Goal: Task Accomplishment & Management: Complete application form

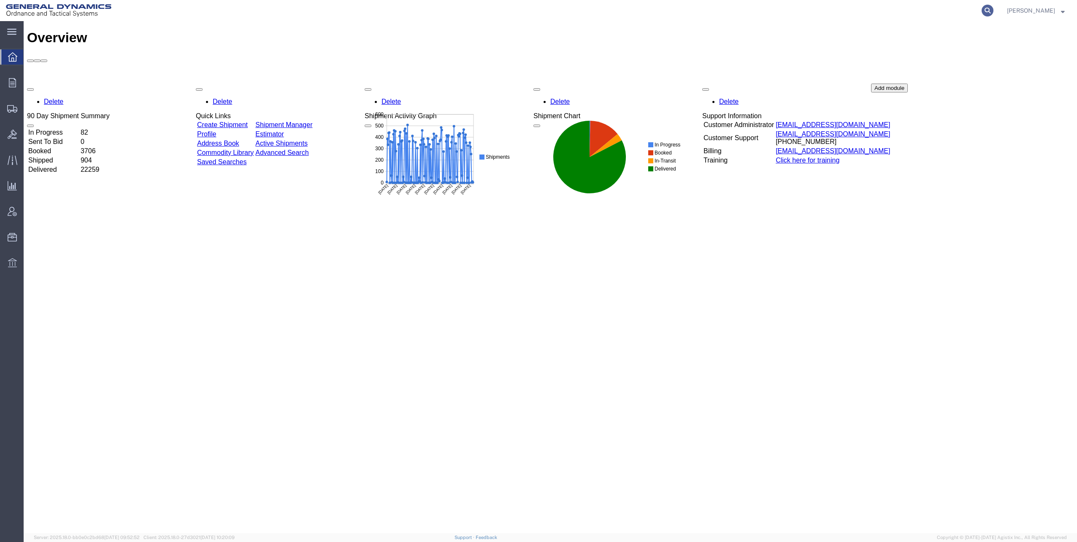
click at [990, 11] on icon at bounding box center [988, 11] width 12 height 12
paste input "56749470"
type input "56749470"
click at [991, 11] on icon at bounding box center [988, 11] width 12 height 12
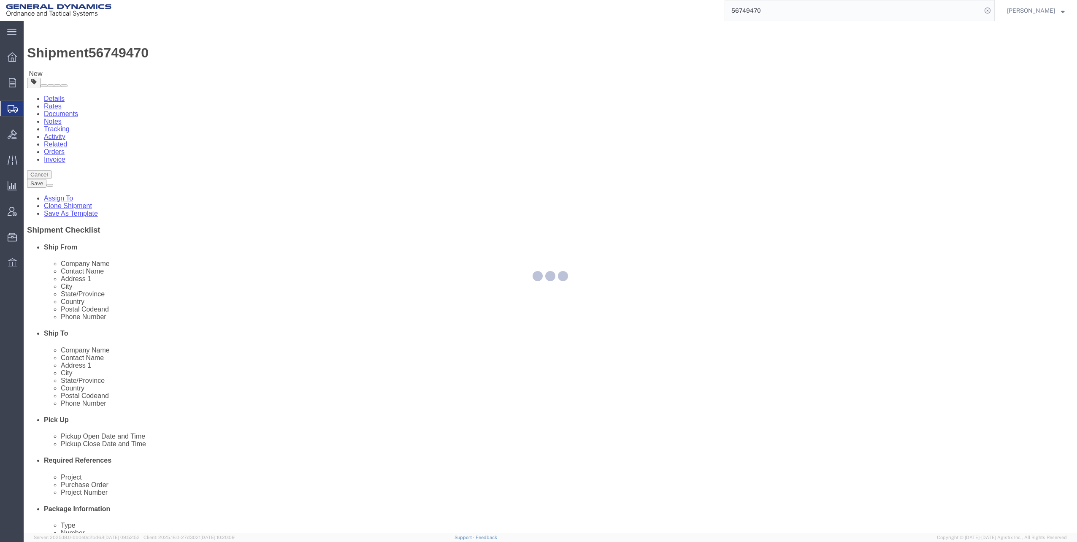
select select
select select "310"
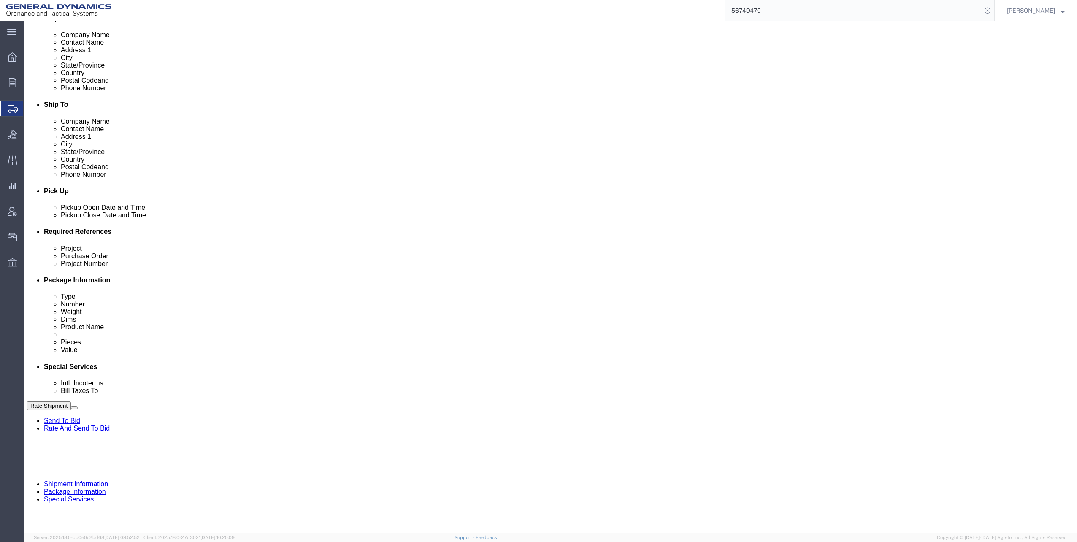
scroll to position [230, 0]
click input "text"
type input "NA"
click input "text"
type input "LC7FY24 M1002/M865A1"
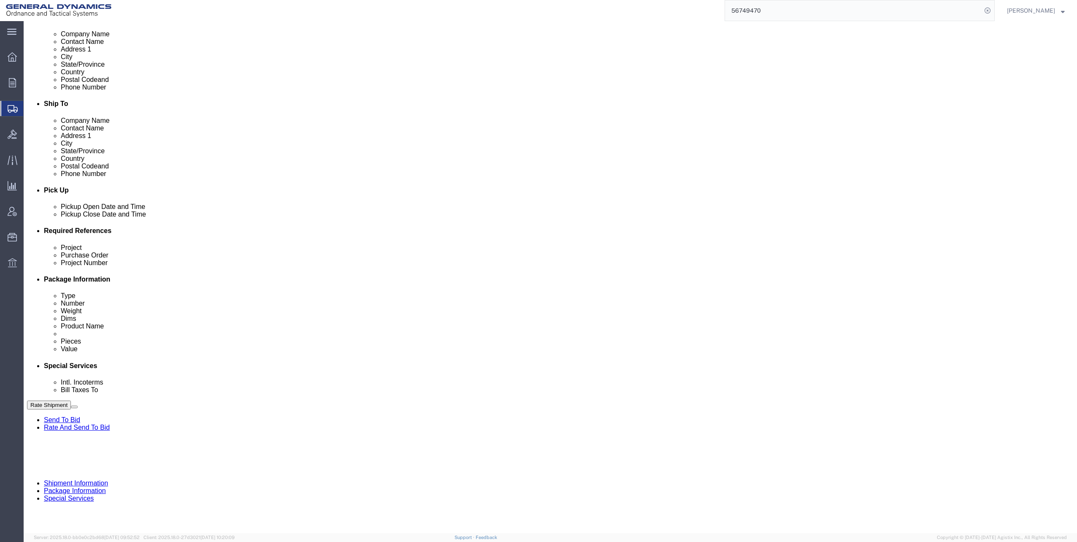
click input "text"
type input "30100301"
click div "Project"
click input "LC7FY24 M1002/M865A1"
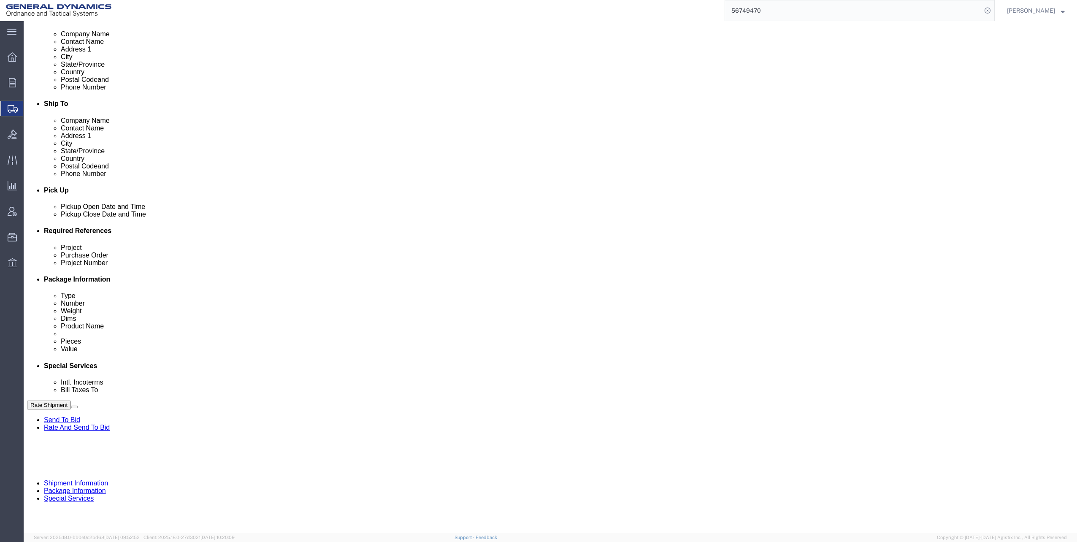
click input "LC7FY24 M1002/M865A1"
type input "LC7FY23 M1002/M865A1"
click button "Continue"
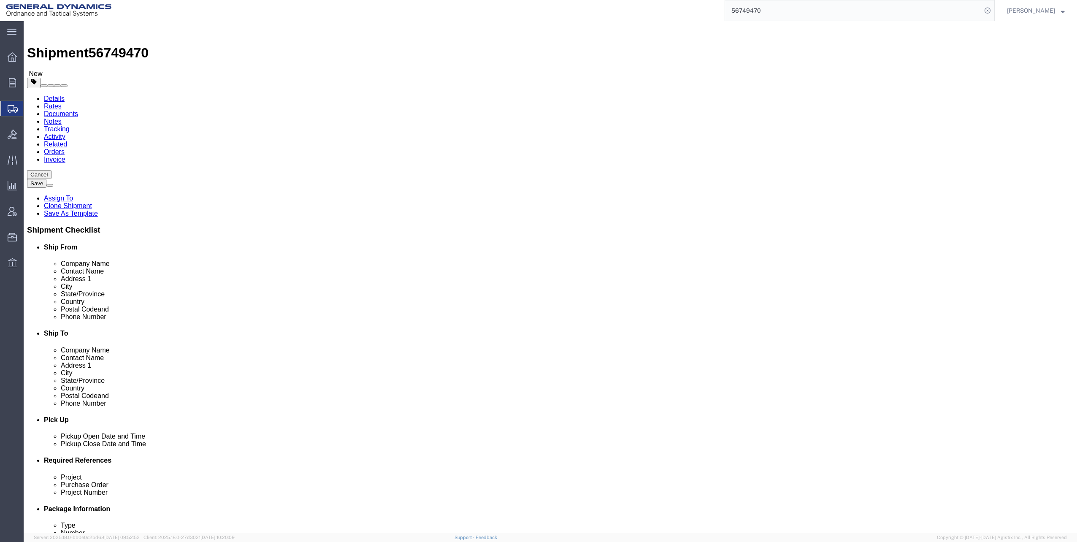
click dd "100.00 USD"
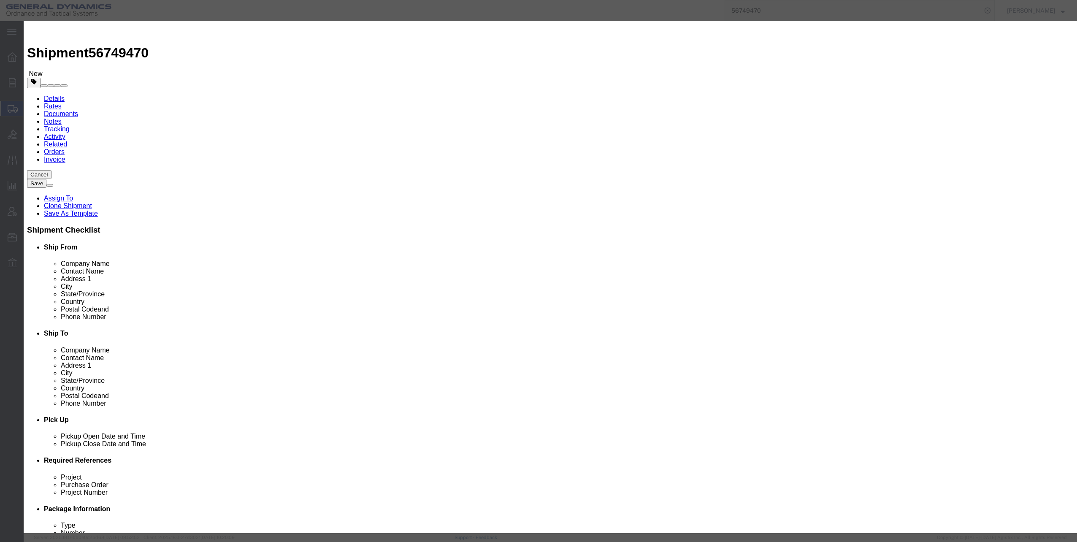
click select "Select 50 55 60 65 70 85 92.5 100 125 175 250 300 400"
select select "60"
click select "Select 50 55 60 65 70 85 92.5 100 125 175 250 300 400"
click button "Save & Close"
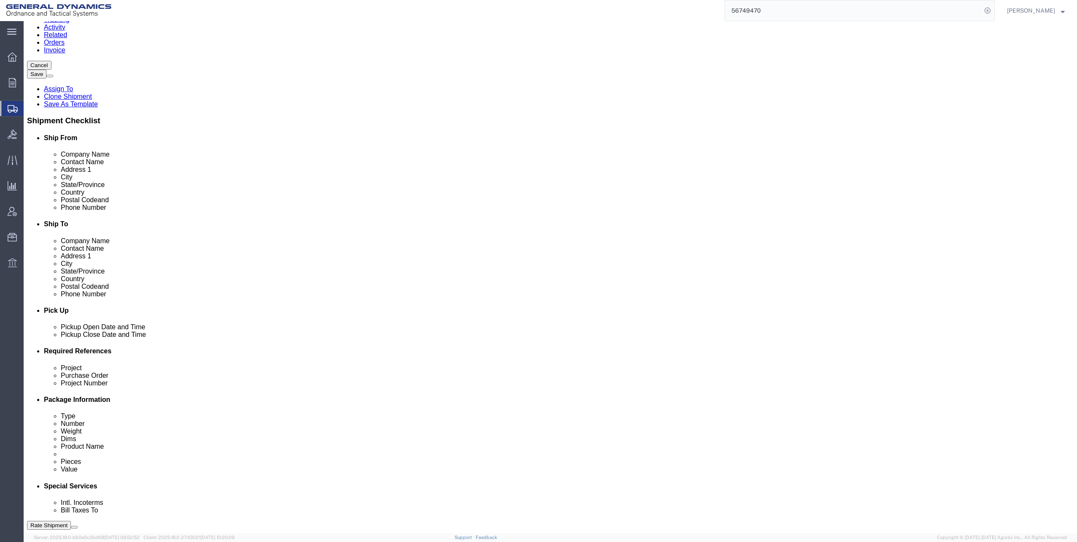
scroll to position [169, 0]
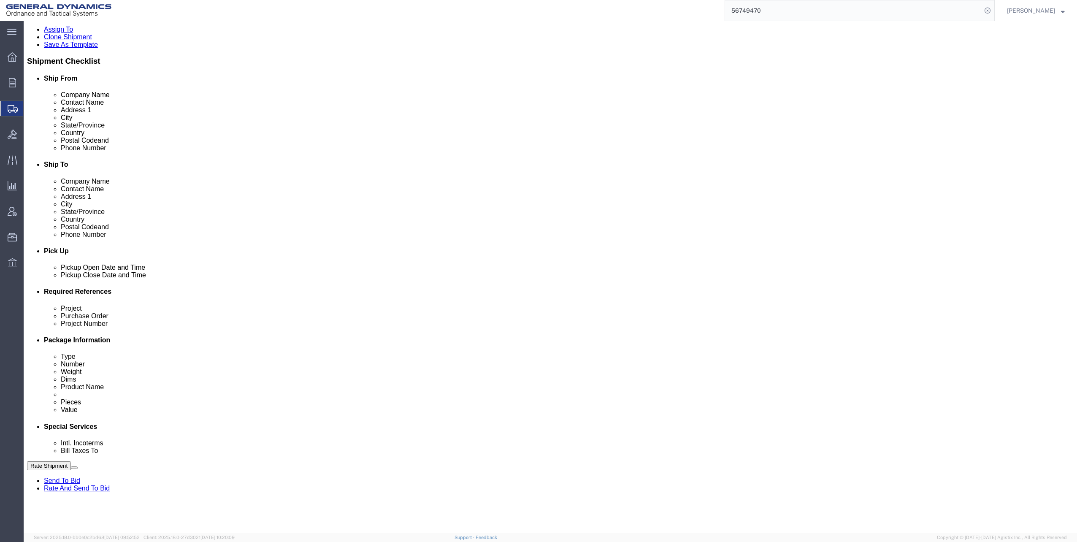
click dd "1.00 Each"
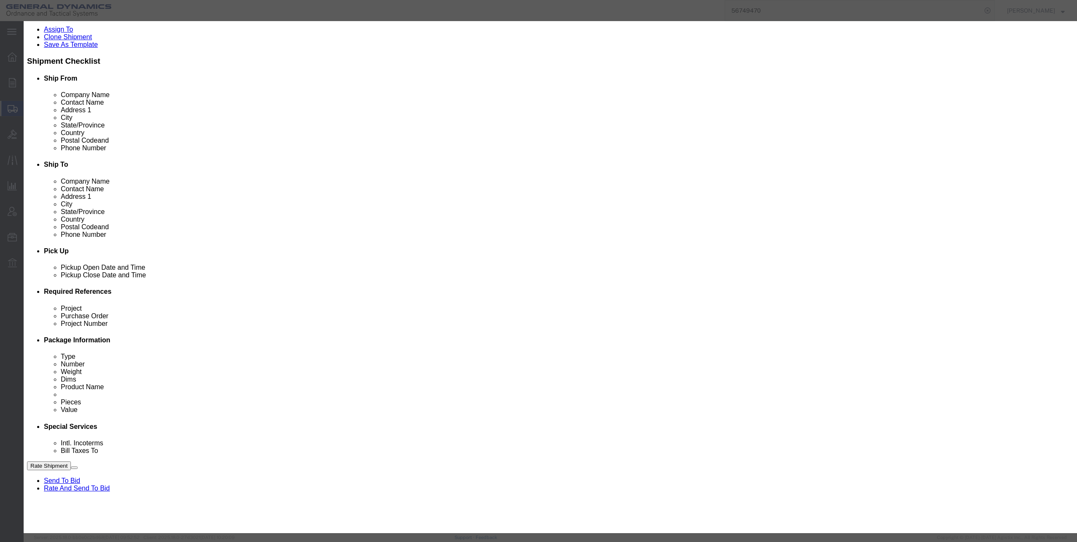
click select "Select 50 55 60 65 70 85 92.5 100 125 175 250 300 400"
select select "60"
click select "Select 50 55 60 65 70 85 92.5 100 125 175 250 300 400"
click button "Save & Close"
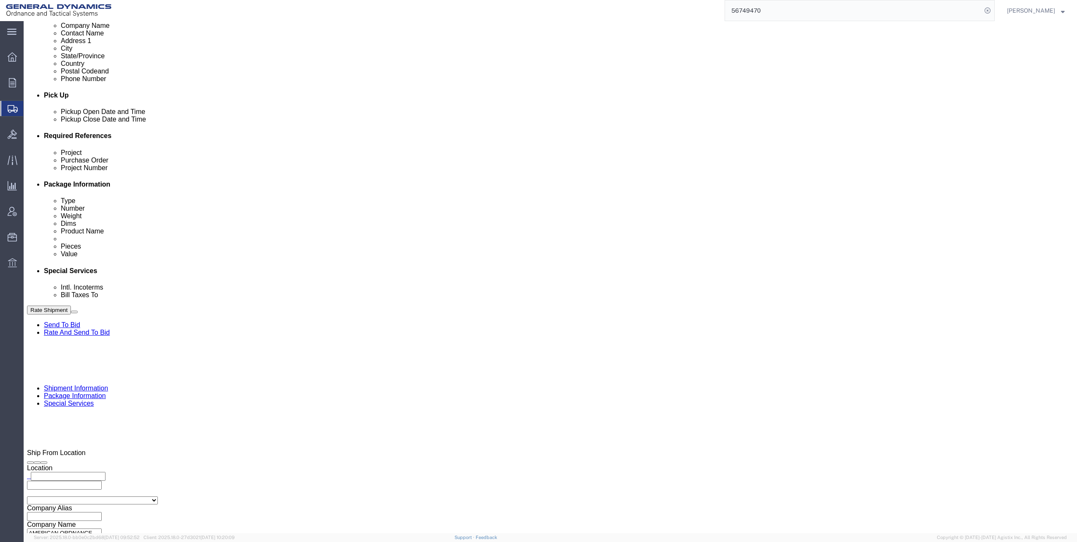
scroll to position [338, 0]
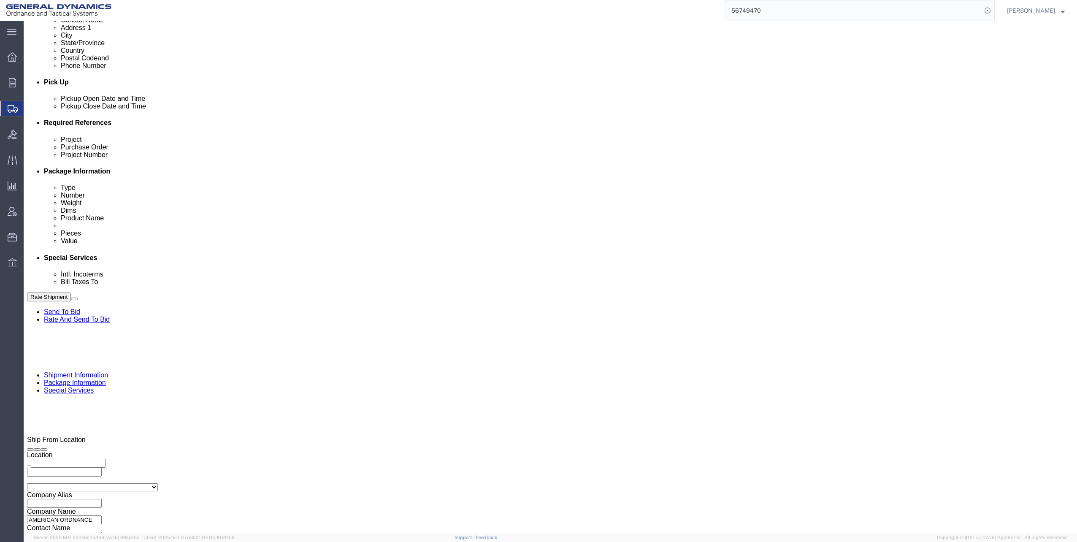
click dd "1.00 Each"
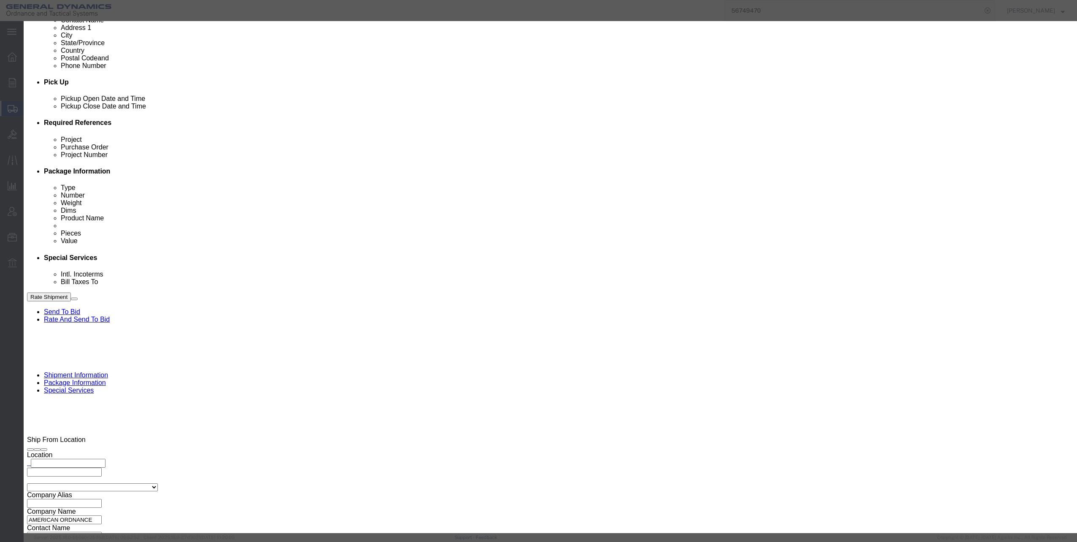
click select "Select 50 55 60 65 70 85 92.5 100 125 175 250 300 400"
select select "60"
click select "Select 50 55 60 65 70 85 92.5 100 125 175 250 300 400"
click button "Save & Close"
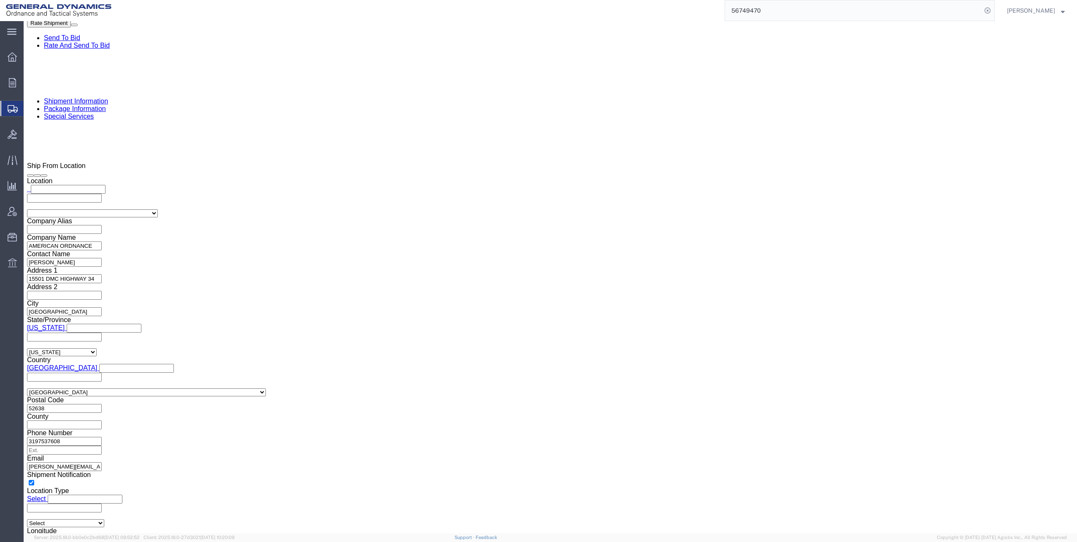
scroll to position [633, 0]
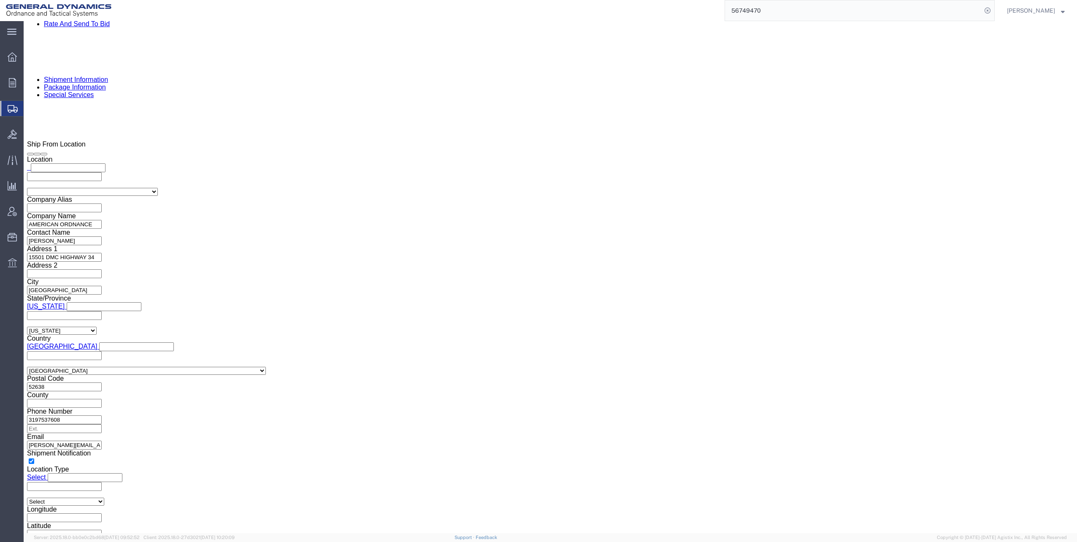
click dd "100.00 USD"
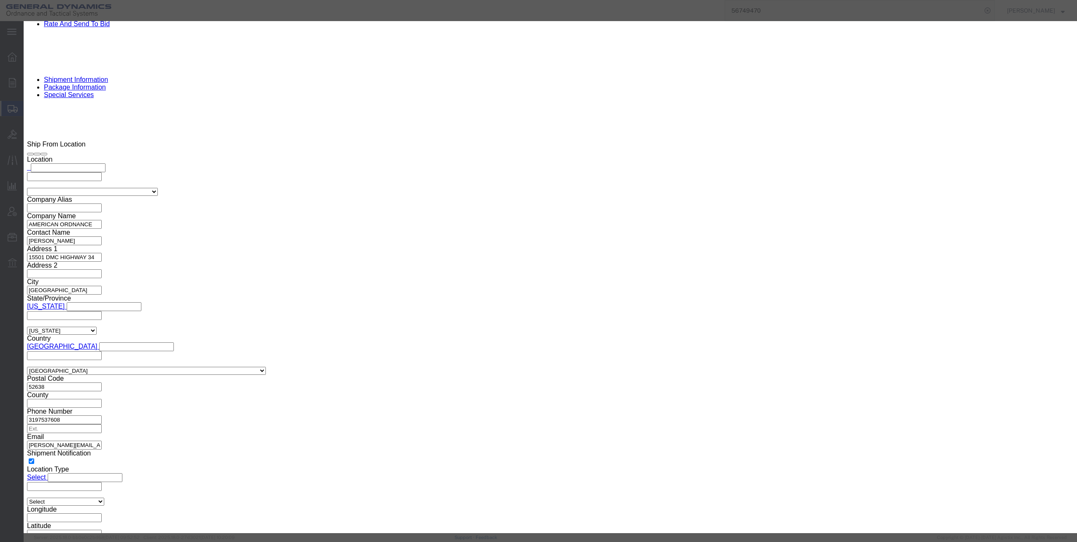
click select "Select 50 55 60 65 70 85 92.5 100 125 175 250 300 400"
select select "60"
click select "Select 50 55 60 65 70 85 92.5 100 125 175 250 300 400"
click button "Save & Close"
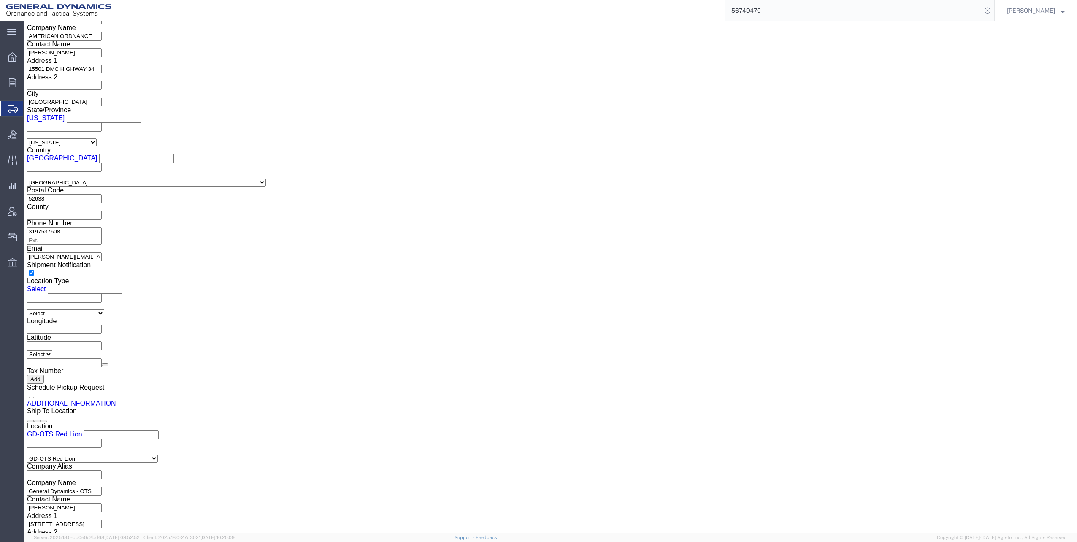
scroll to position [844, 0]
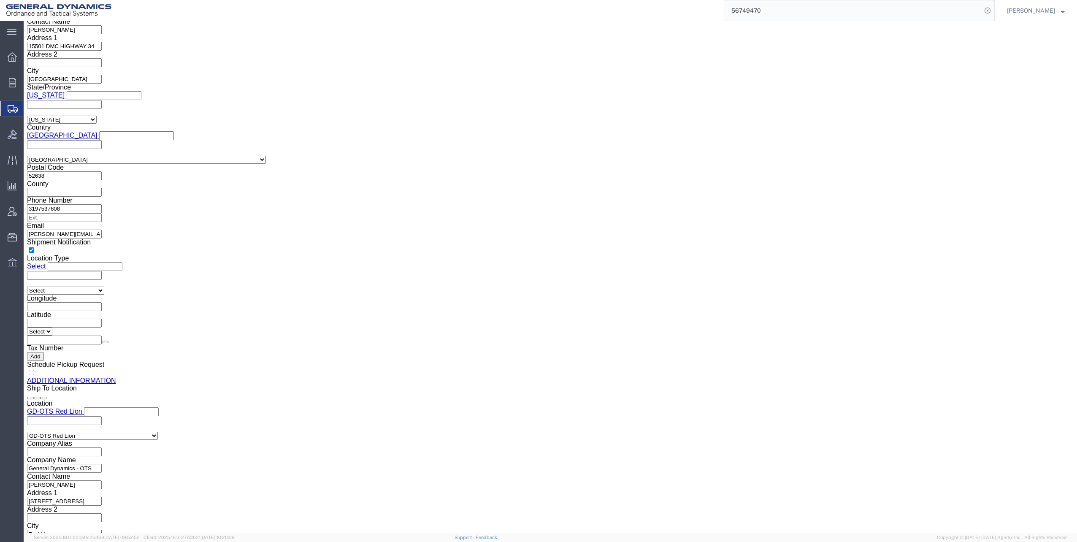
click dd "1.00 Each"
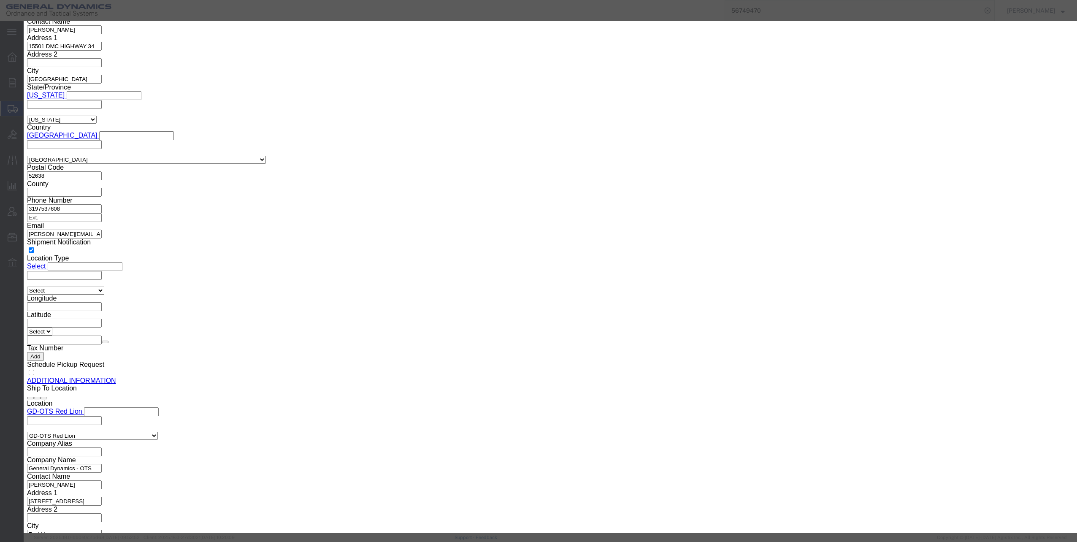
click select "Select 50 55 60 65 70 85 92.5 100 125 175 250 300 400"
select select "60"
click select "Select 50 55 60 65 70 85 92.5 100 125 175 250 300 400"
click button "Save & Close"
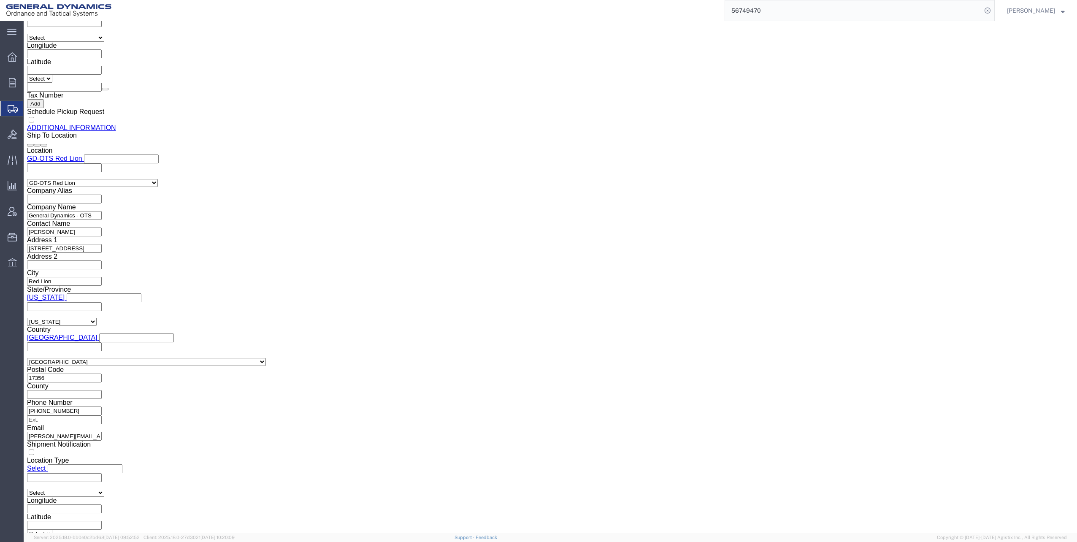
scroll to position [1140, 0]
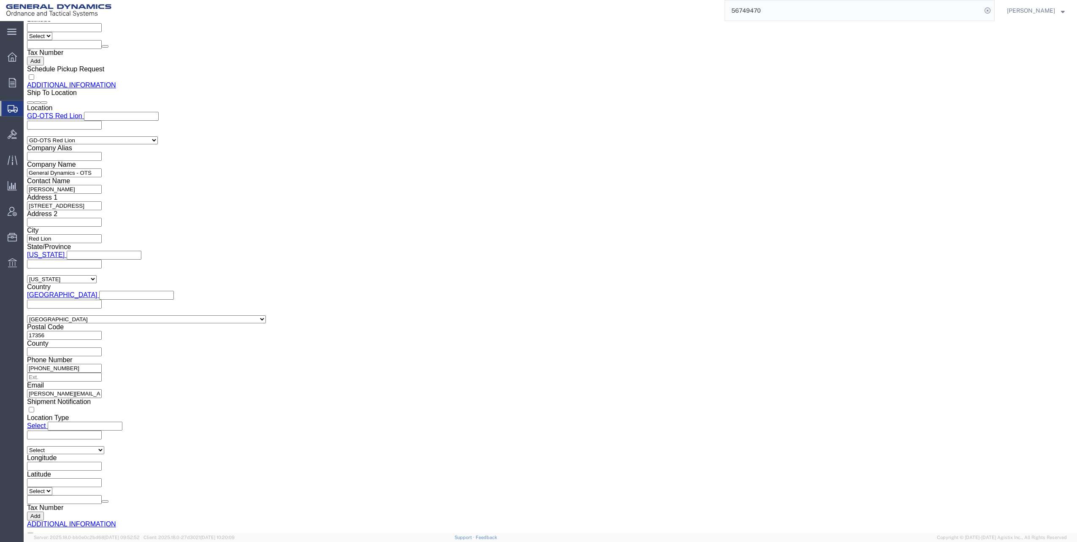
click dd "100.00 USD"
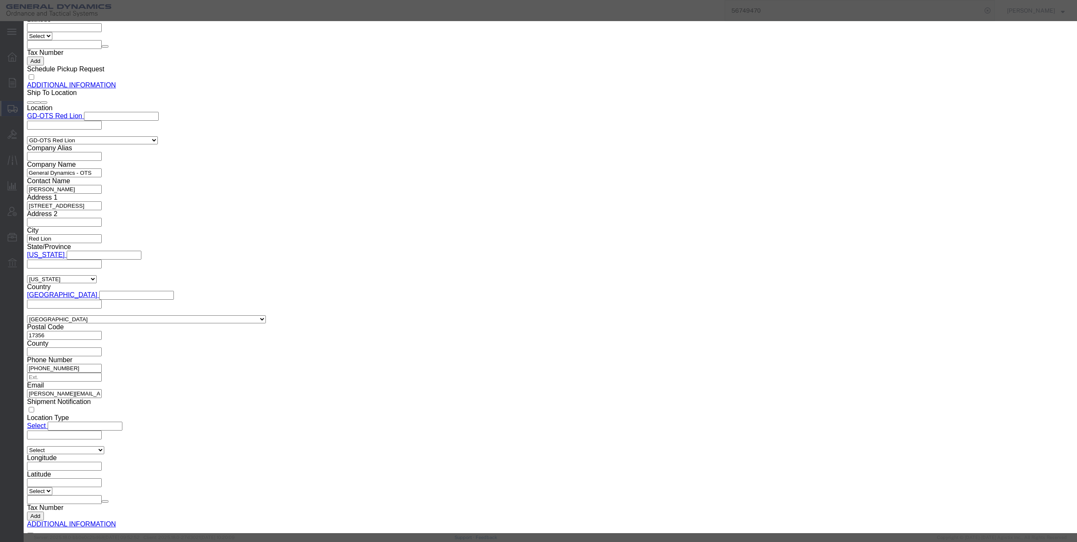
click select "Select 50 55 60 65 70 85 92.5 100 125 175 250 300 400"
select select "60"
click select "Select 50 55 60 65 70 85 92.5 100 125 175 250 300 400"
click button "Save & Close"
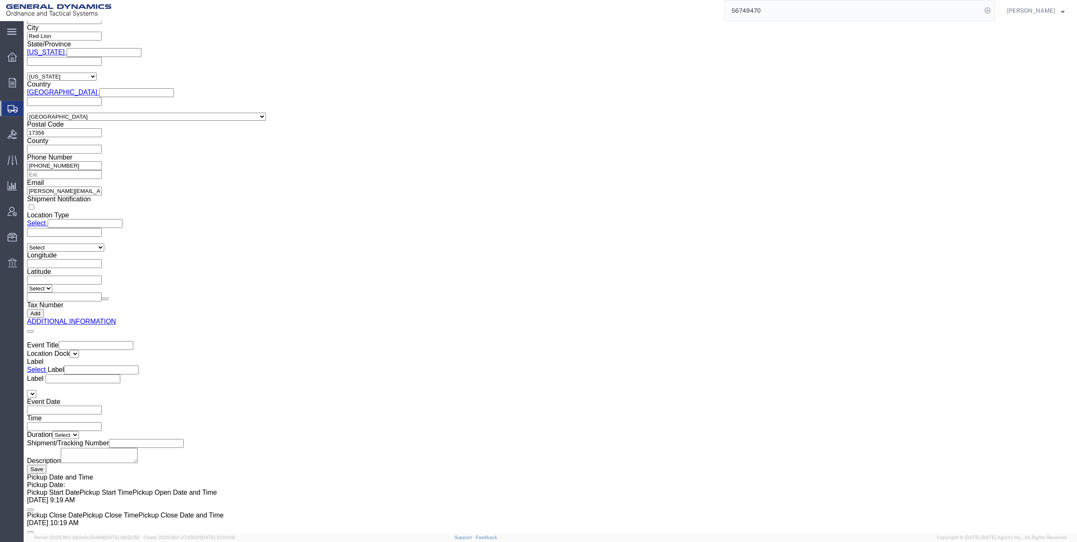
scroll to position [1351, 0]
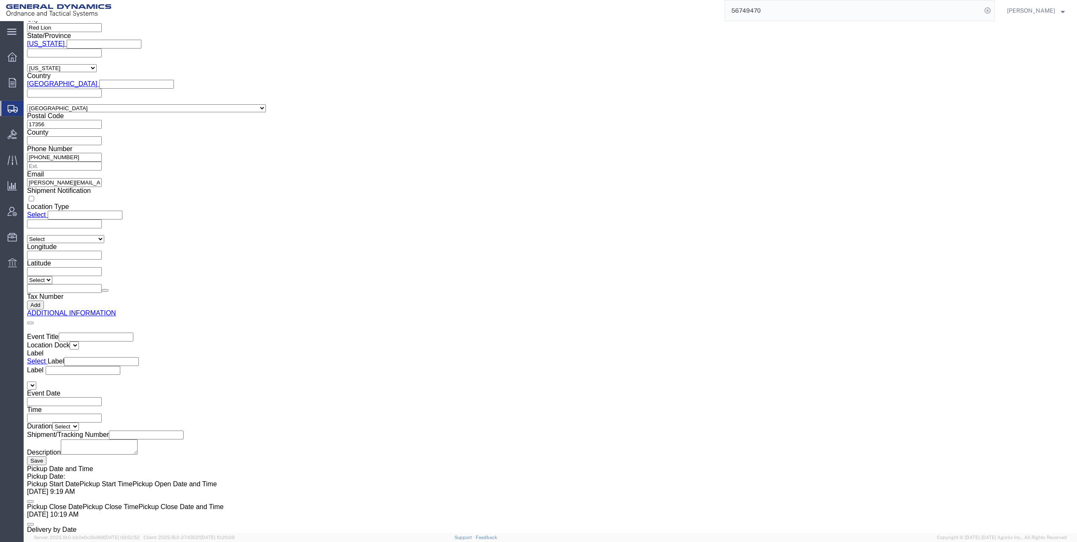
click dd "1.00 Each"
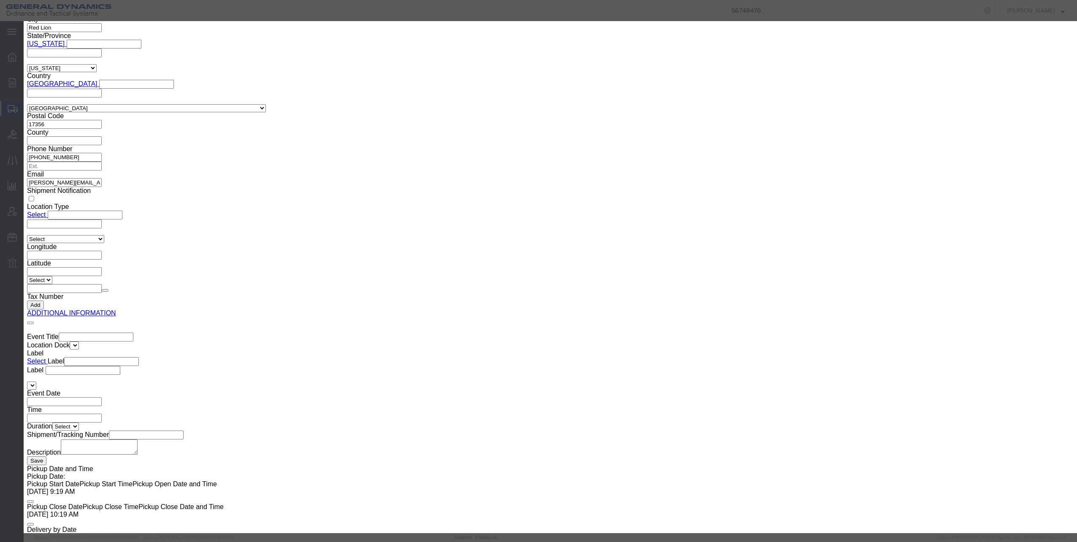
click select "Select 50 55 60 65 70 85 92.5 100 125 175 250 300 400"
select select "60"
click select "Select 50 55 60 65 70 85 92.5 100 125 175 250 300 400"
click button "Save & Close"
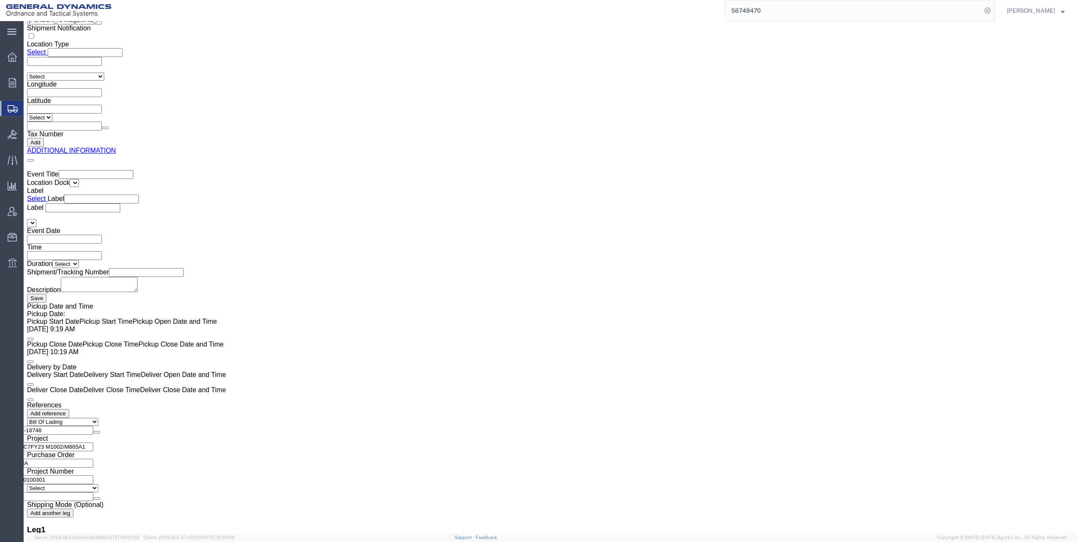
scroll to position [1562, 0]
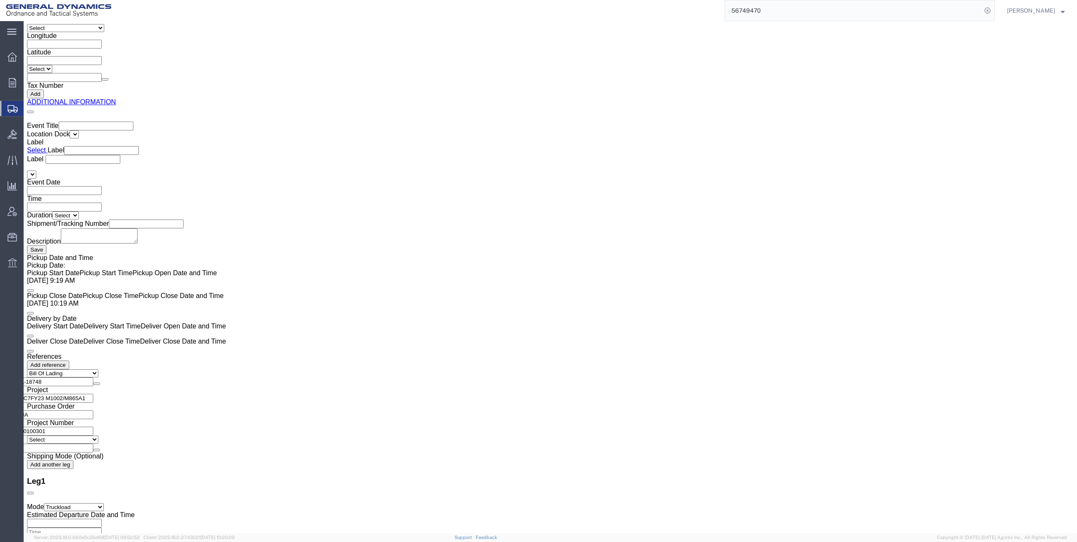
click dd "100.00 USD"
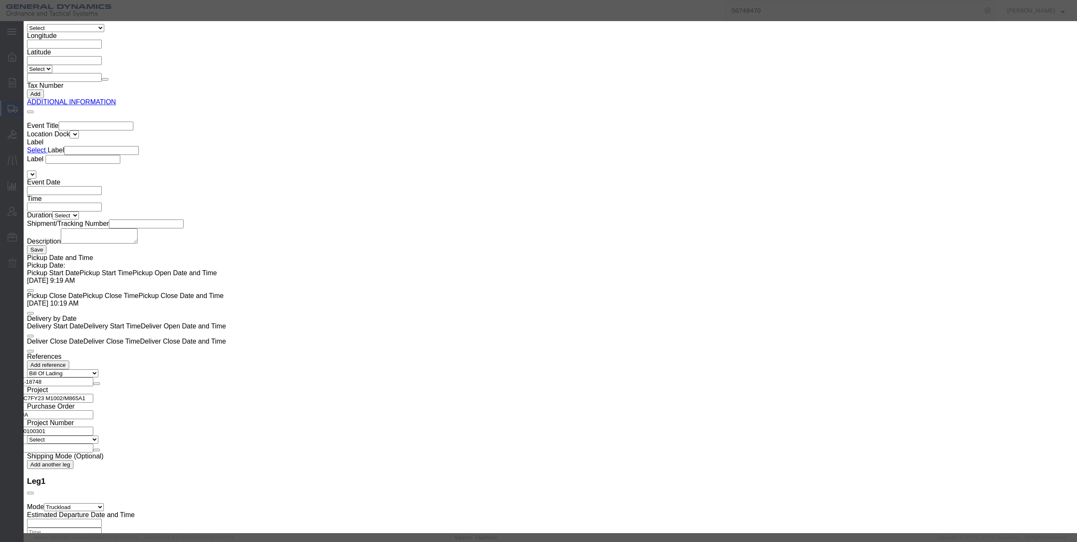
click select "Select 50 55 60 65 70 85 92.5 100 125 175 250 300 400"
select select "60"
click select "Select 50 55 60 65 70 85 92.5 100 125 175 250 300 400"
click button "Save & Close"
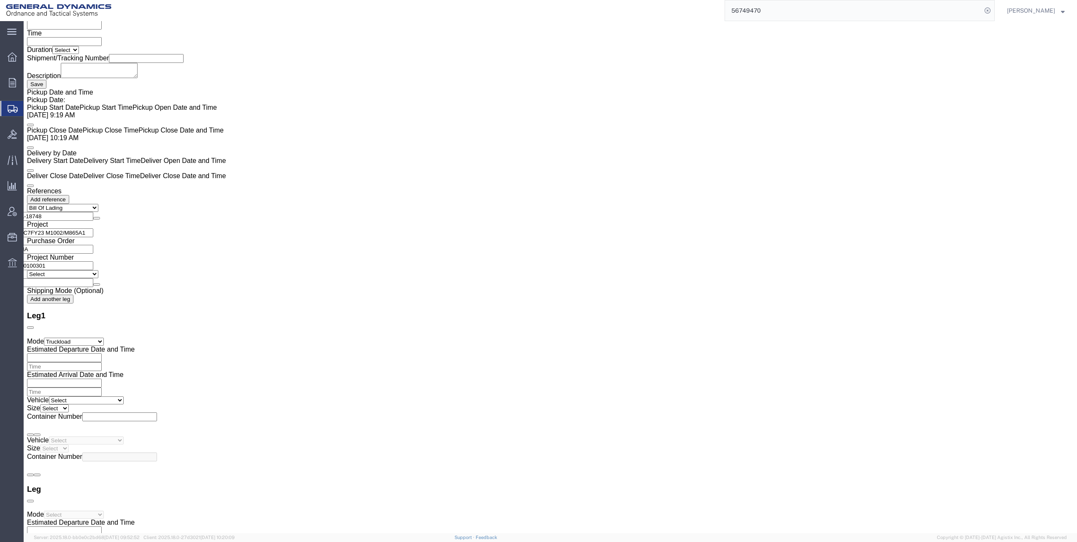
scroll to position [1731, 0]
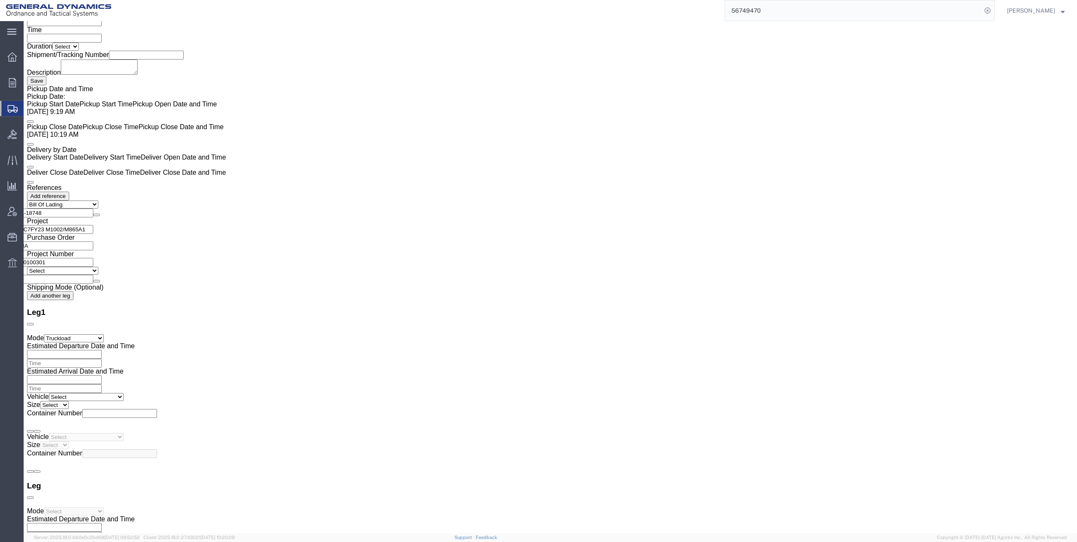
click dd "100.00 USD"
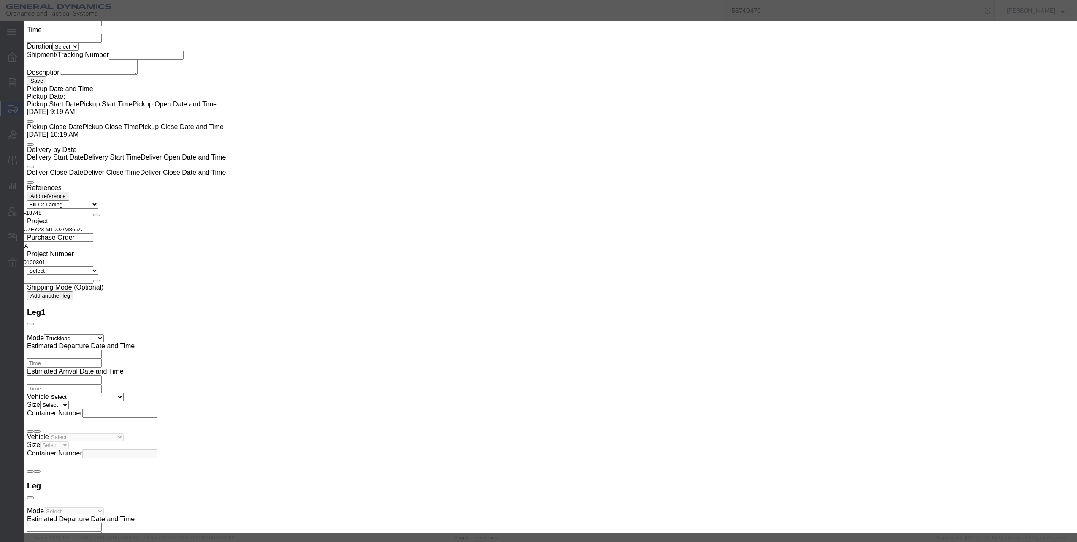
click select "Select 50 55 60 65 70 85 92.5 100 125 175 250 300 400"
select select "60"
click select "Select 50 55 60 65 70 85 92.5 100 125 175 250 300 400"
click button "Save & Close"
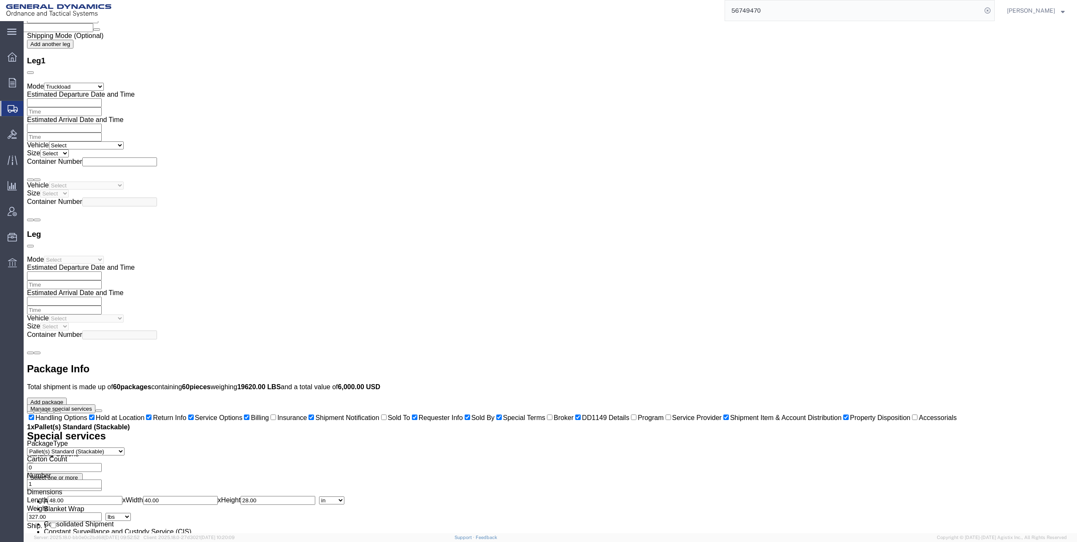
scroll to position [1984, 0]
click dd "1.00 Each"
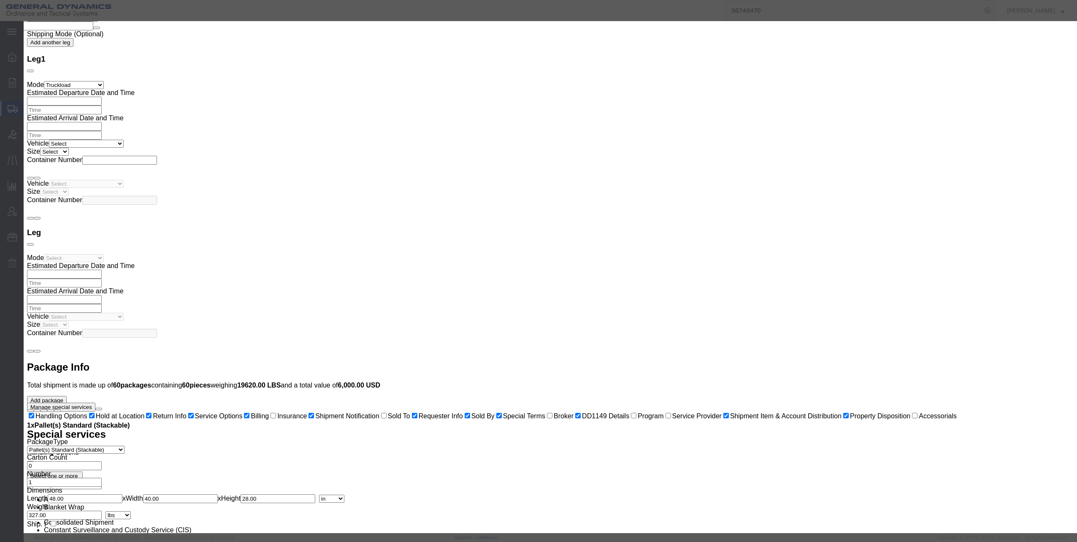
click select "Select 50 55 60 65 70 85 92.5 100 125 175 250 300 400"
select select "60"
click select "Select 50 55 60 65 70 85 92.5 100 125 175 250 300 400"
click button "Save & Close"
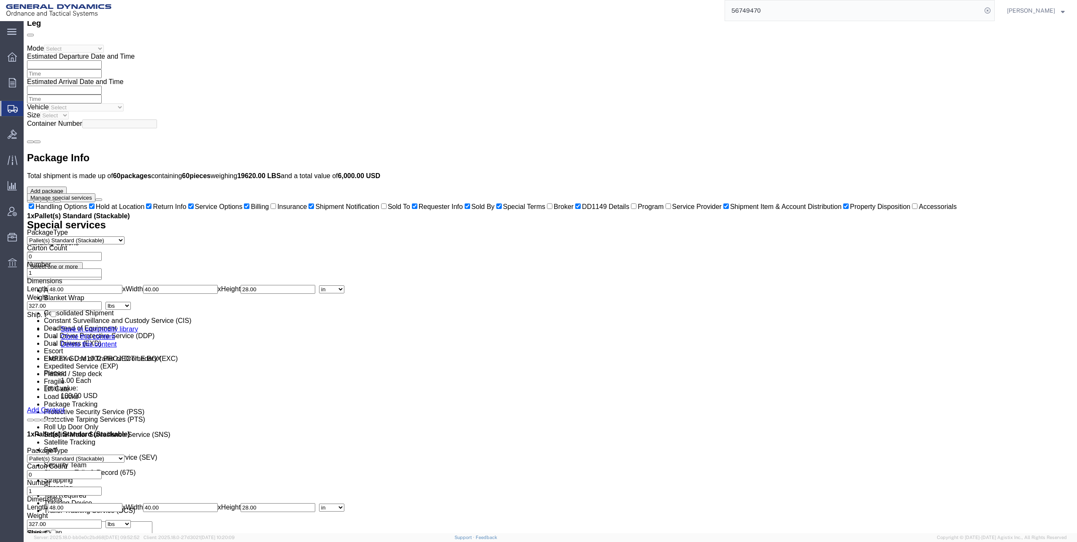
scroll to position [2195, 0]
click dd "1.00 Each"
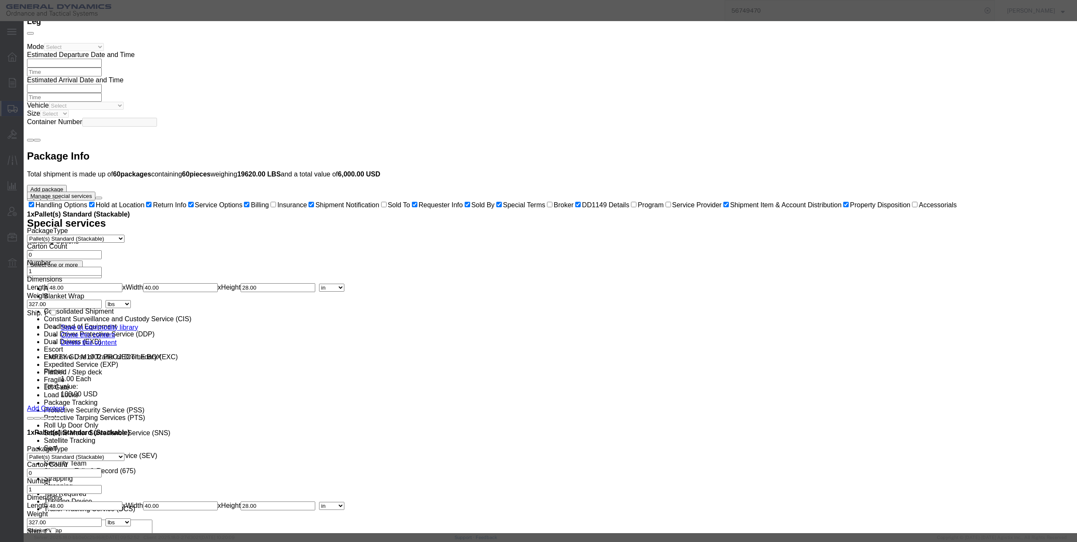
click select "Select 50 55 60 65 70 85 92.5 100 125 175 250 300 400"
select select "60"
click select "Select 50 55 60 65 70 85 92.5 100 125 175 250 300 400"
click button "Save & Close"
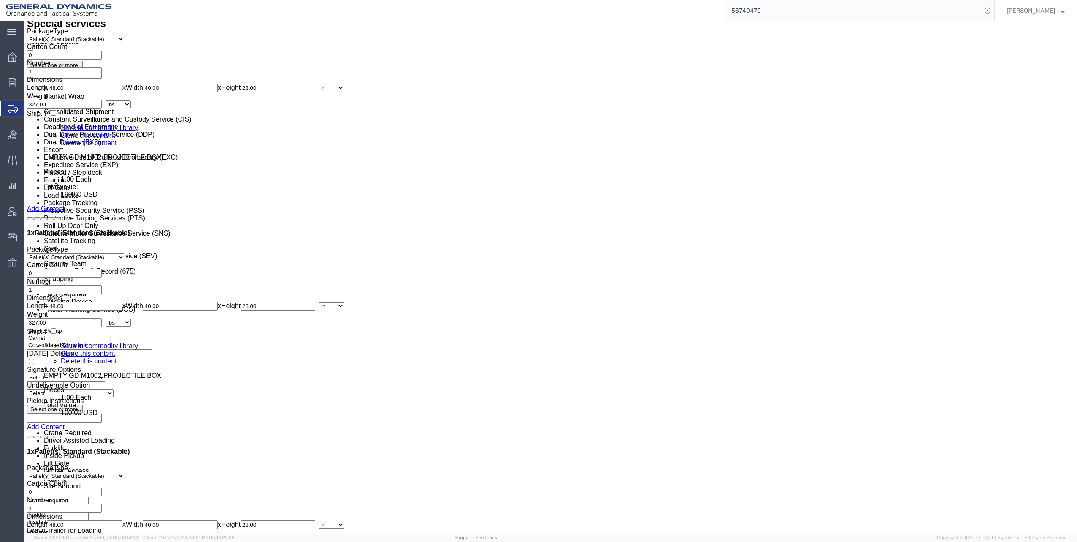
scroll to position [2406, 0]
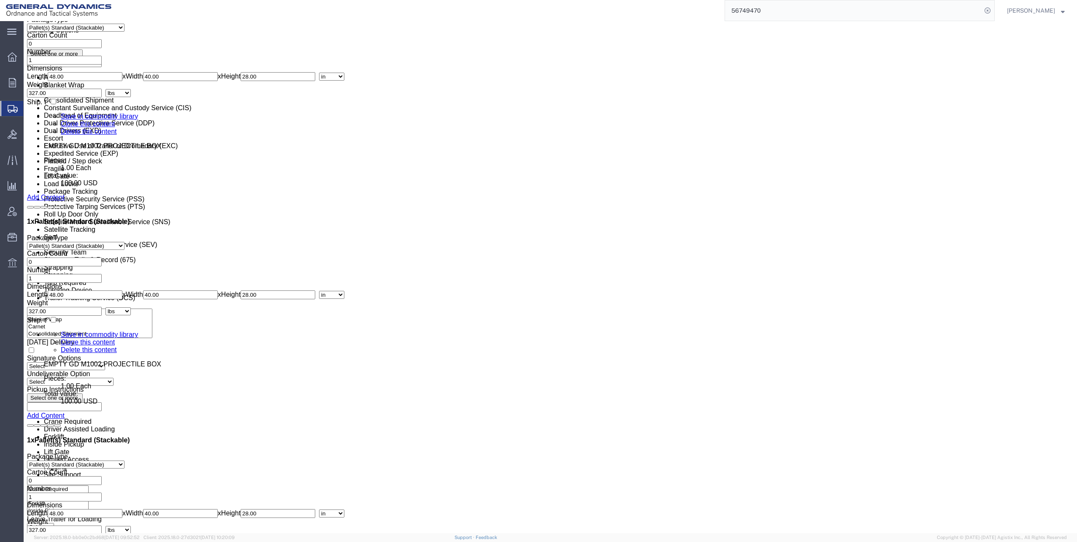
click dd "1.00 Each"
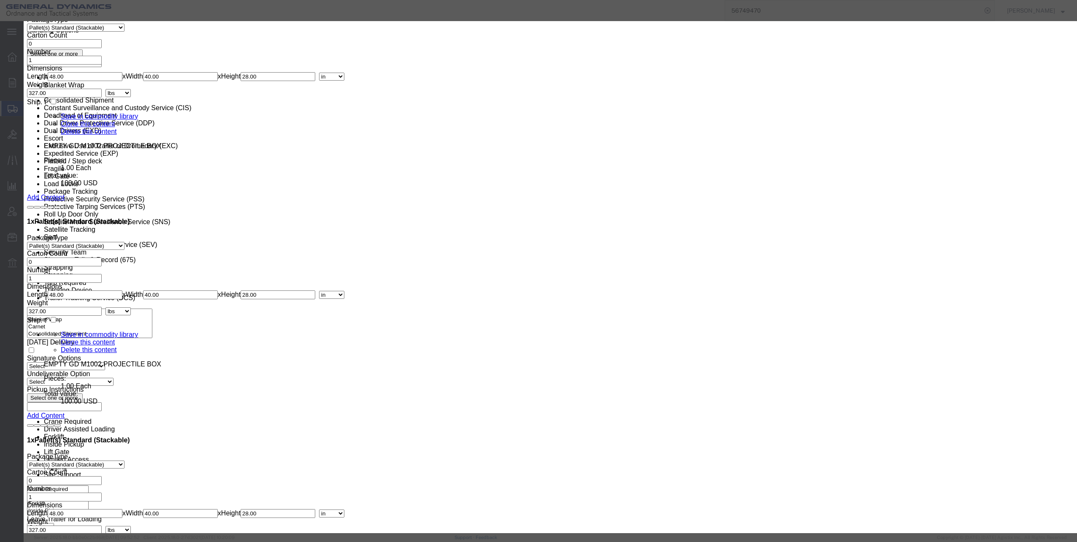
click select "Select 50 55 60 65 70 85 92.5 100 125 175 250 300 400"
select select "60"
click select "Select 50 55 60 65 70 85 92.5 100 125 175 250 300 400"
click button "Save & Close"
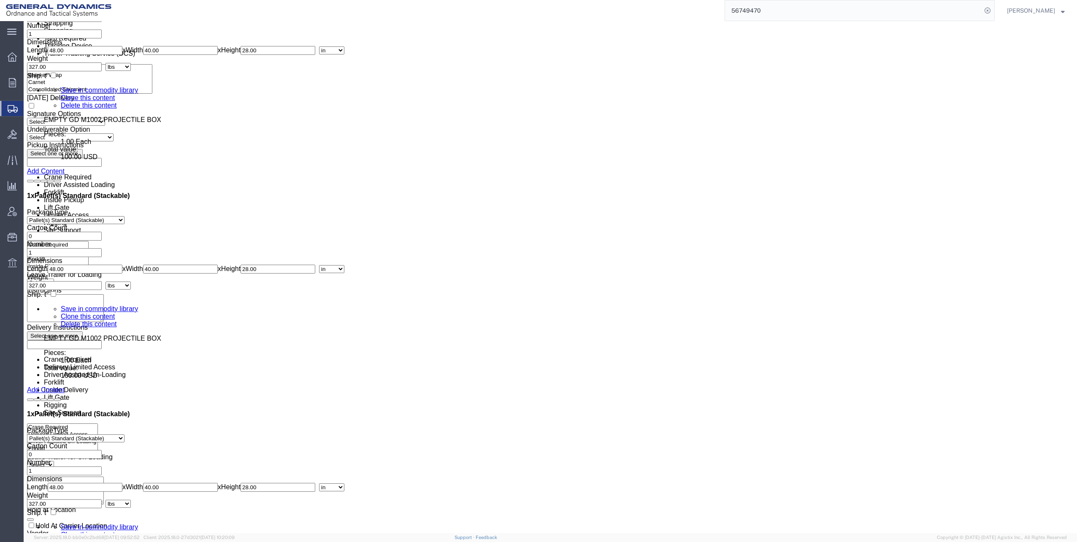
scroll to position [2659, 0]
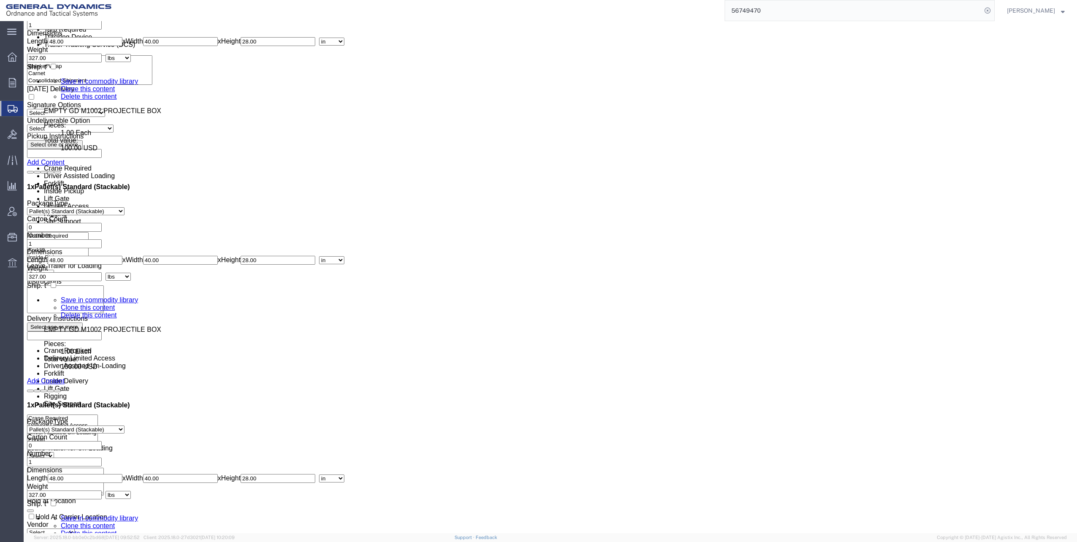
click dd "1.00 Each"
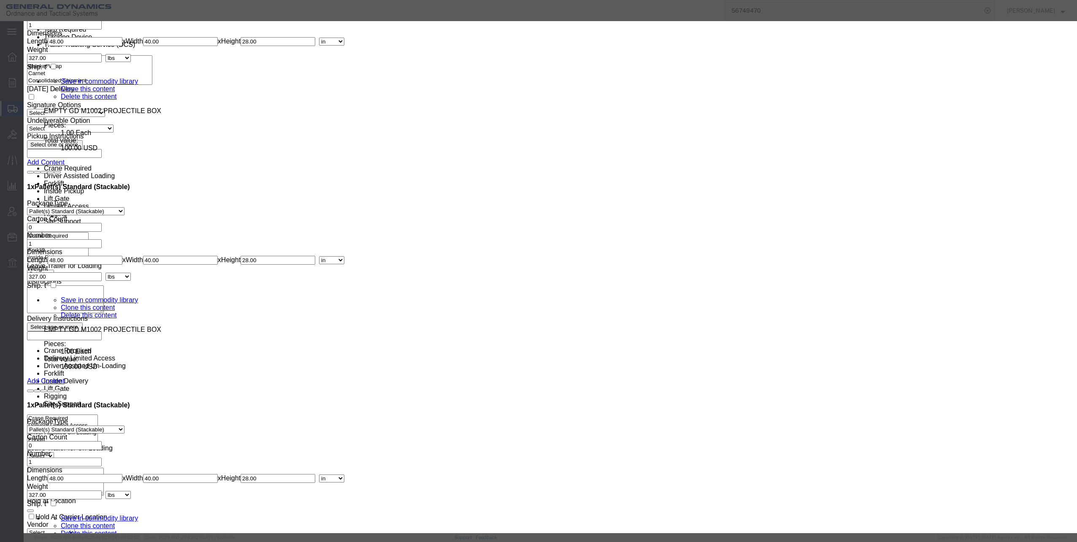
click select "Select 50 55 60 65 70 85 92.5 100 125 175 250 300 400"
select select "60"
click select "Select 50 55 60 65 70 85 92.5 100 125 175 250 300 400"
click button "Save & Close"
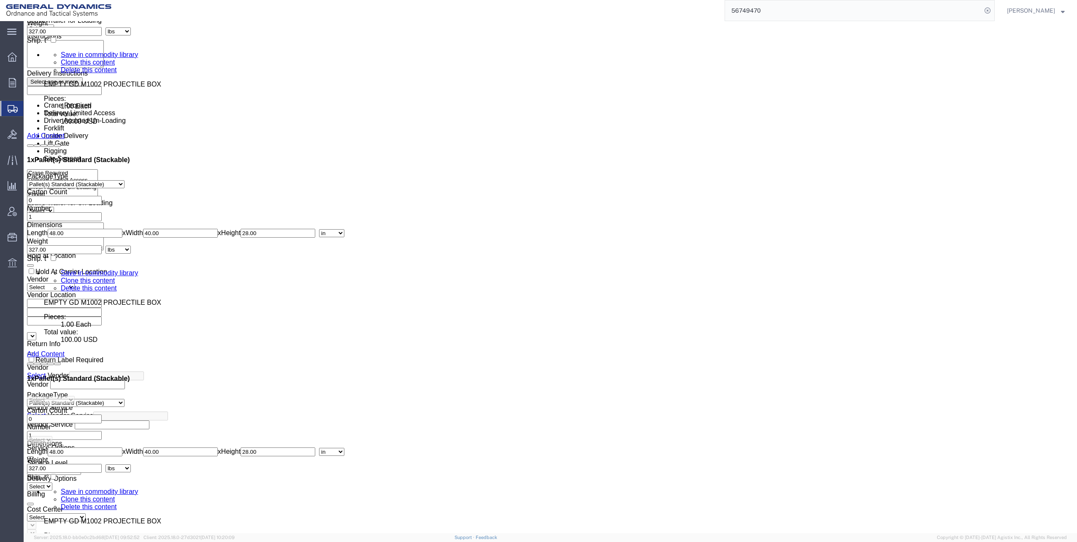
scroll to position [2913, 0]
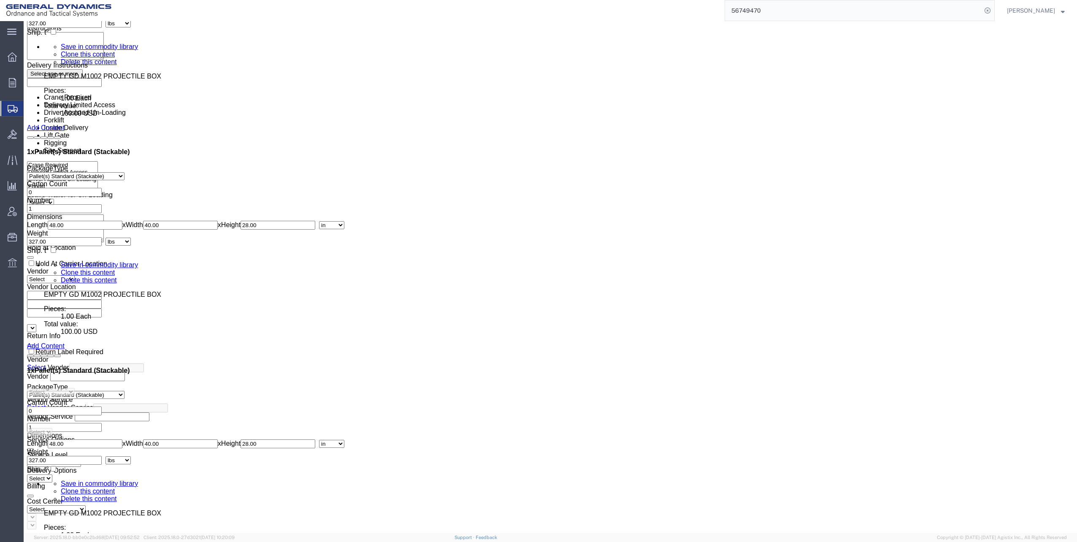
click dd "100.00 USD"
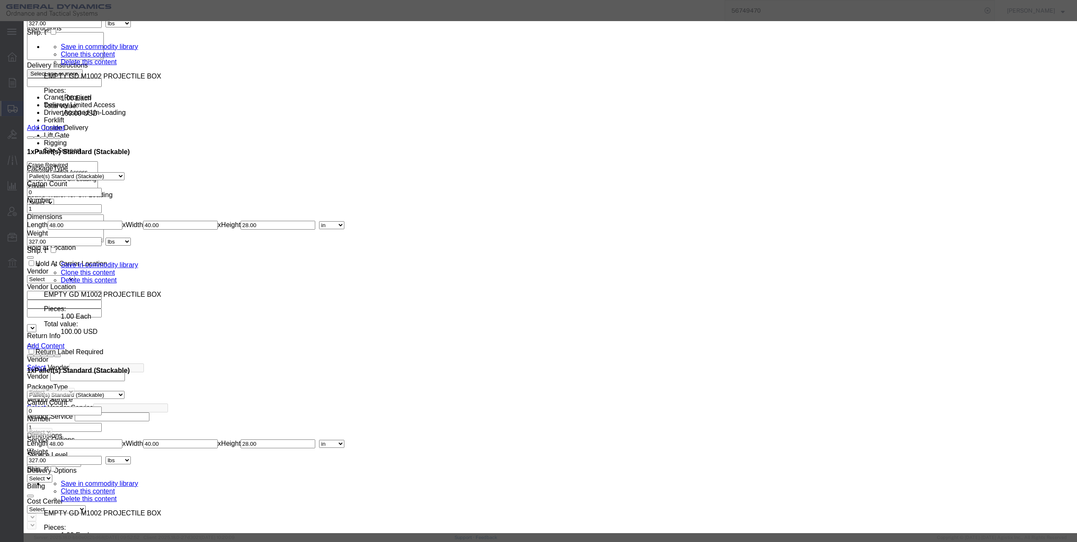
click select "Select 50 55 60 65 70 85 92.5 100 125 175 250 300 400"
select select "60"
click select "Select 50 55 60 65 70 85 92.5 100 125 175 250 300 400"
click button "Save & Close"
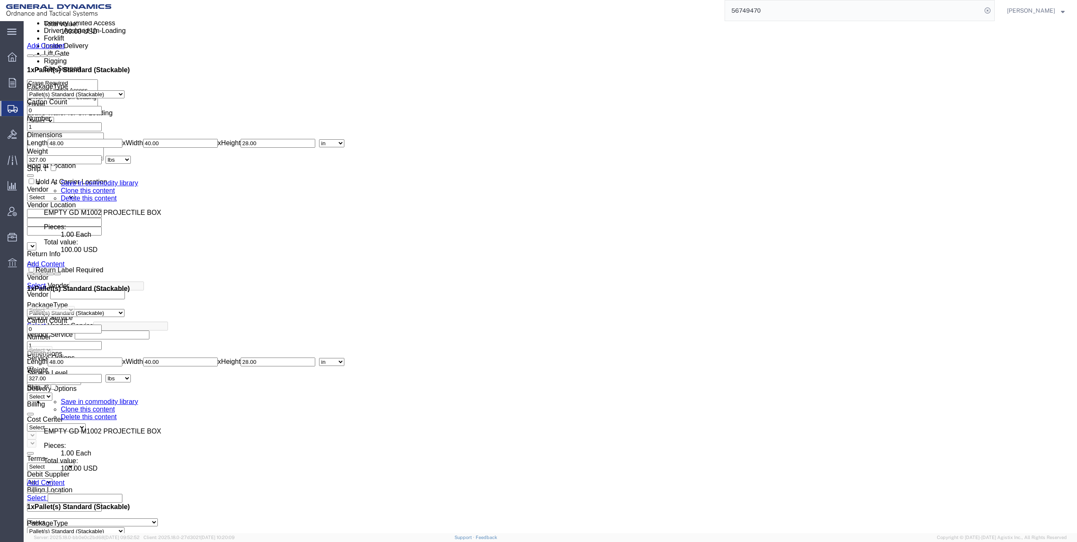
scroll to position [3081, 0]
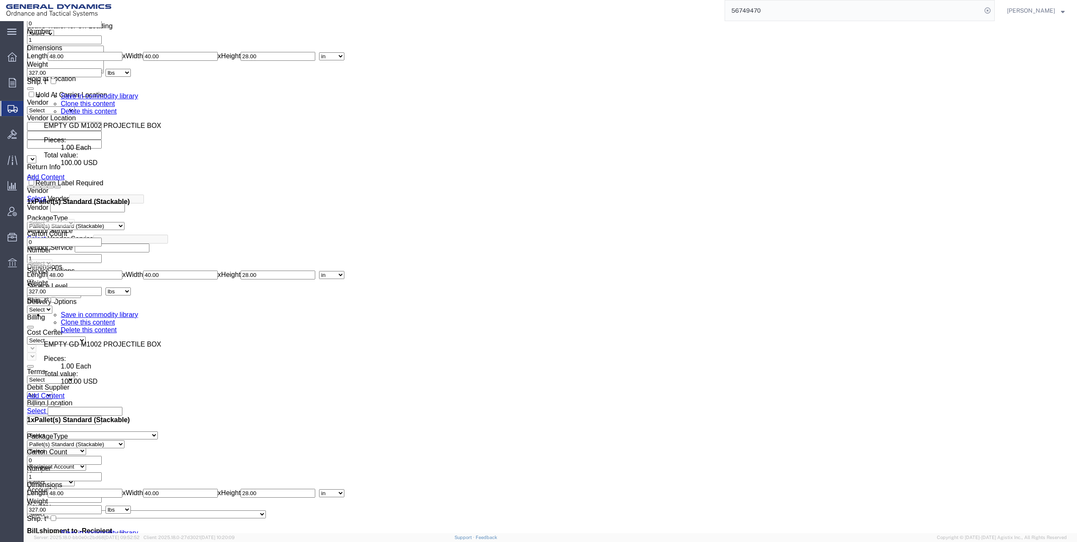
click dd "1.00 Each"
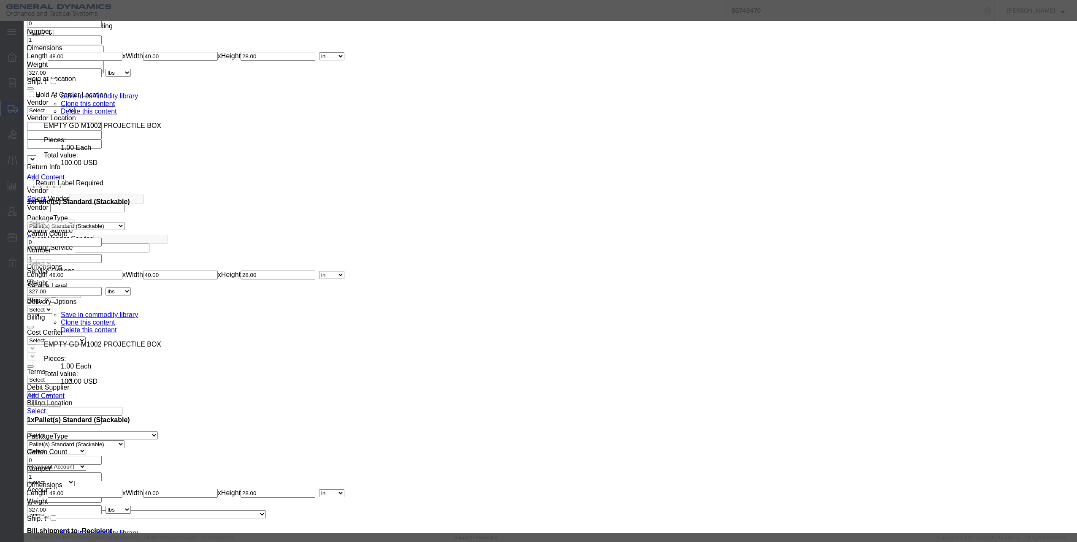
click select "Select 50 55 60 65 70 85 92.5 100 125 175 250 300 400"
select select "60"
click select "Select 50 55 60 65 70 85 92.5 100 125 175 250 300 400"
click button "Save & Close"
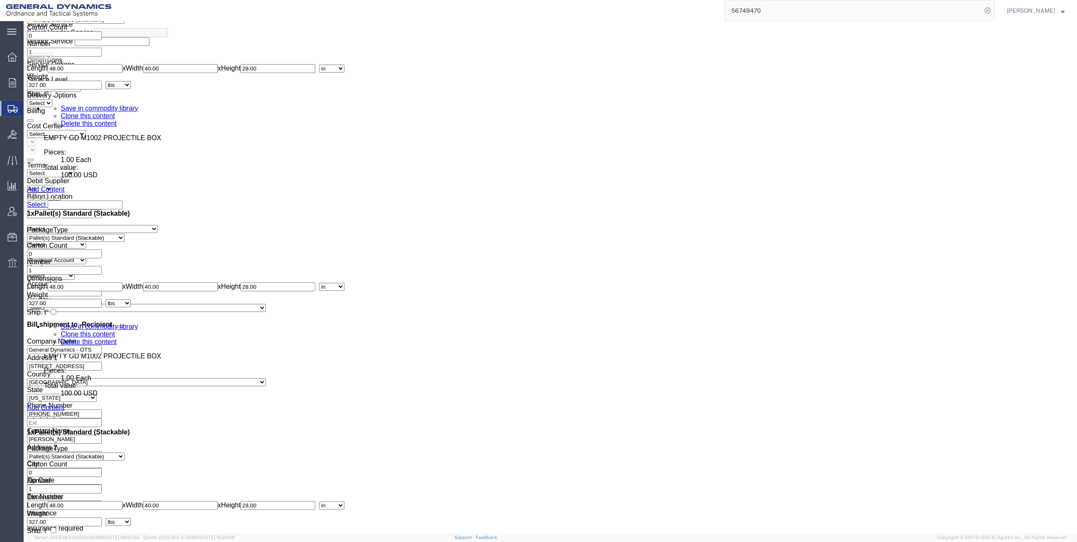
scroll to position [3293, 0]
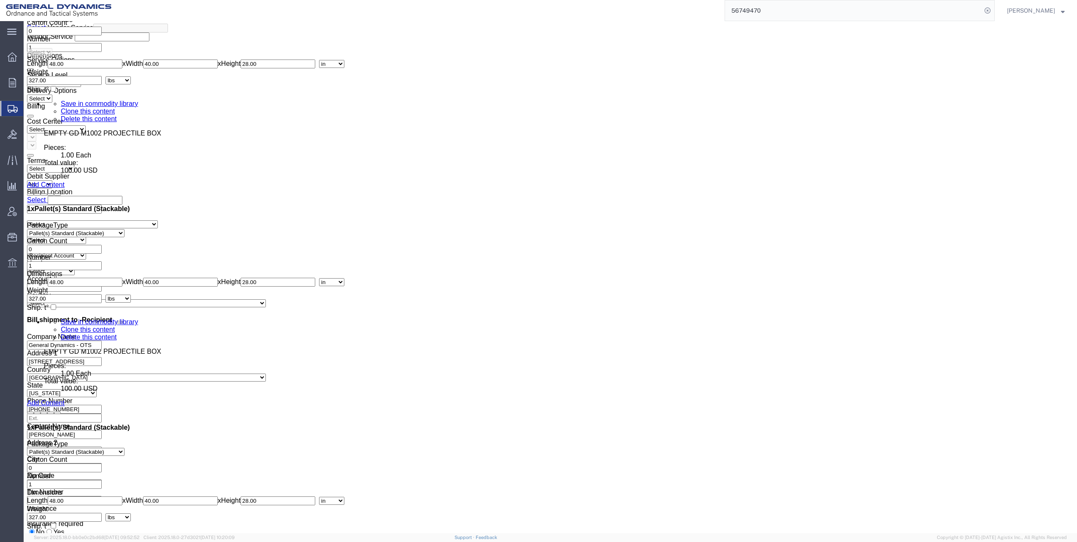
click dd "100.00 USD"
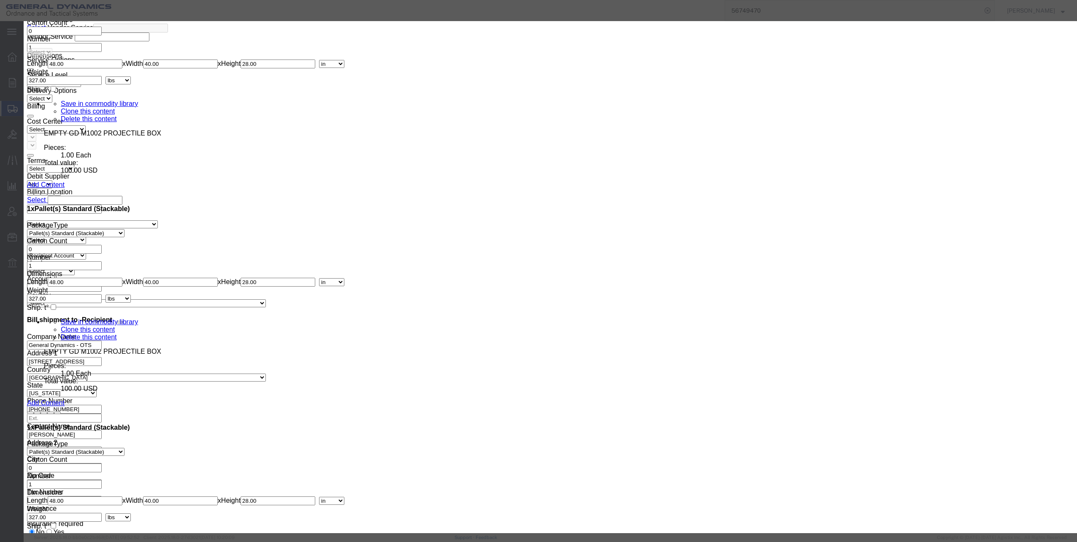
click select "Select 50 55 60 65 70 85 92.5 100 125 175 250 300 400"
select select "60"
click select "Select 50 55 60 65 70 85 92.5 100 125 175 250 300 400"
click button "Save & Close"
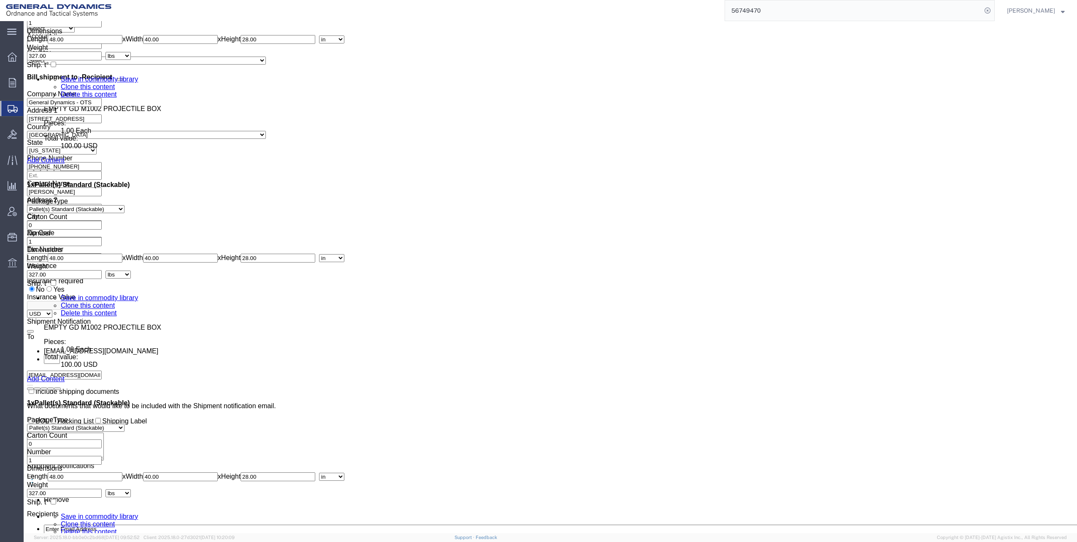
scroll to position [3546, 0]
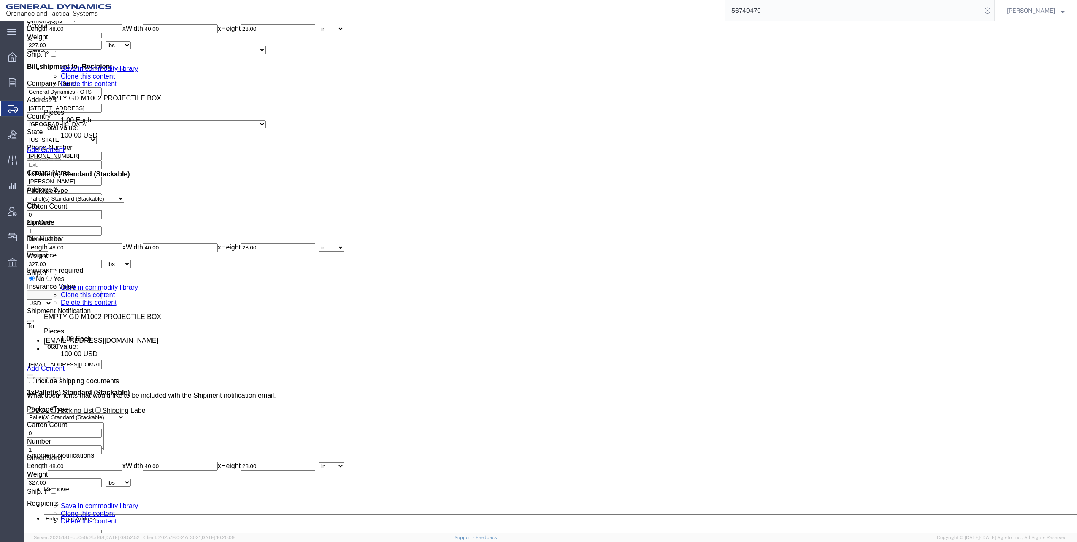
click dd "100.00 USD"
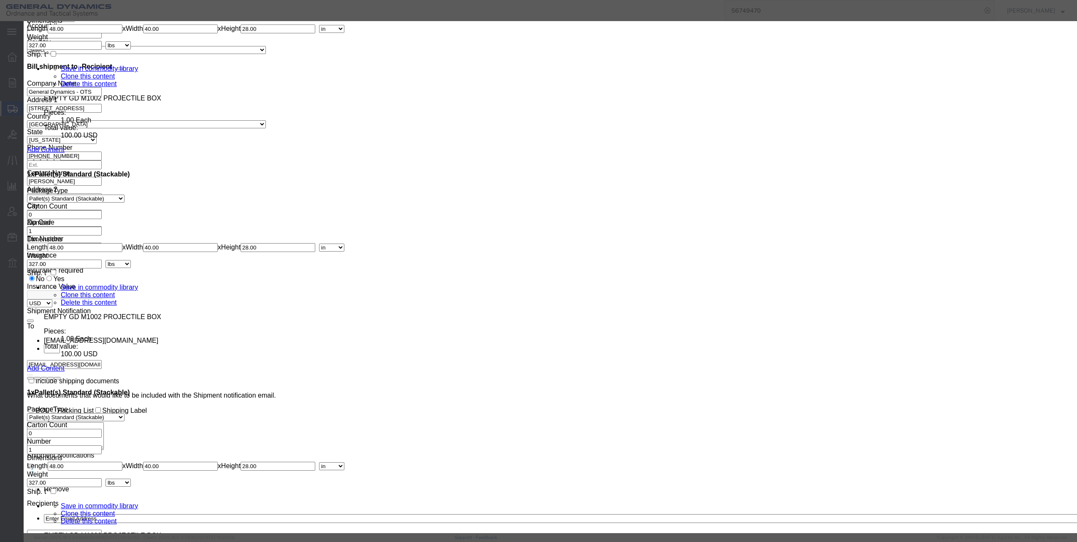
click select "Select 50 55 60 65 70 85 92.5 100 125 175 250 300 400"
select select "60"
click select "Select 50 55 60 65 70 85 92.5 100 125 175 250 300 400"
click button "Save & Close"
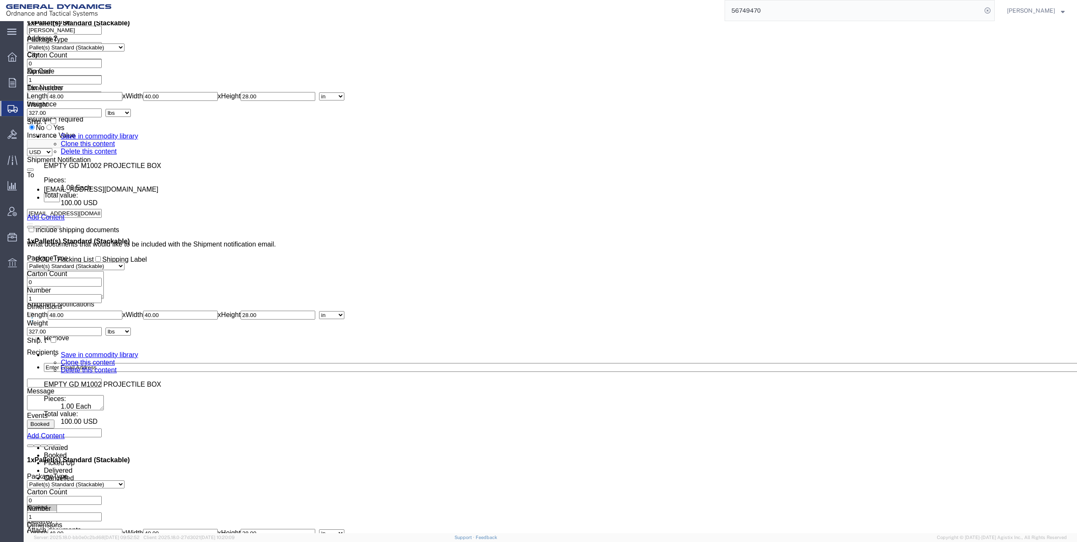
scroll to position [3715, 0]
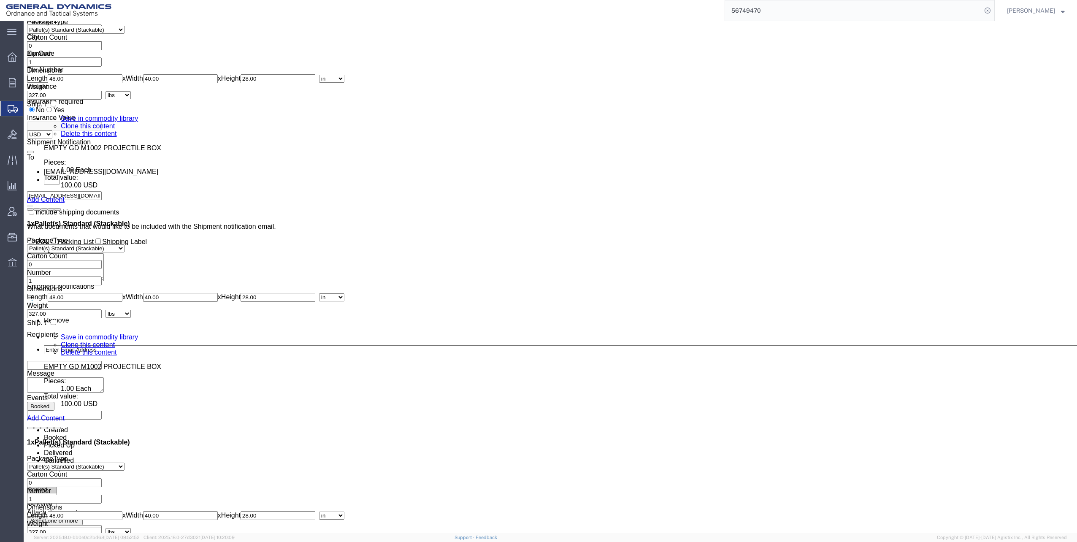
click dd "100.00 USD"
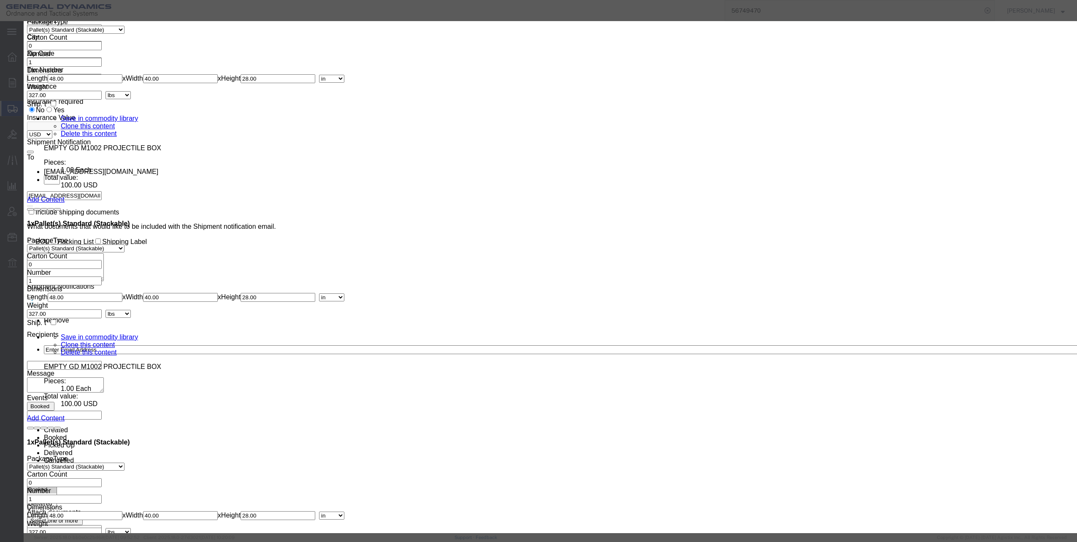
click select "Select 50 55 60 65 70 85 92.5 100 125 175 250 300 400"
select select "60"
click select "Select 50 55 60 65 70 85 92.5 100 125 175 250 300 400"
click button "Save & Close"
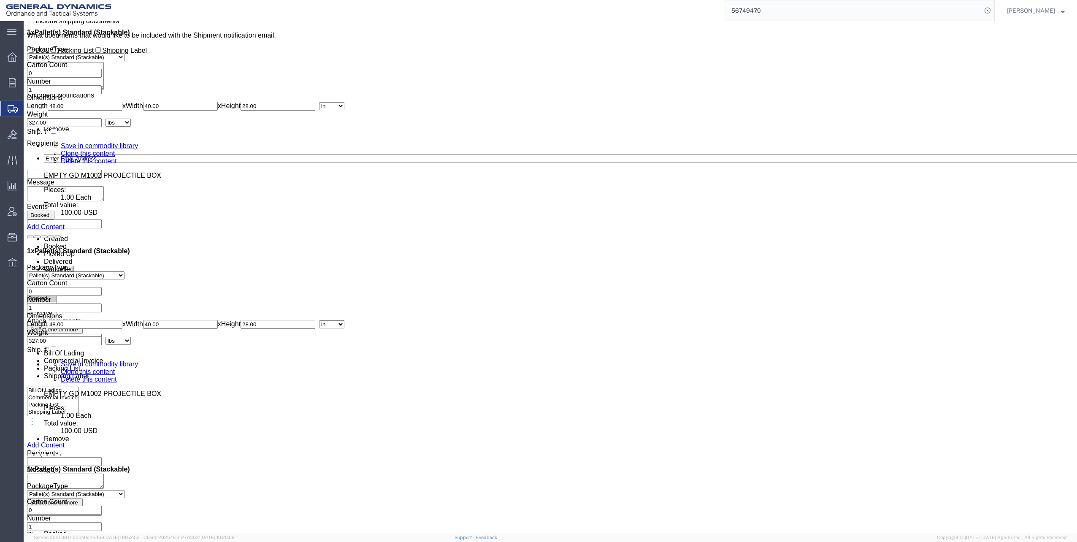
scroll to position [3968, 0]
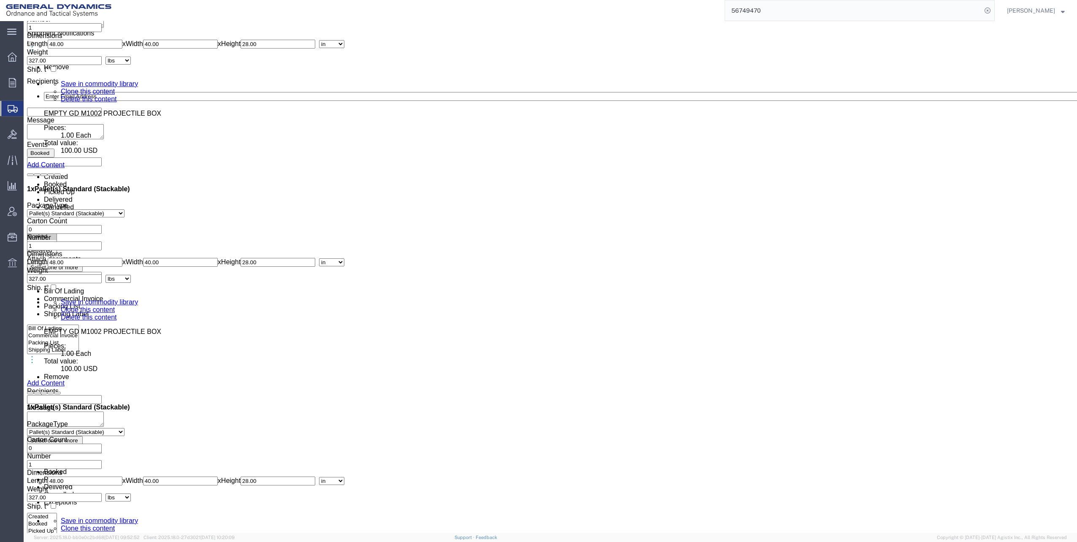
click dd "1.00 Each"
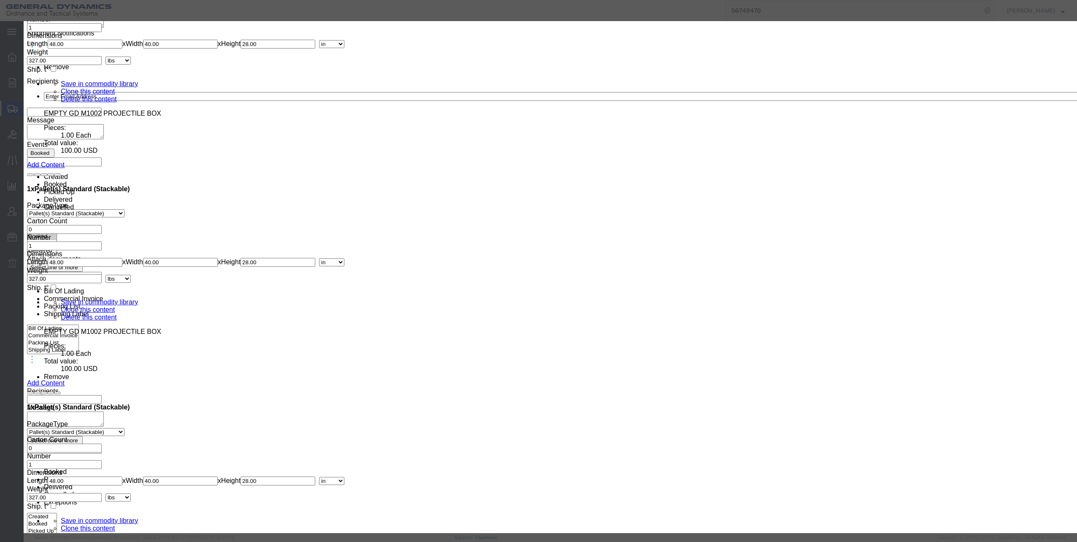
click select "Select 50 55 60 65 70 85 92.5 100 125 175 250 300 400"
select select "60"
click select "Select 50 55 60 65 70 85 92.5 100 125 175 250 300 400"
click button "Save & Close"
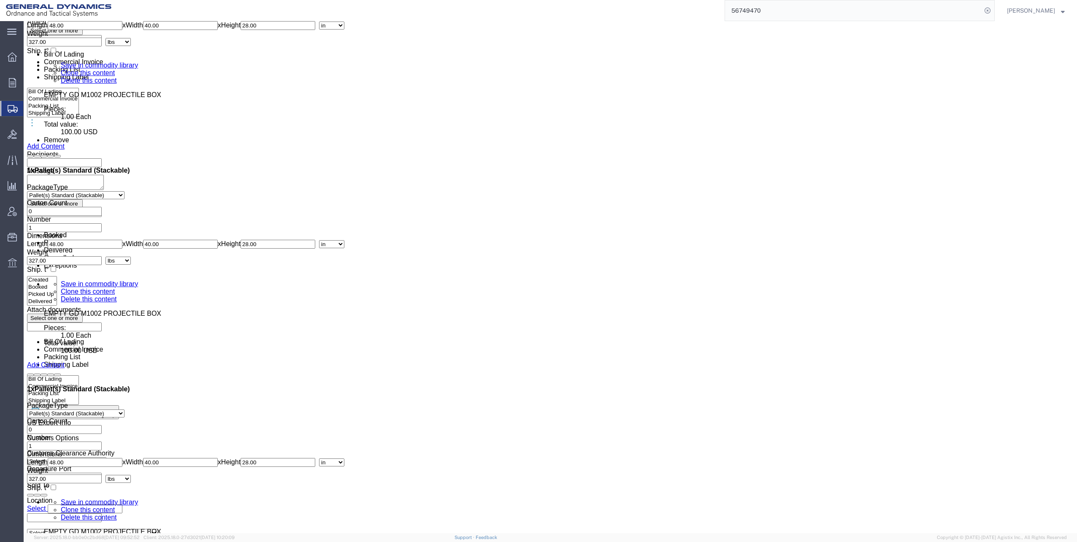
scroll to position [4221, 0]
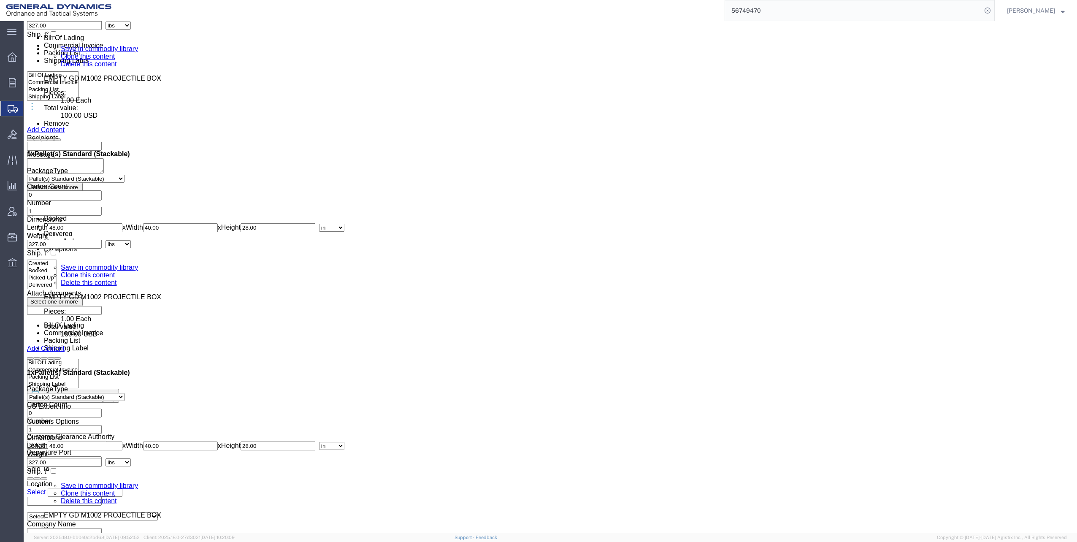
click dd "100.00 USD"
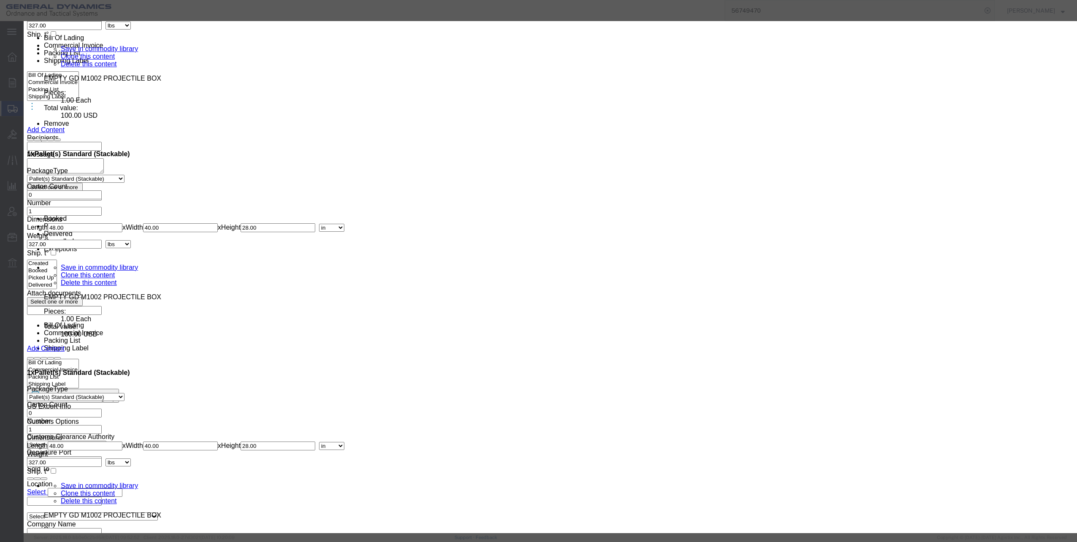
click select "Select 50 55 60 65 70 85 92.5 100 125 175 250 300 400"
select select "60"
click select "Select 50 55 60 65 70 85 92.5 100 125 175 250 300 400"
click button "Save & Close"
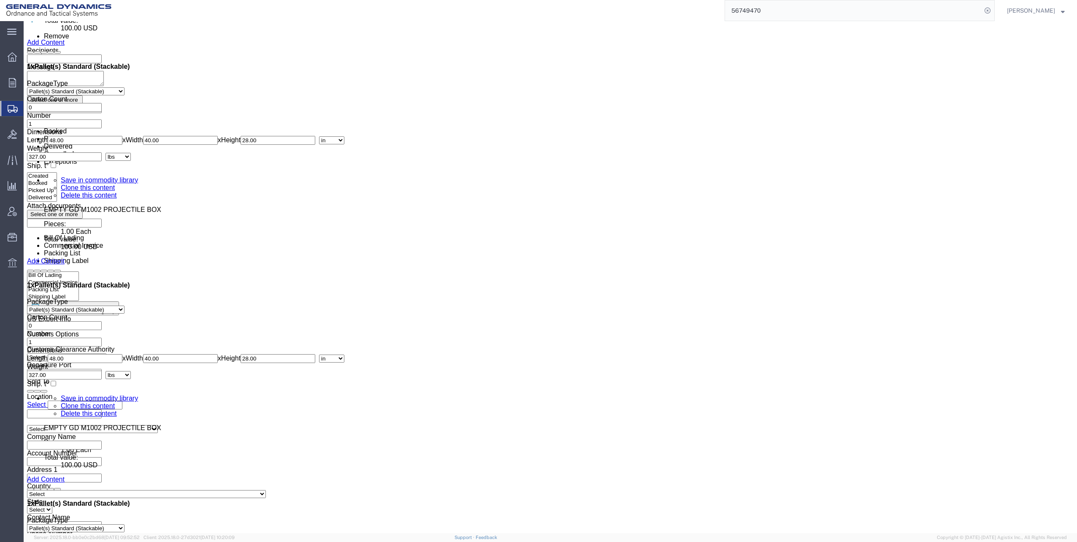
scroll to position [4390, 0]
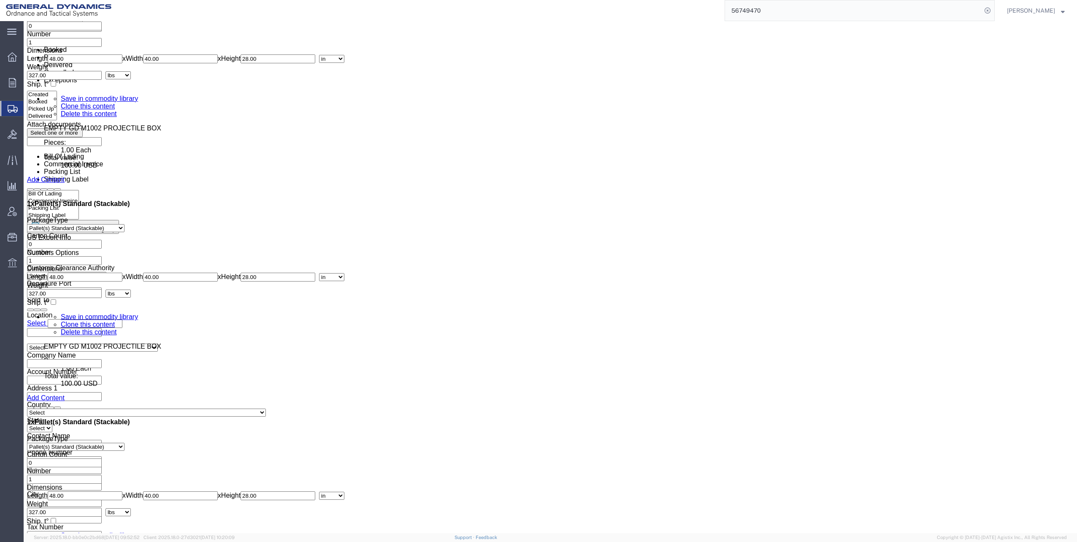
click dd "100.00 USD"
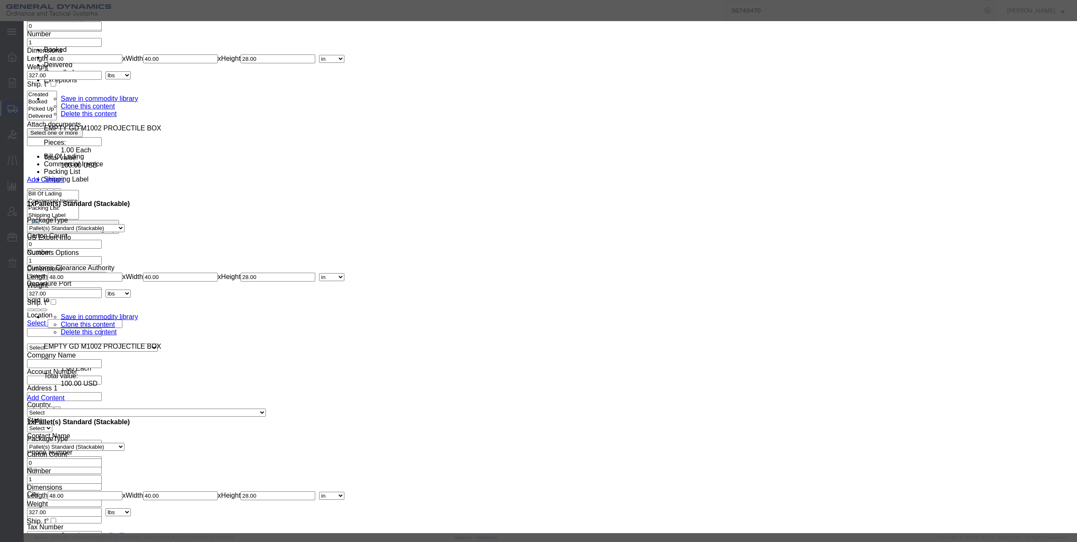
click select "Select 50 55 60 65 70 85 92.5 100 125 175 250 300 400"
select select "60"
click select "Select 50 55 60 65 70 85 92.5 100 125 175 250 300 400"
click button "Save & Close"
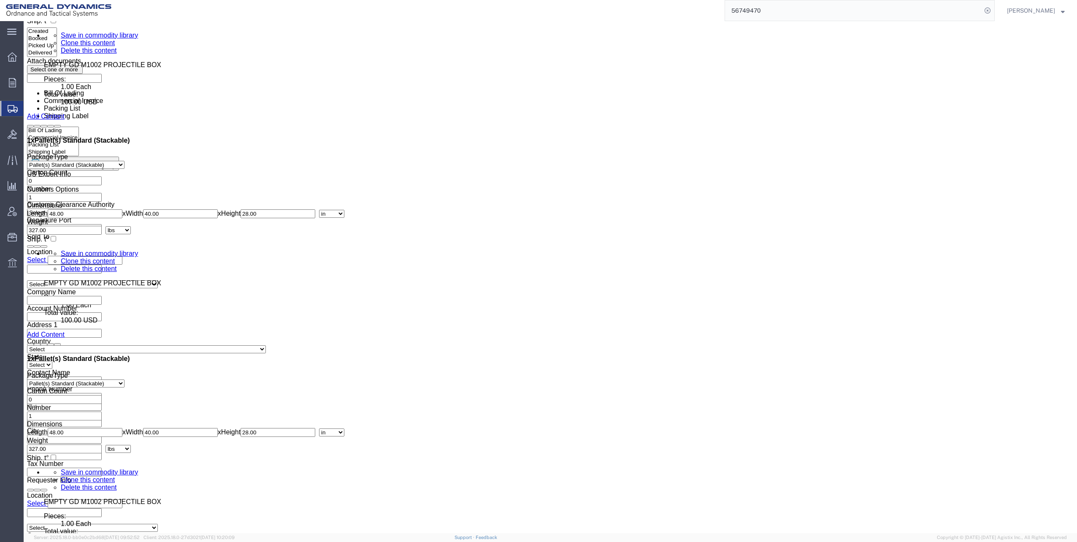
scroll to position [4559, 0]
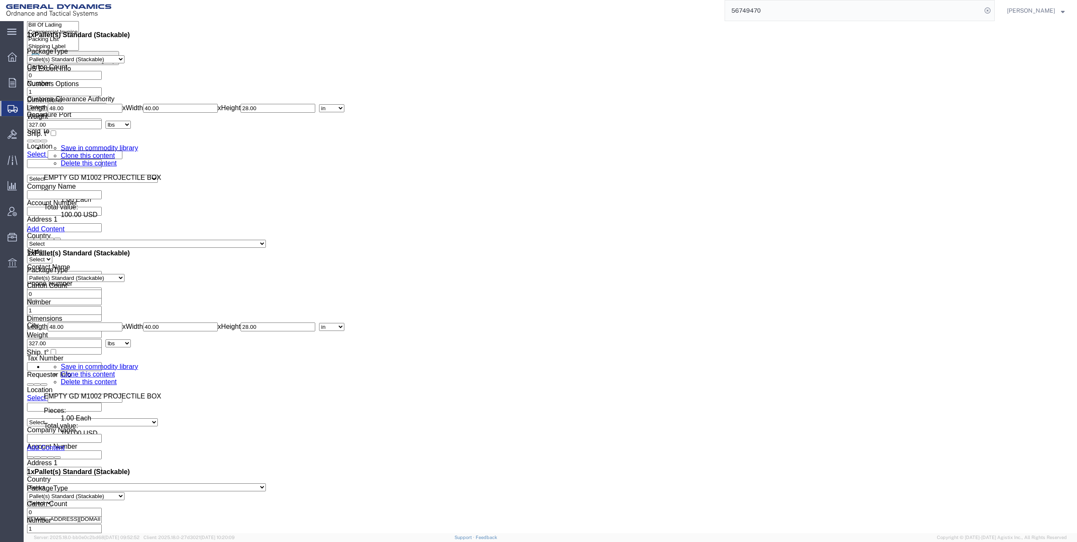
click dd "100.00 USD"
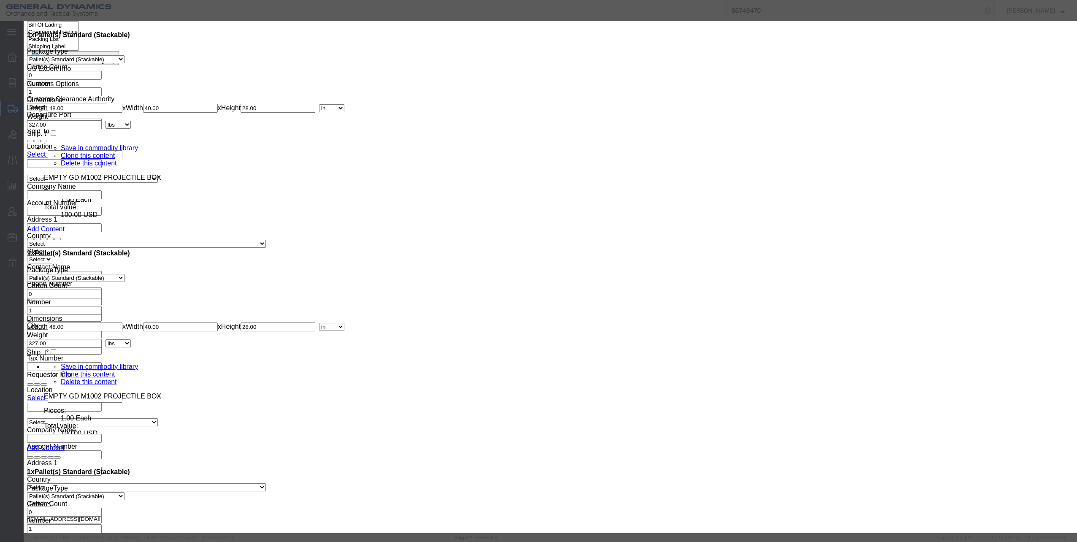
click select "Select 50 55 60 65 70 85 92.5 100 125 175 250 300 400"
select select "60"
click select "Select 50 55 60 65 70 85 92.5 100 125 175 250 300 400"
click button "Save & Close"
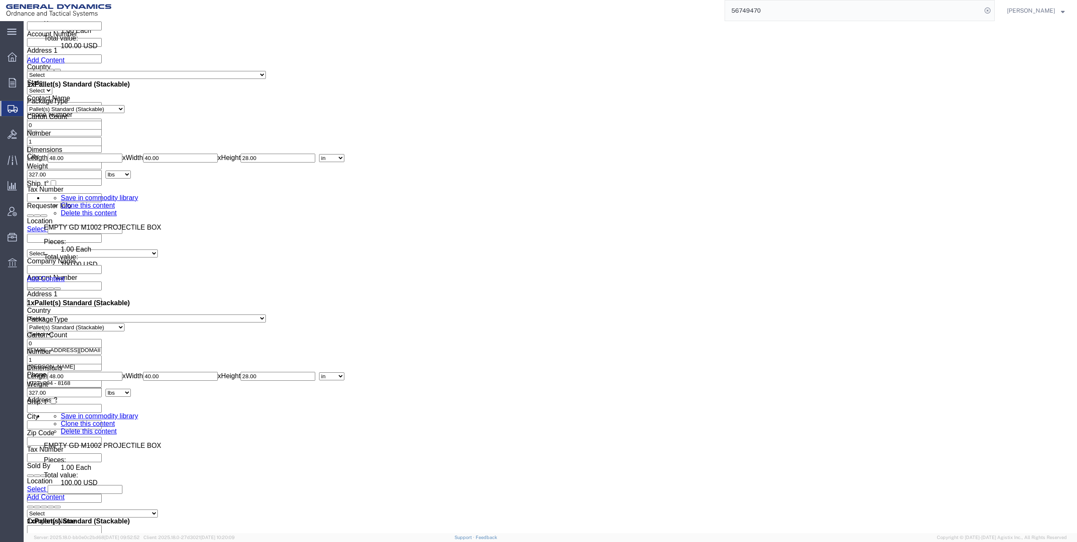
scroll to position [4770, 0]
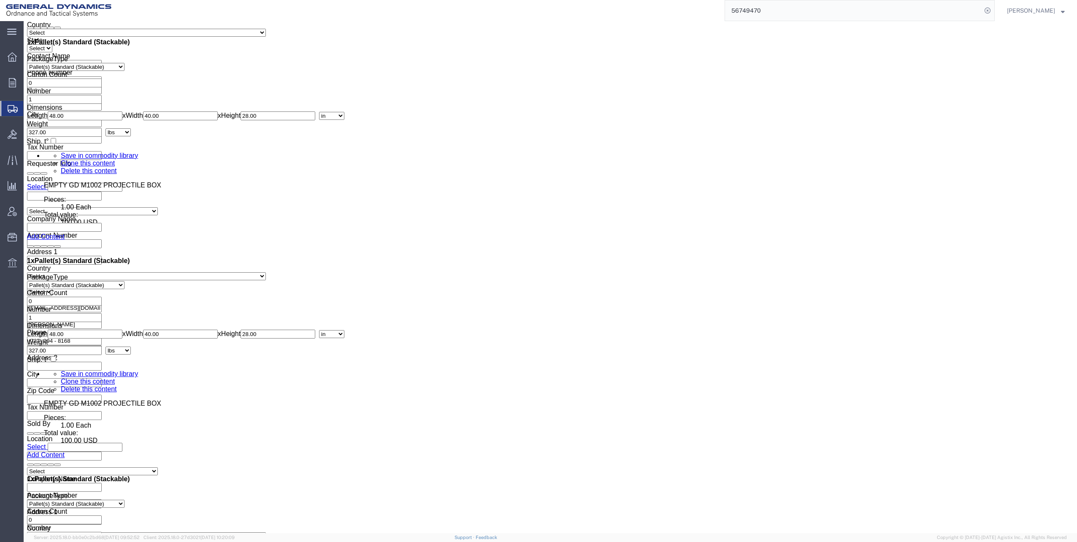
click dd "1.00 Each"
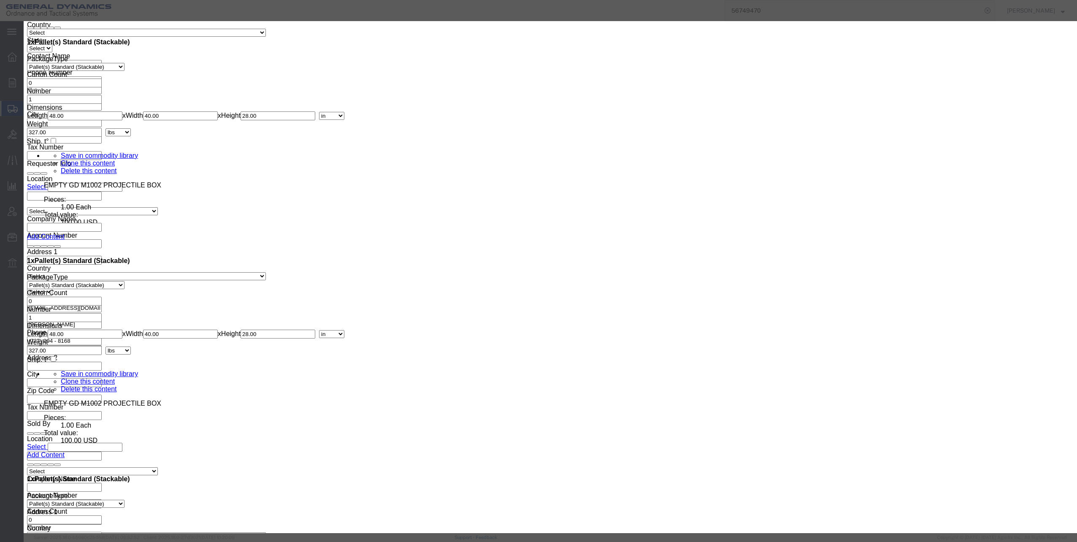
click select "Select 50 55 60 65 70 85 92.5 100 125 175 250 300 400"
select select "60"
click select "Select 50 55 60 65 70 85 92.5 100 125 175 250 300 400"
click button "Save & Close"
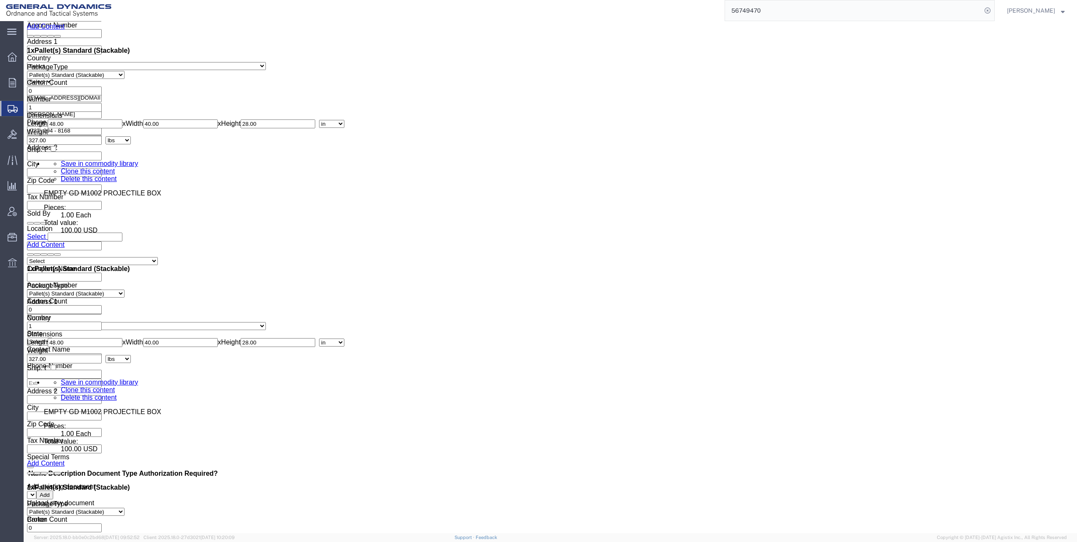
scroll to position [4981, 0]
click dd "100.00 USD"
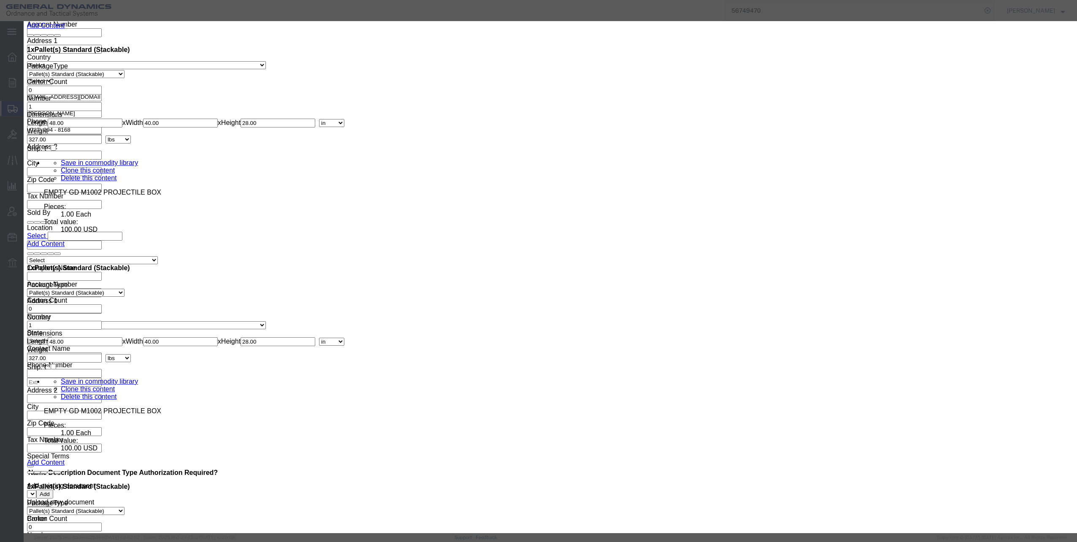
click select "Select 50 55 60 65 70 85 92.5 100 125 175 250 300 400"
select select "60"
click select "Select 50 55 60 65 70 85 92.5 100 125 175 250 300 400"
click button "Save & Close"
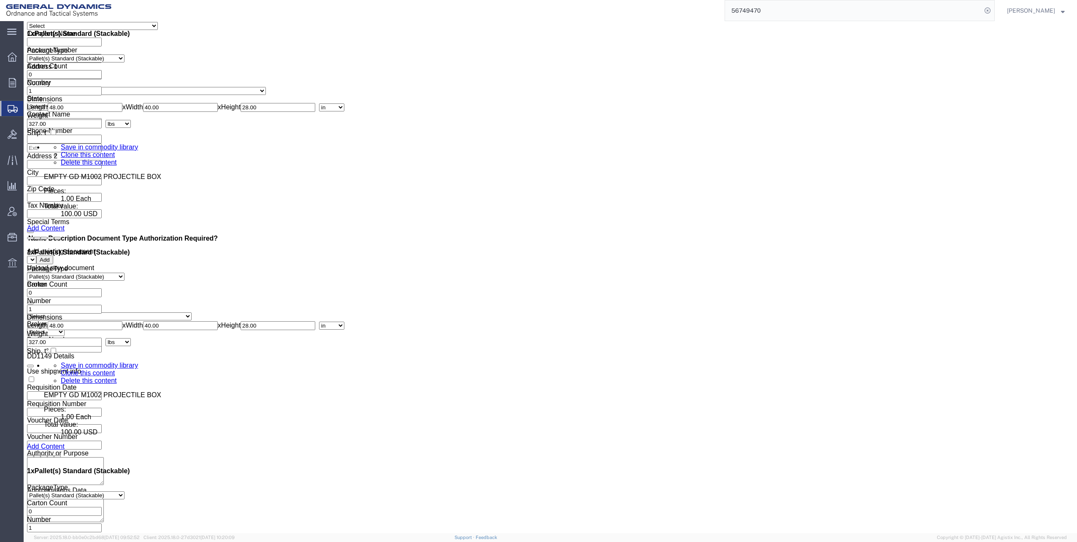
scroll to position [5234, 0]
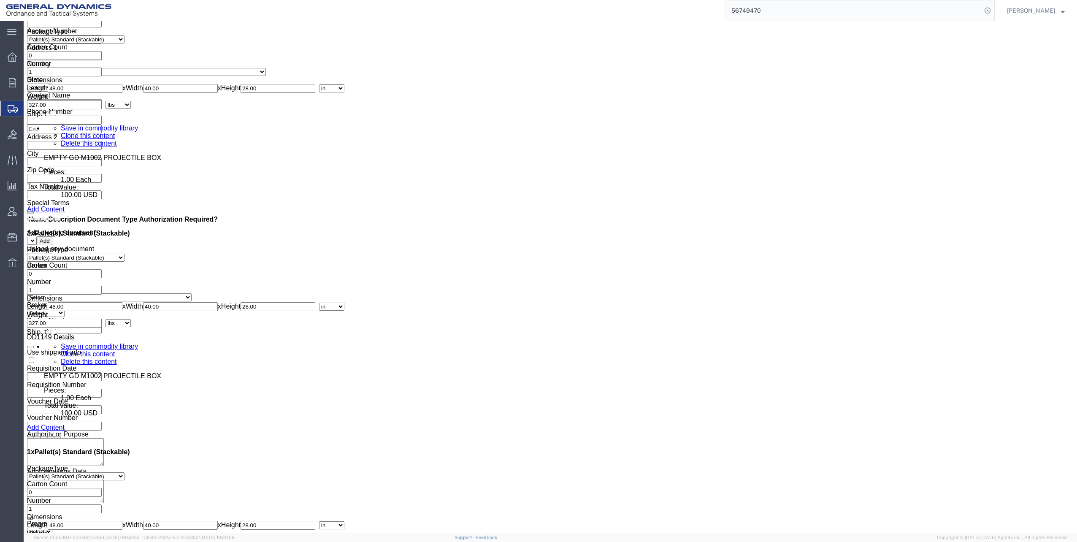
click dd "100.00 USD"
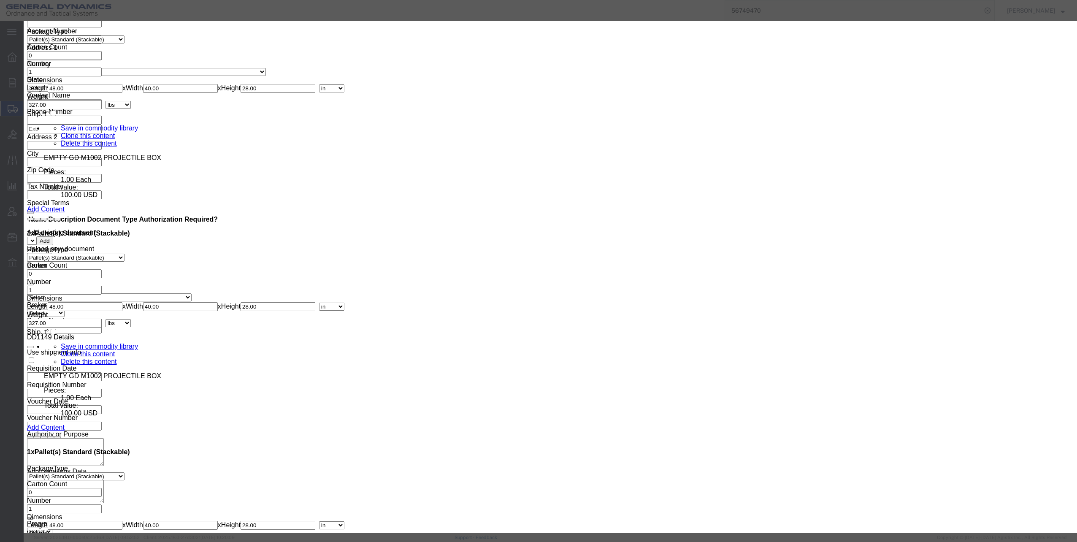
click select "Select 50 55 60 65 70 85 92.5 100 125 175 250 300 400"
select select "60"
click select "Select 50 55 60 65 70 85 92.5 100 125 175 250 300 400"
click button "Save & Close"
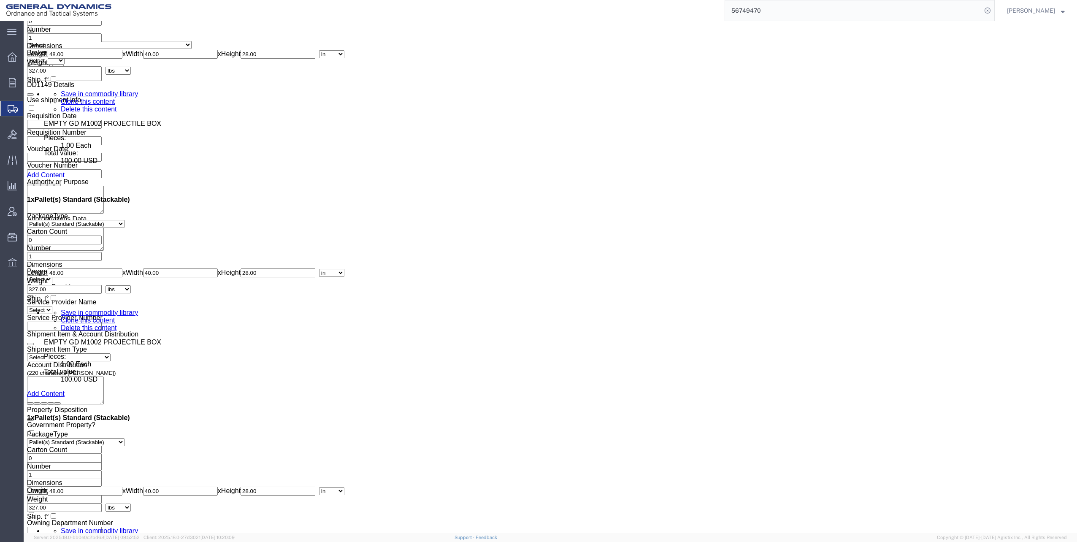
scroll to position [5488, 0]
click dd "1.00 Each"
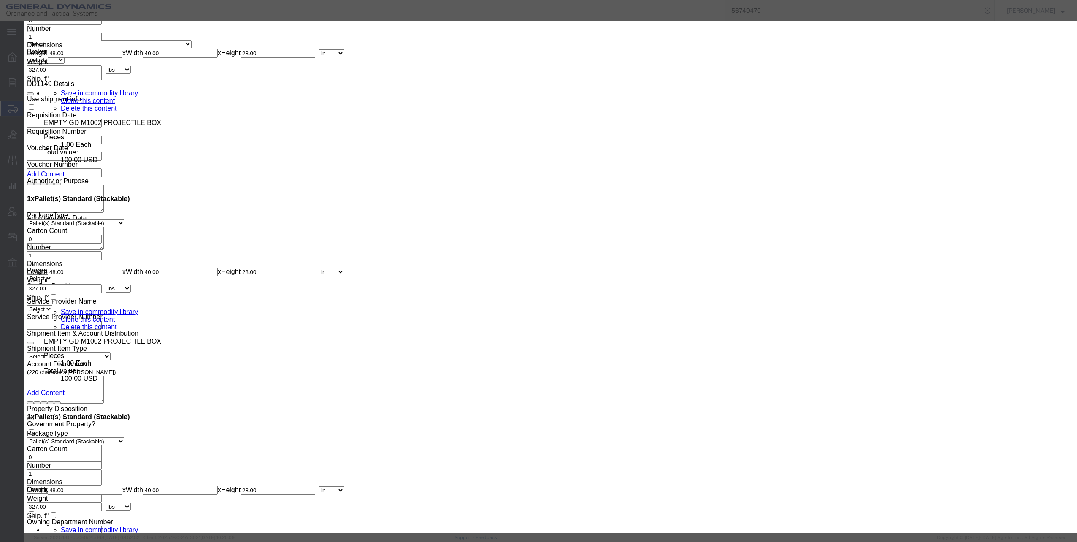
click select "Select 50 55 60 65 70 85 92.5 100 125 175 250 300 400"
select select "60"
click select "Select 50 55 60 65 70 85 92.5 100 125 175 250 300 400"
click button "Save & Close"
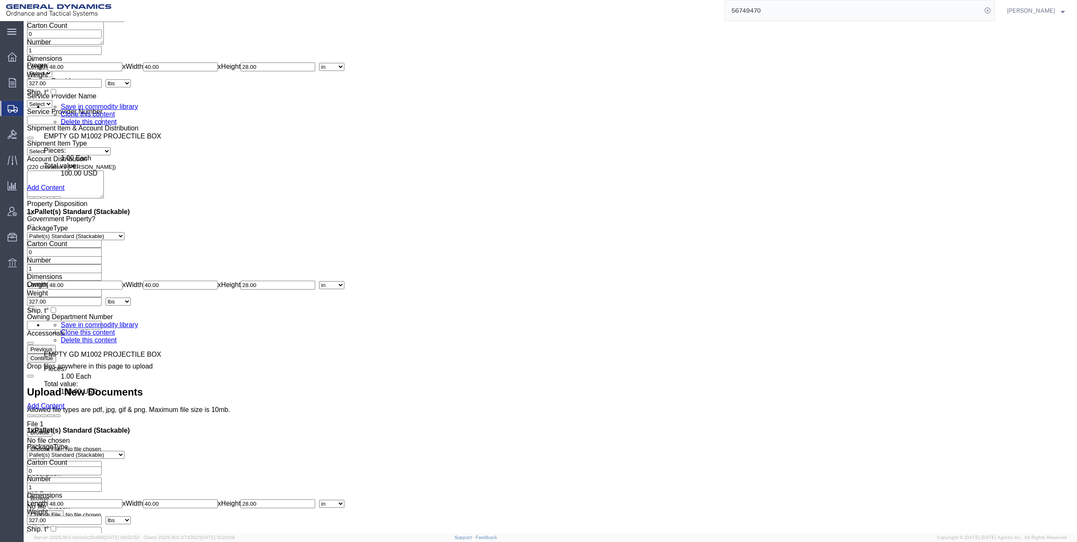
scroll to position [5699, 0]
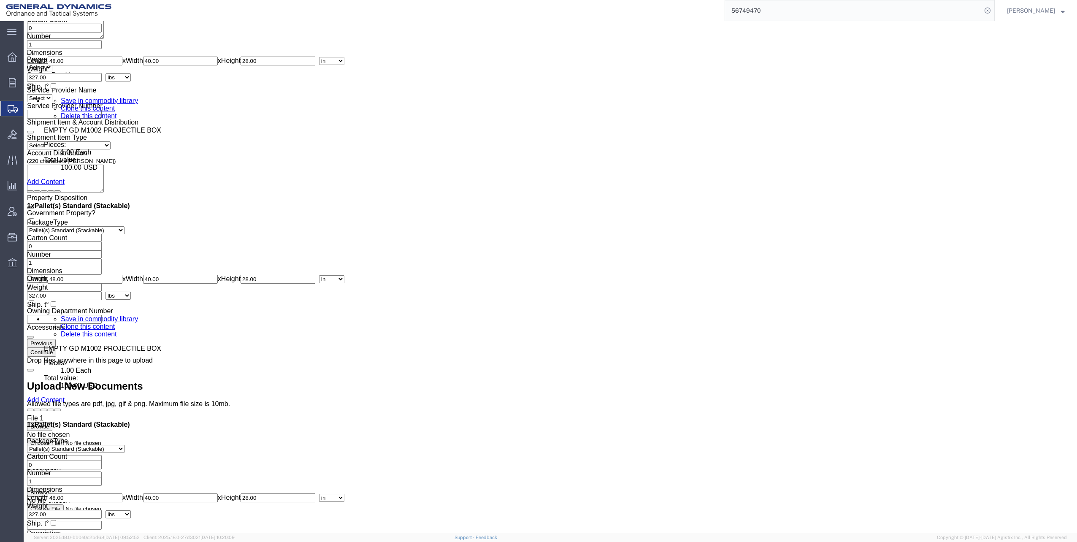
click dd "1.00 Each"
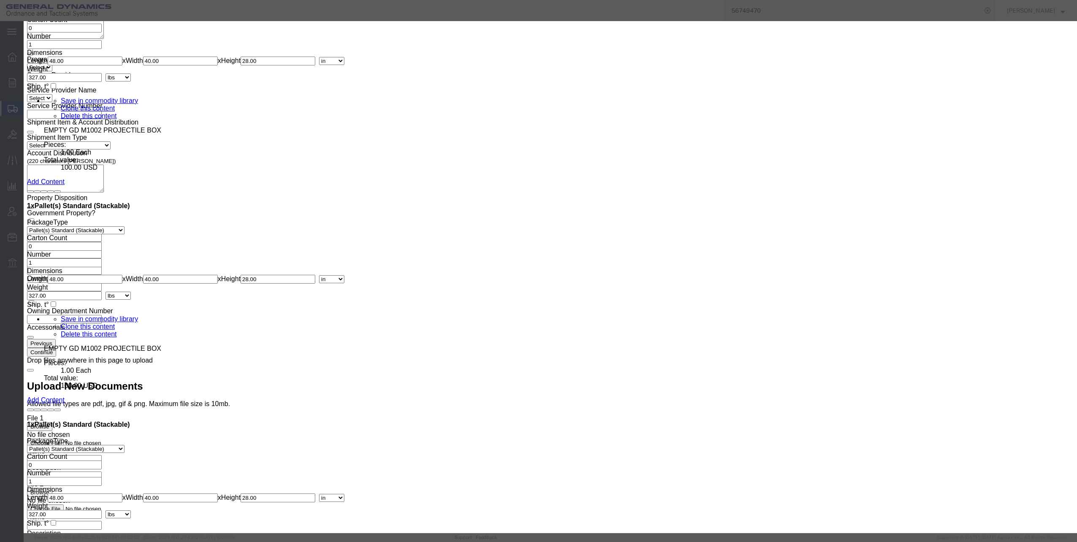
click select "Select 50 55 60 65 70 85 92.5 100 125 175 250 300 400"
select select "60"
click select "Select 50 55 60 65 70 85 92.5 100 125 175 250 300 400"
click button "Save & Close"
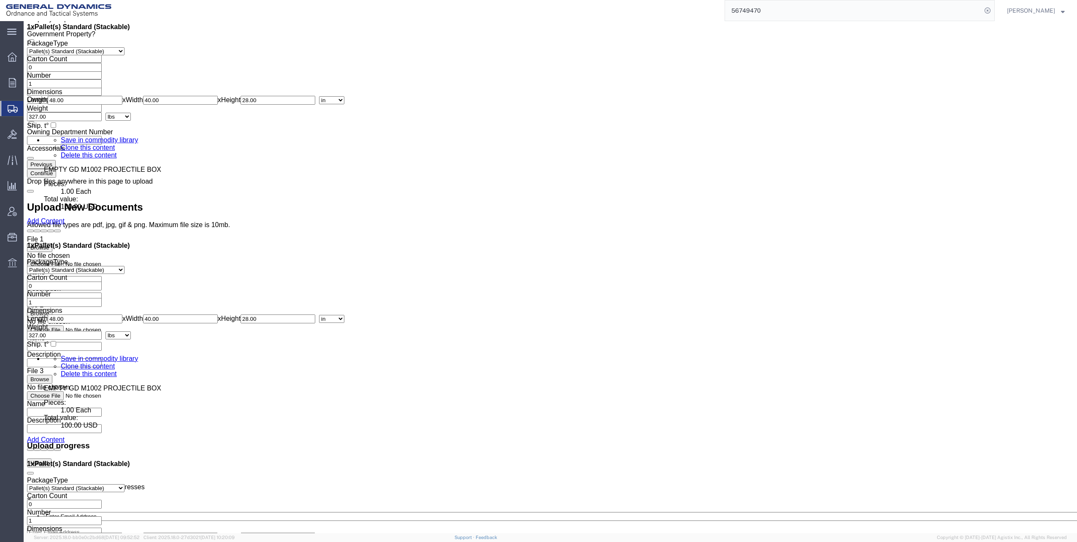
scroll to position [5910, 0]
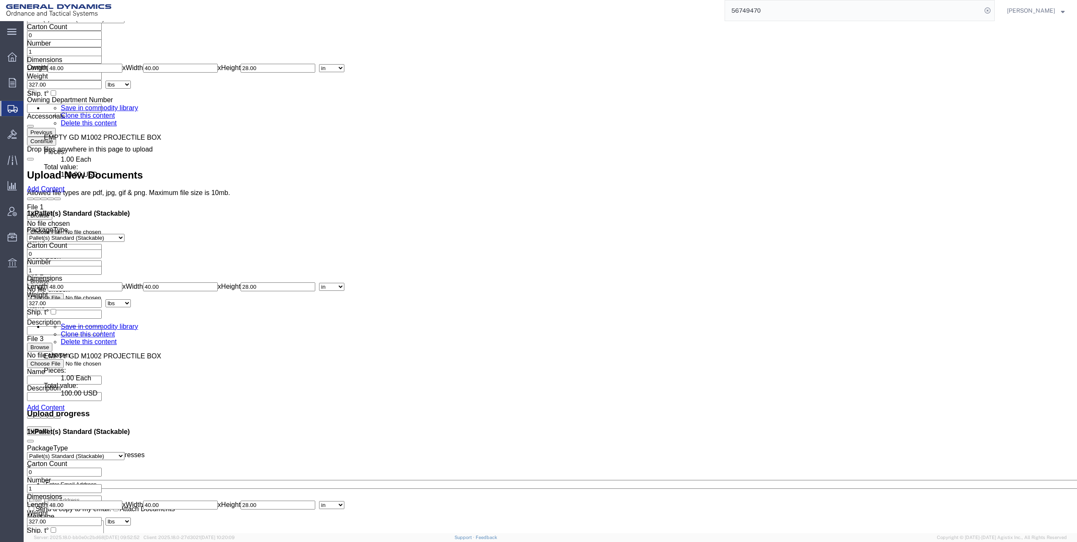
click dd "1.00 Each"
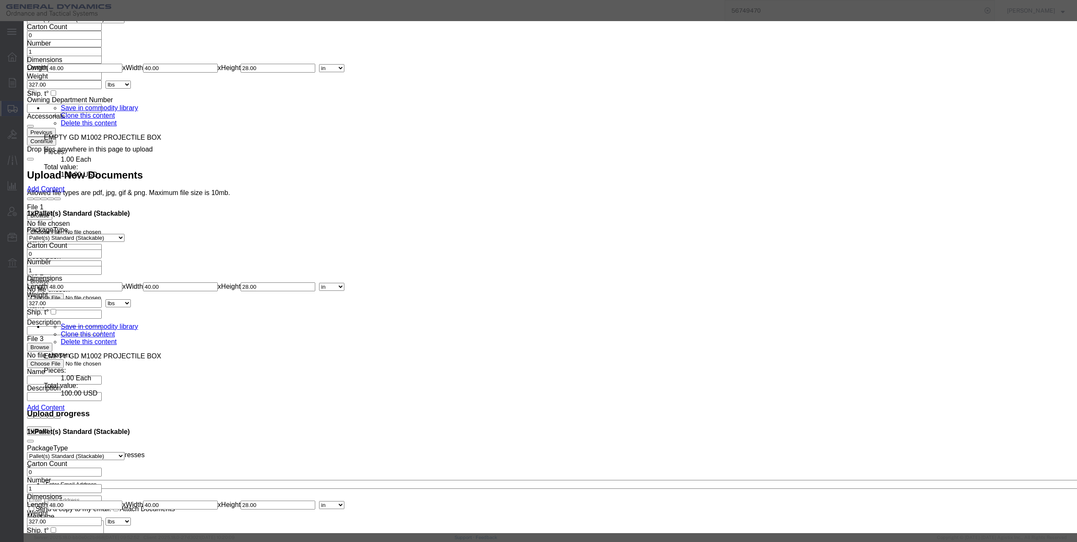
click select "Select 50 55 60 65 70 85 92.5 100 125 175 250 300 400"
select select "60"
click select "Select 50 55 60 65 70 85 92.5 100 125 175 250 300 400"
click button "Save & Close"
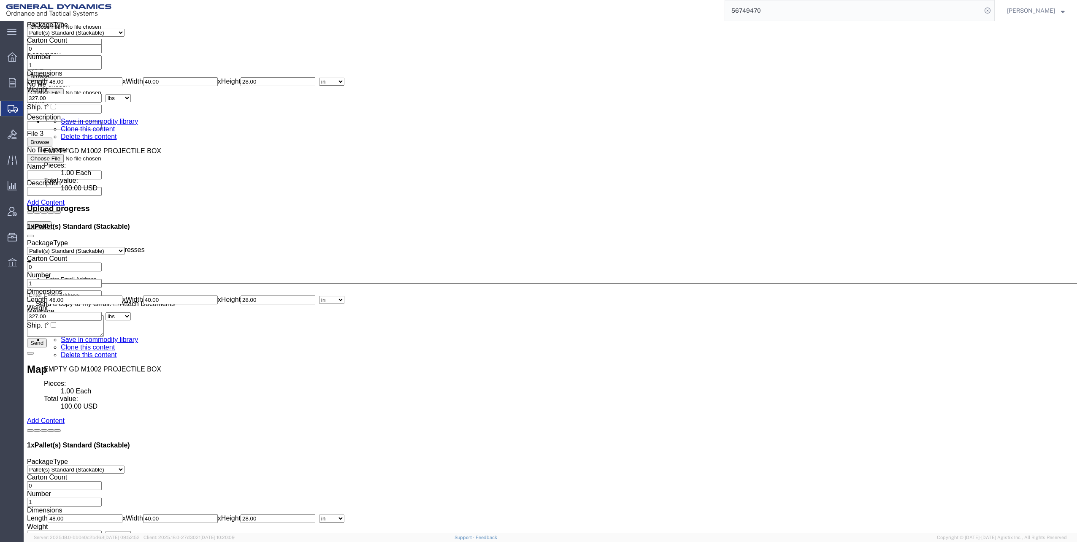
scroll to position [6121, 0]
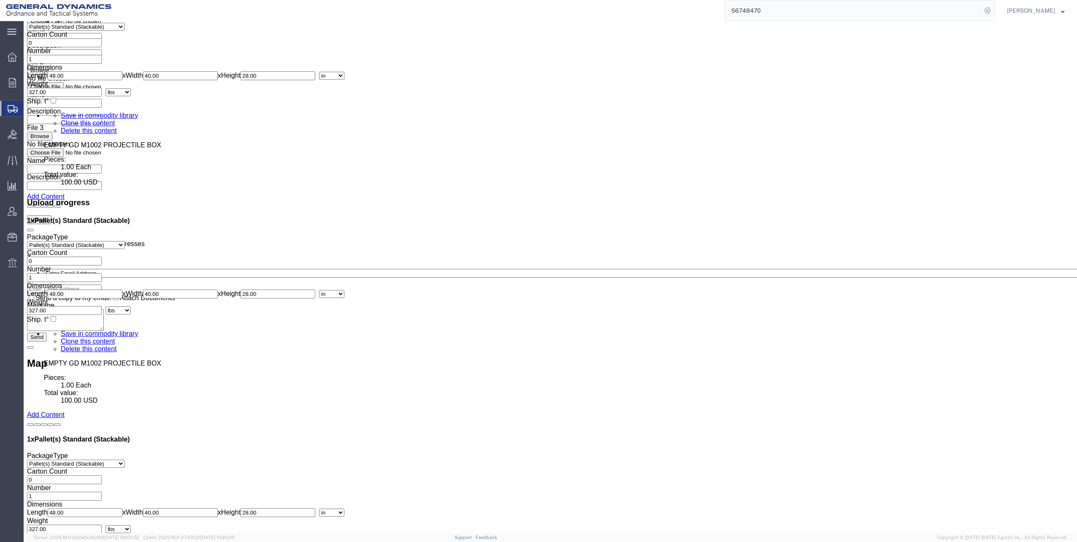
click dd "1.00 Each"
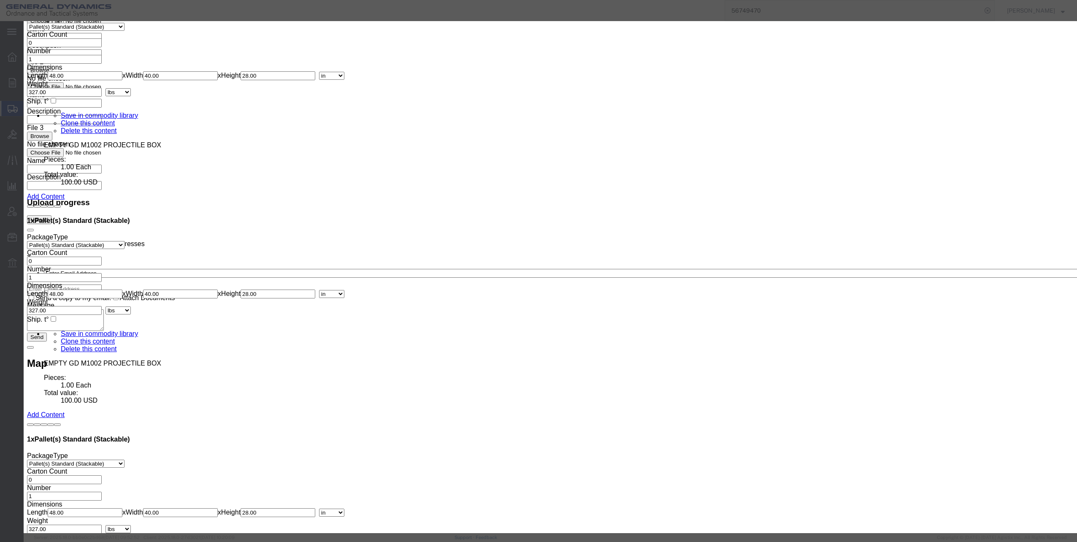
click select "Select 50 55 60 65 70 85 92.5 100 125 175 250 300 400"
select select "60"
click select "Select 50 55 60 65 70 85 92.5 100 125 175 250 300 400"
click button "Save & Close"
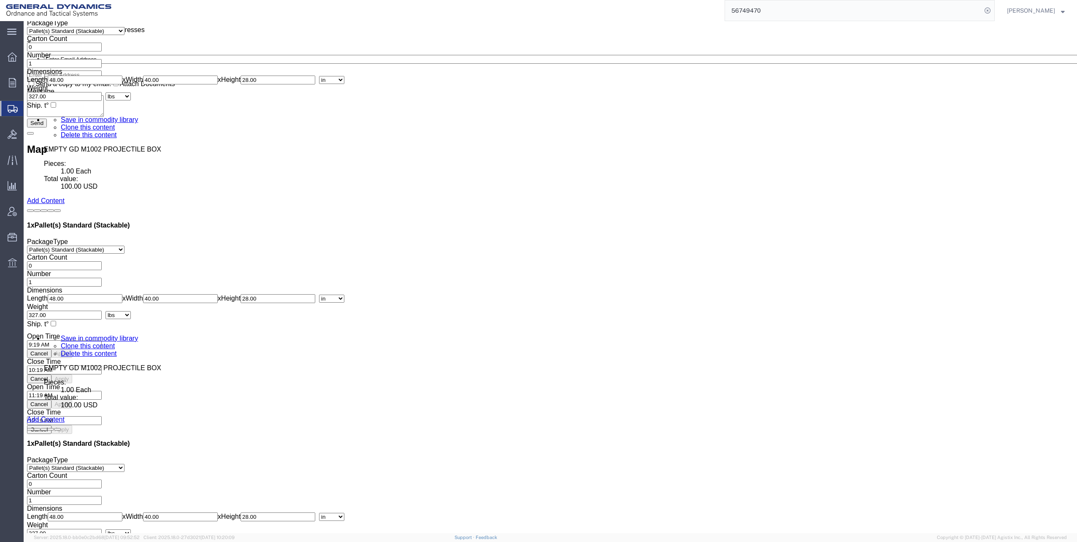
scroll to position [6337, 0]
click dd "1.00 Each"
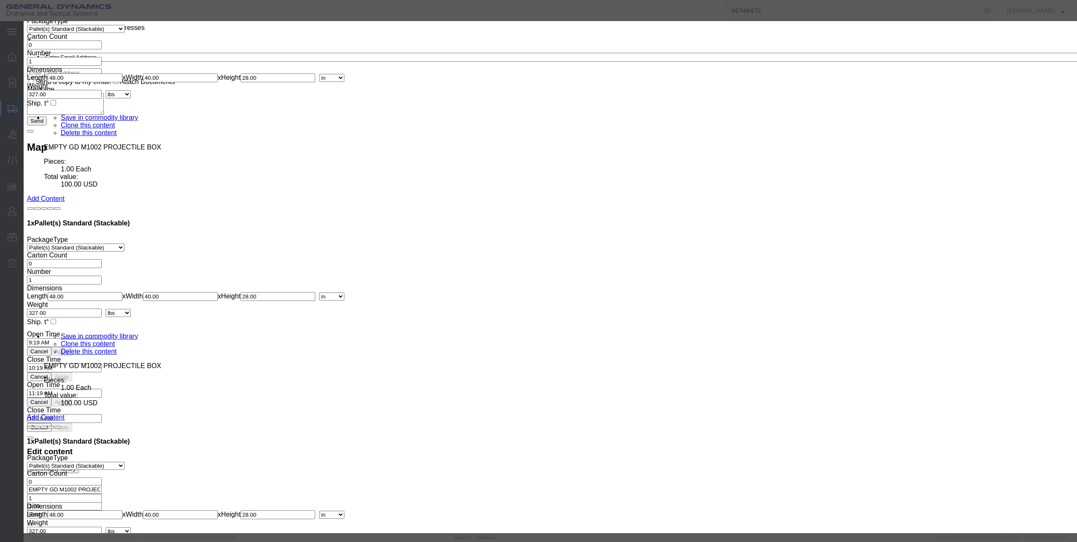
click select "Select 50 55 60 65 70 85 92.5 100 125 175 250 300 400"
select select "60"
click select "Select 50 55 60 65 70 85 92.5 100 125 175 250 300 400"
click button "Save & Close"
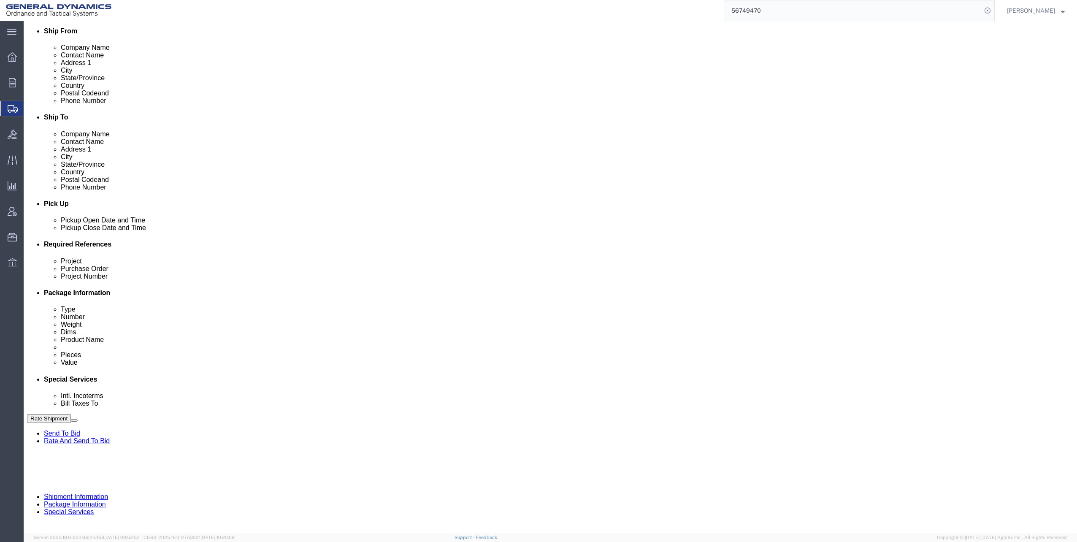
scroll to position [0, 0]
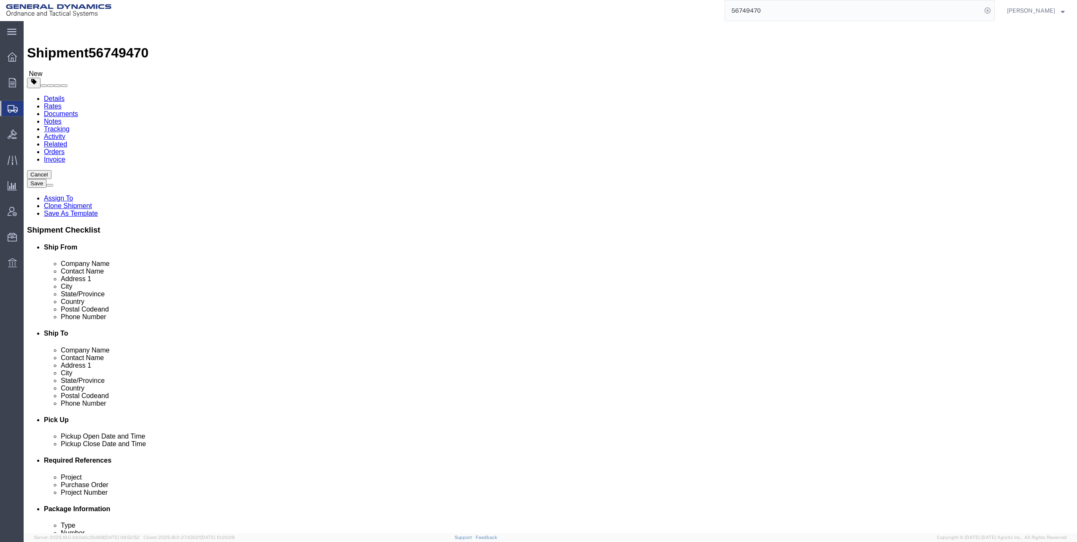
click dd "100.00 USD"
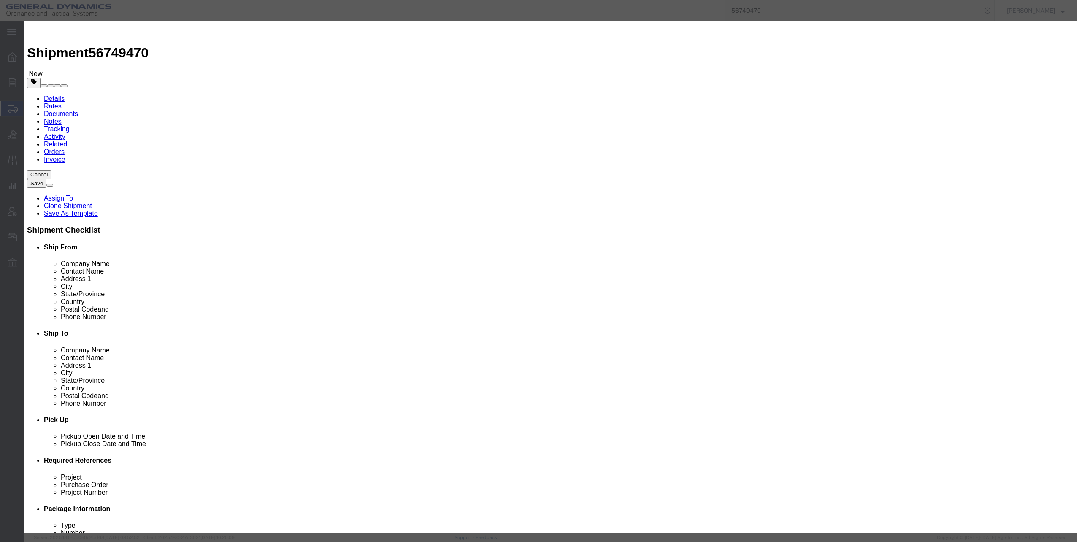
click select "Select 50 55 60 65 70 85 92.5 100 125 175 250 300 400"
select select "60"
click select "Select 50 55 60 65 70 85 92.5 100 125 175 250 300 400"
click button "Save & Close"
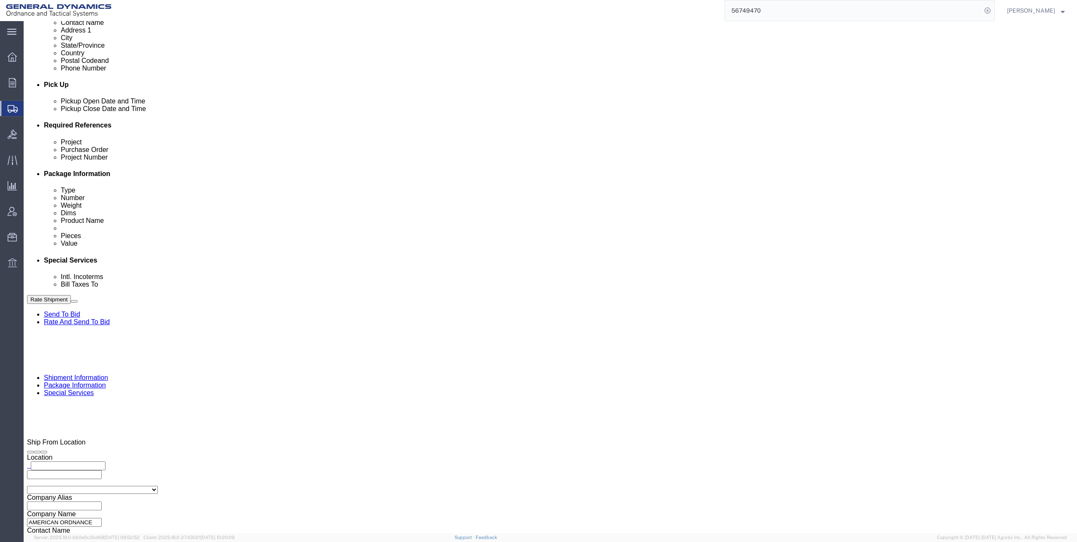
scroll to position [338, 0]
click dd "100.00 USD"
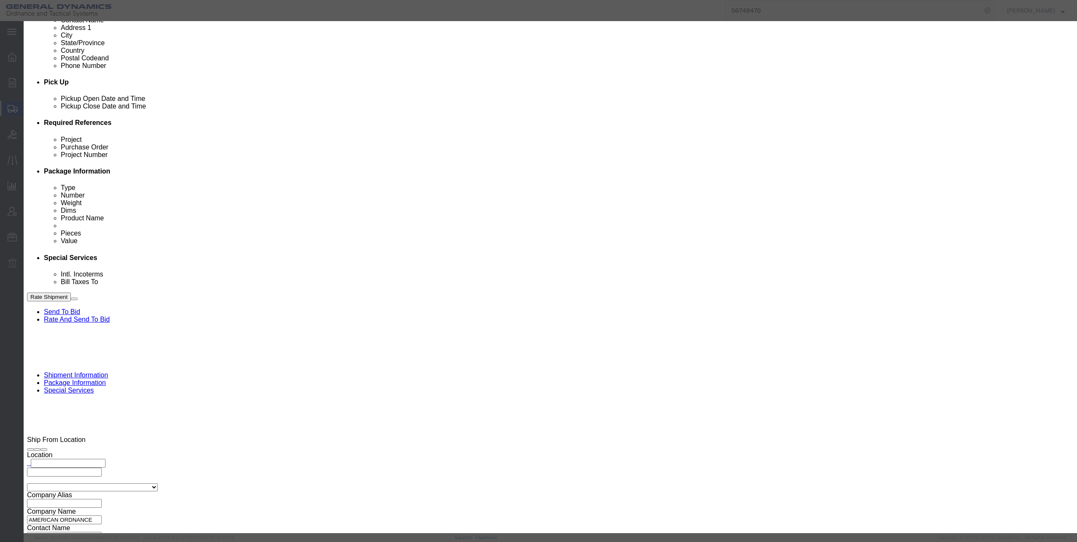
click select "Select 50 55 60 65 70 85 92.5 100 125 175 250 300 400"
select select "60"
click select "Select 50 55 60 65 70 85 92.5 100 125 175 250 300 400"
click button "Save & Close"
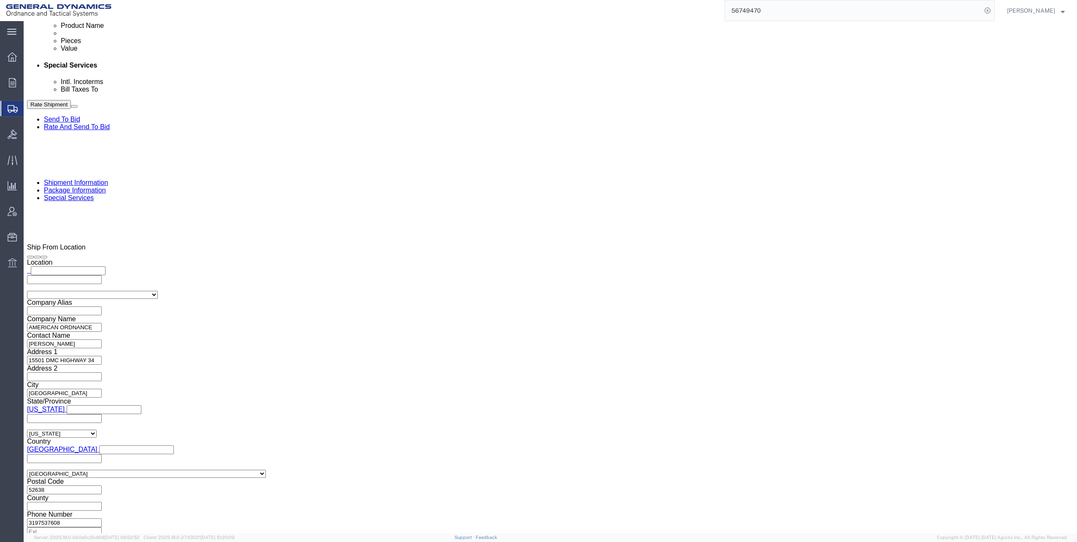
scroll to position [549, 0]
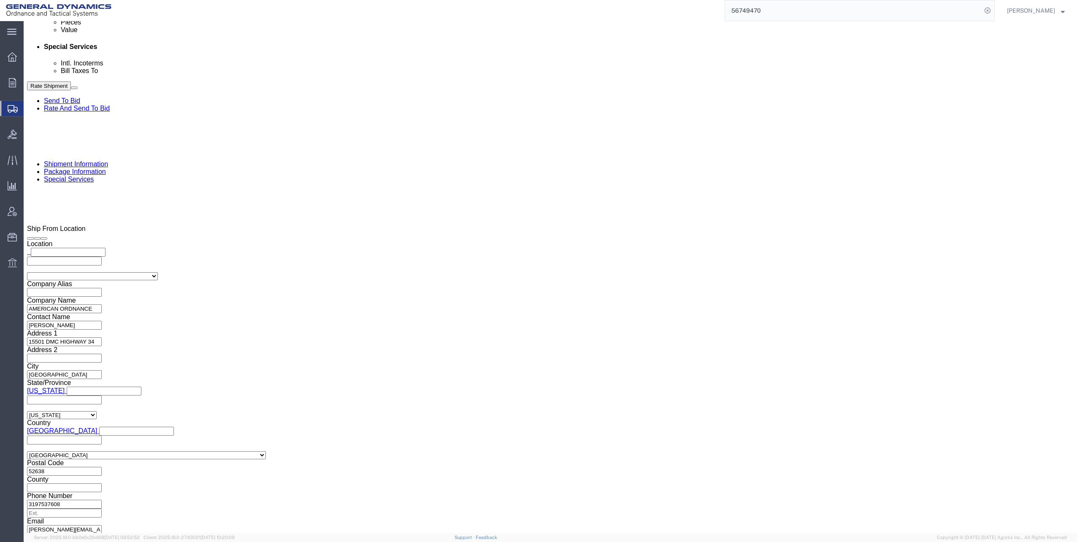
click dd "100.00 USD"
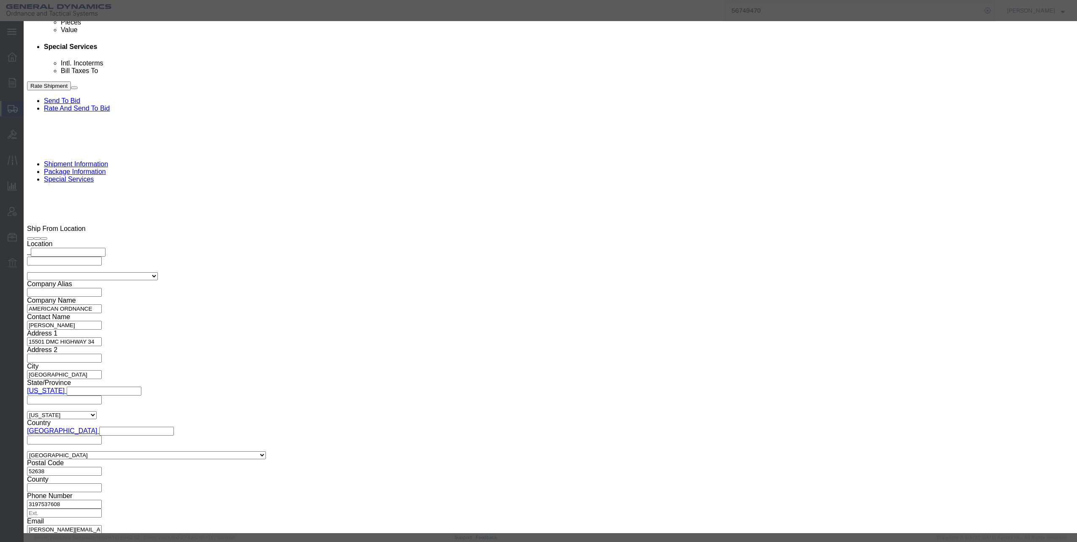
click select "Select 50 55 60 65 70 85 92.5 100 125 175 250 300 400"
select select "60"
click select "Select 50 55 60 65 70 85 92.5 100 125 175 250 300 400"
click button "Save & Close"
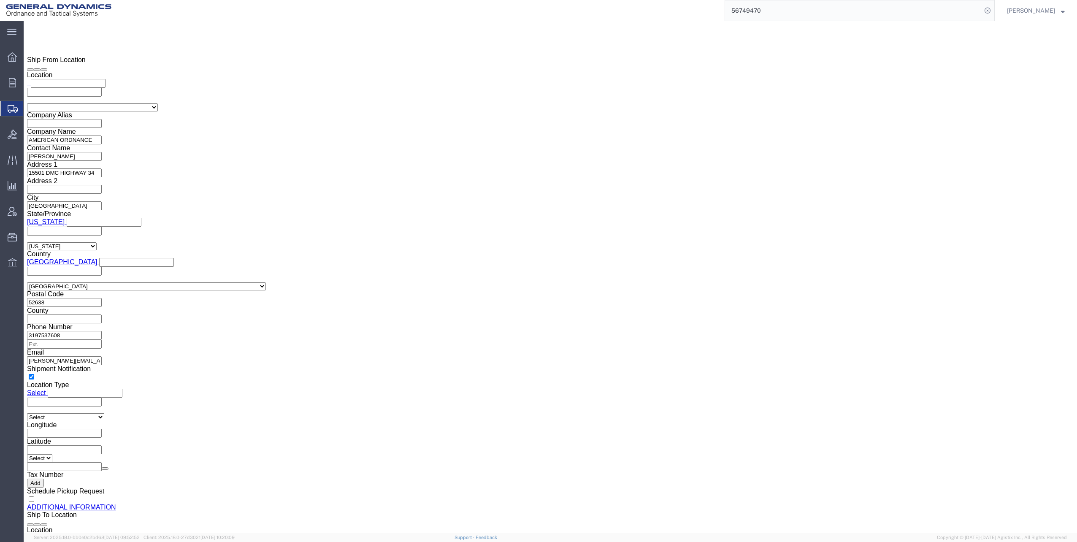
scroll to position [760, 0]
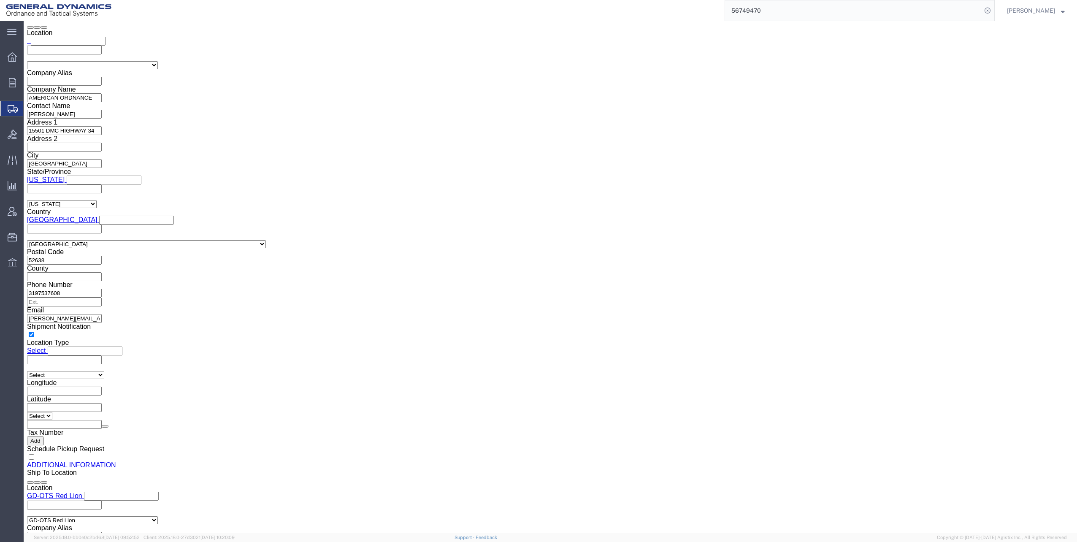
click dd "100.00 USD"
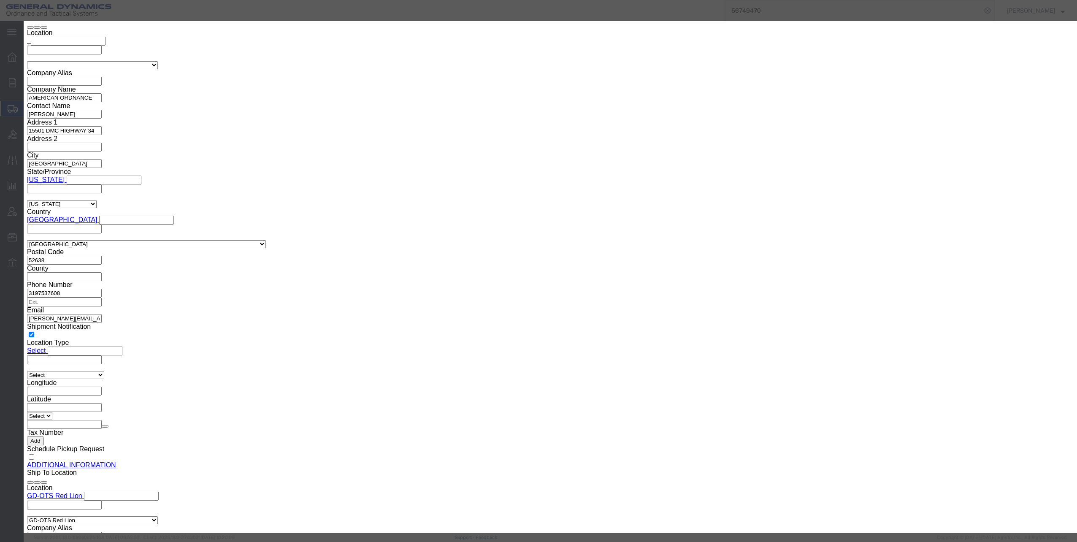
click select "Select 50 55 60 65 70 85 92.5 100 125 175 250 300 400"
select select "60"
click select "Select 50 55 60 65 70 85 92.5 100 125 175 250 300 400"
click button "Save & Close"
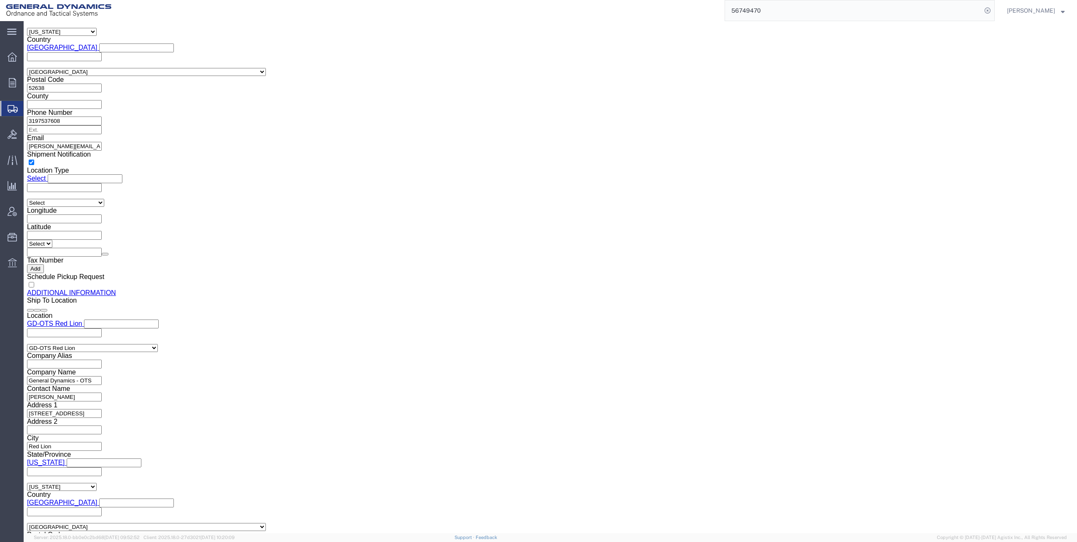
scroll to position [971, 0]
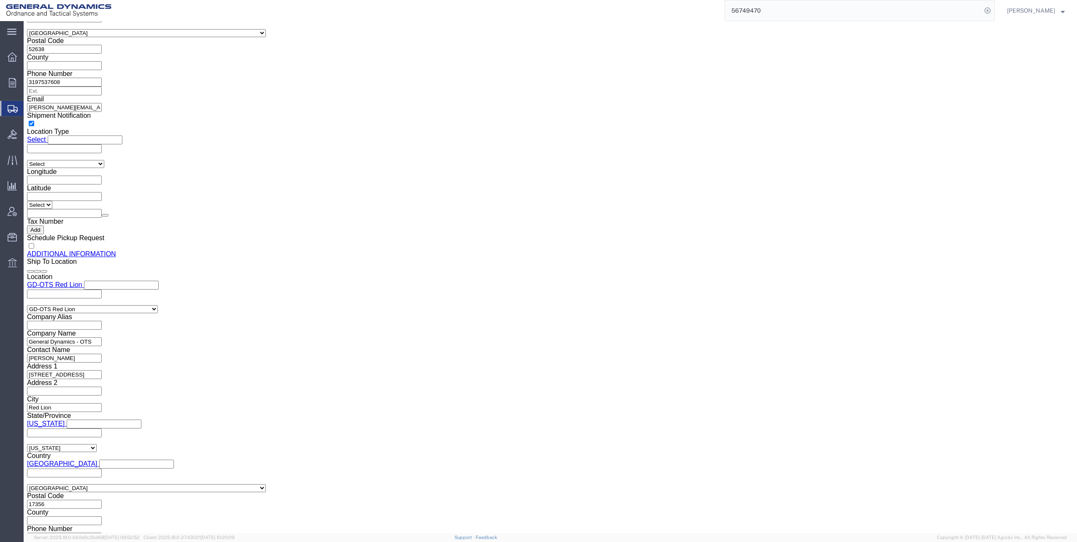
click dd "1.00 Each"
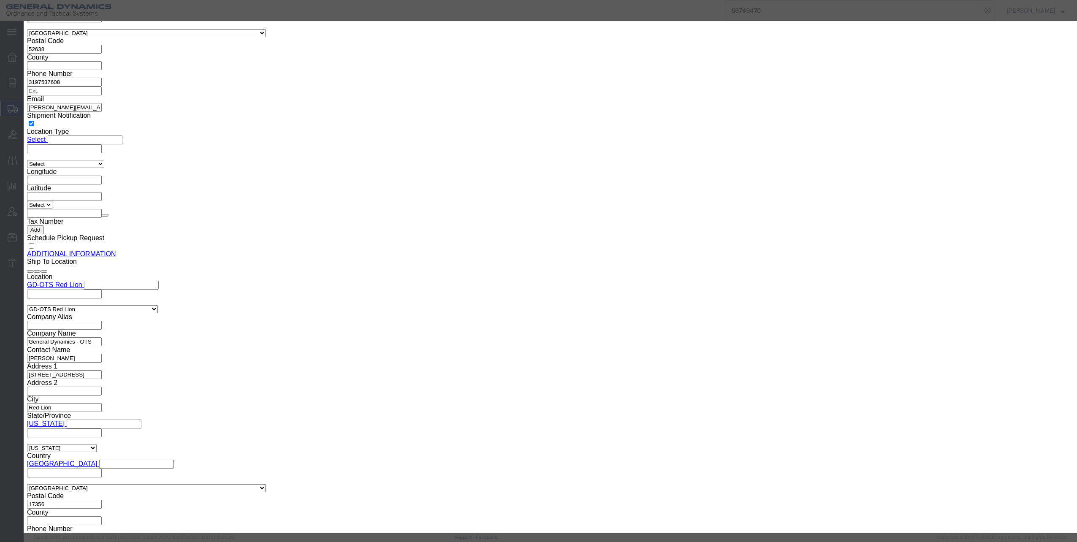
click select "Select 50 55 60 65 70 85 92.5 100 125 175 250 300 400"
select select "60"
click select "Select 50 55 60 65 70 85 92.5 100 125 175 250 300 400"
click button "Save & Close"
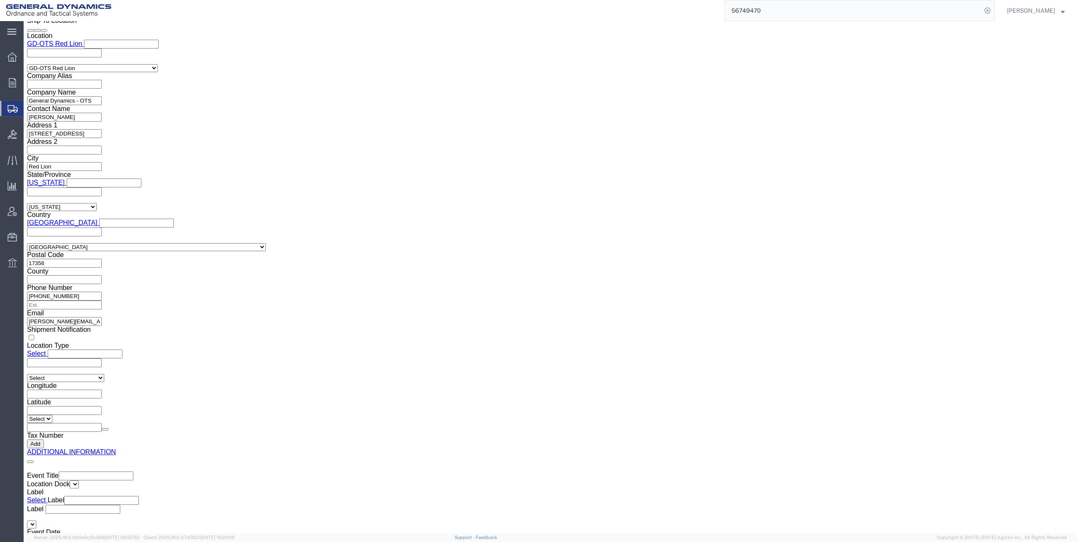
scroll to position [1224, 0]
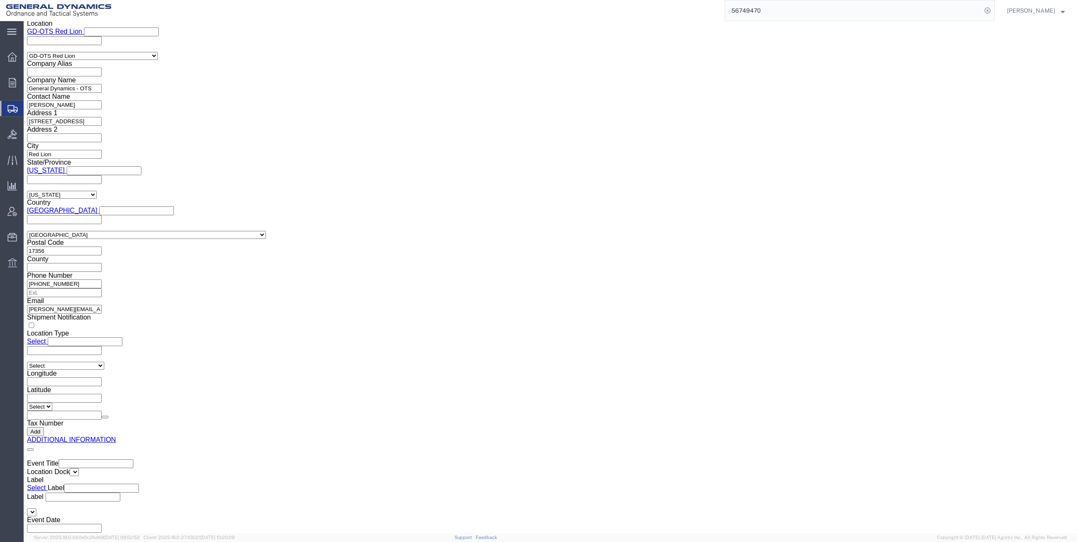
click dd "1.00 Each"
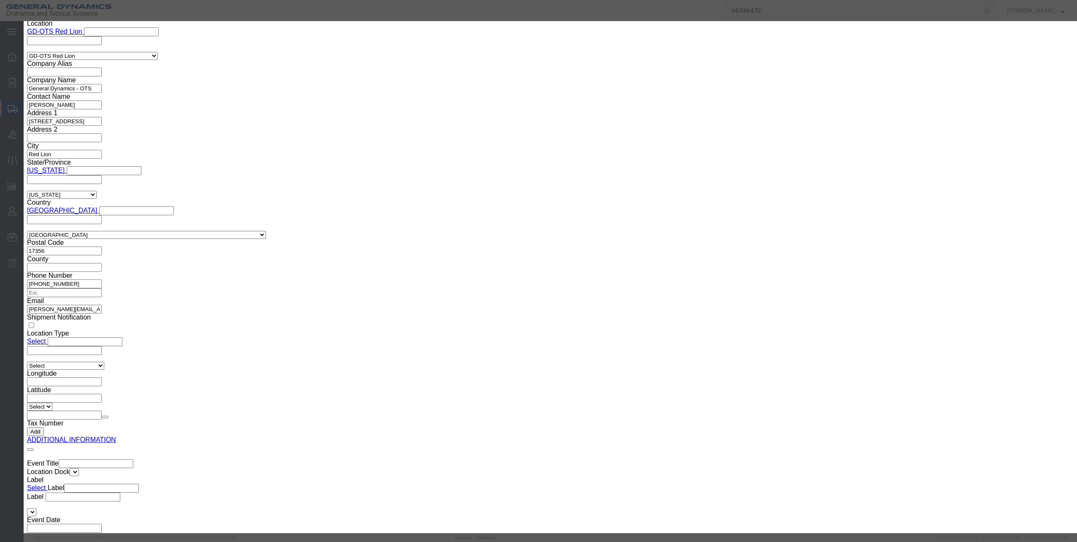
click select "Select 50 55 60 65 70 85 92.5 100 125 175 250 300 400"
select select "60"
click select "Select 50 55 60 65 70 85 92.5 100 125 175 250 300 400"
click button "Save & Close"
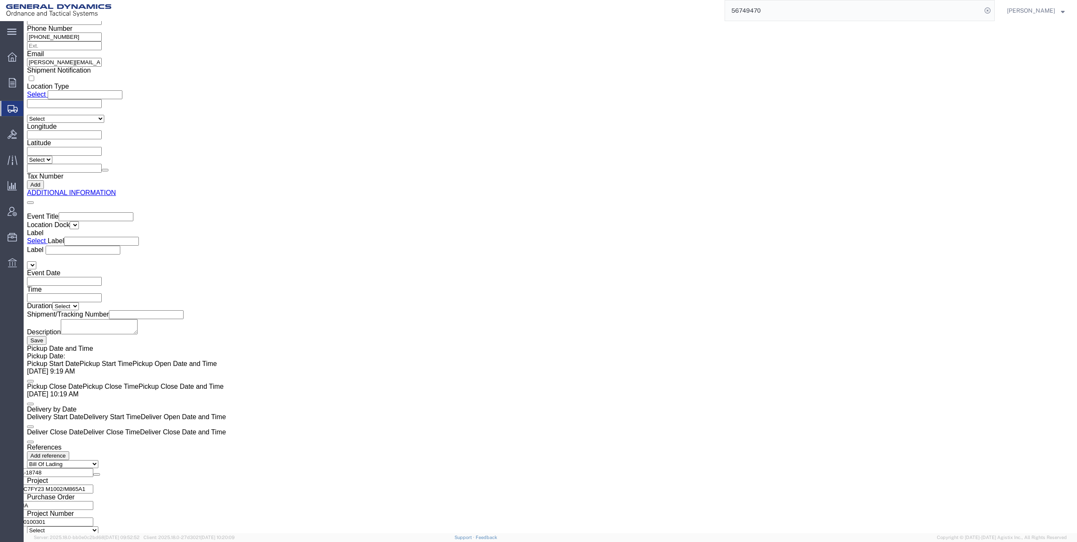
scroll to position [1477, 0]
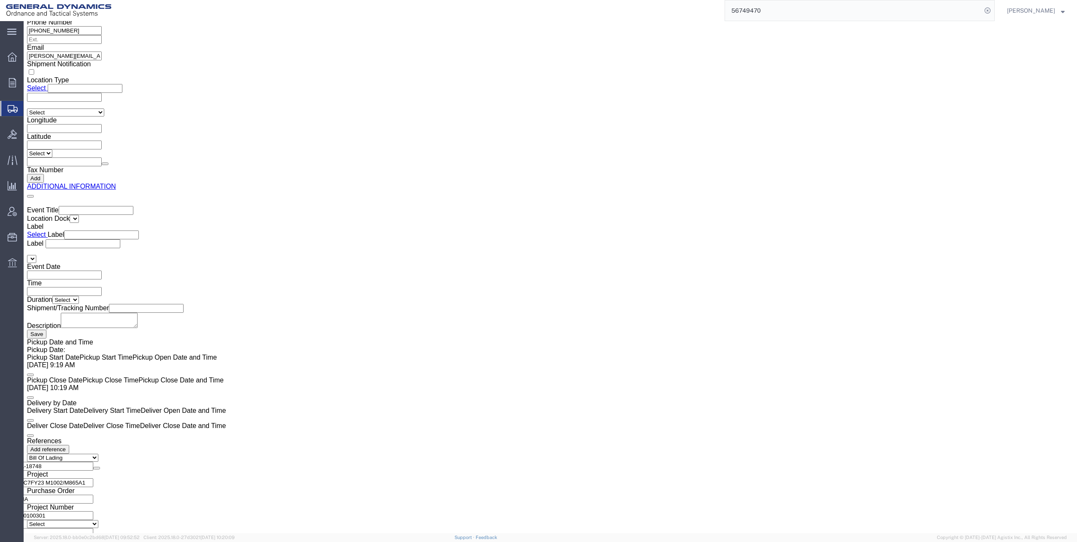
click dd "1.00 Each"
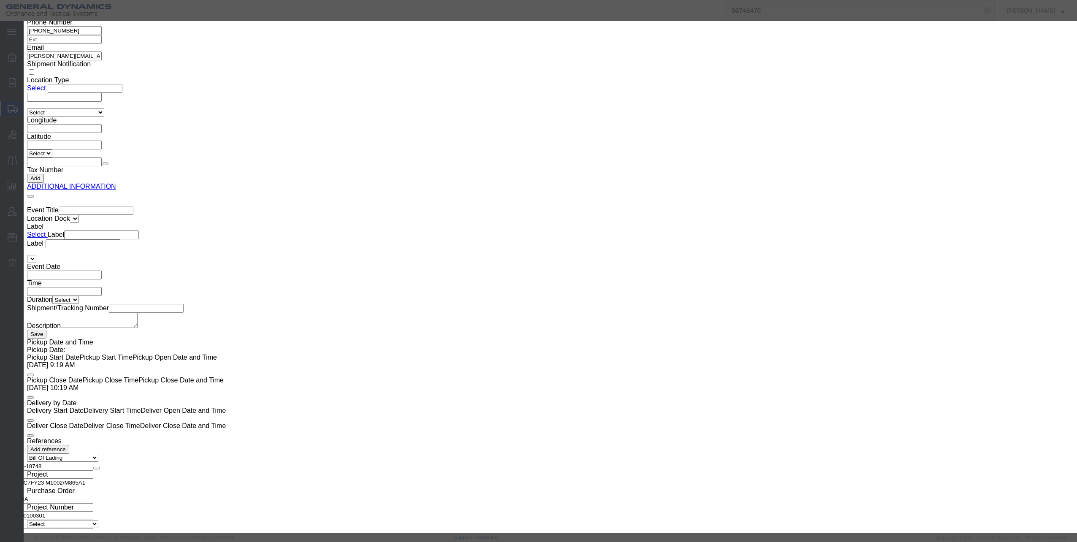
click select "Select 50 55 60 65 70 85 92.5 100 125 175 250 300 400"
select select "60"
click select "Select 50 55 60 65 70 85 92.5 100 125 175 250 300 400"
click button "Save & Close"
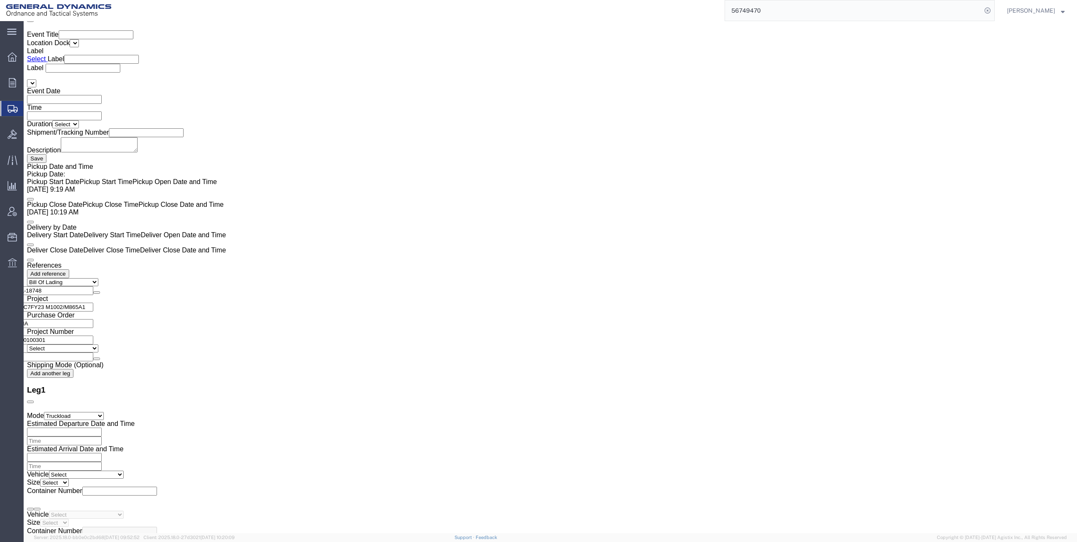
scroll to position [1688, 0]
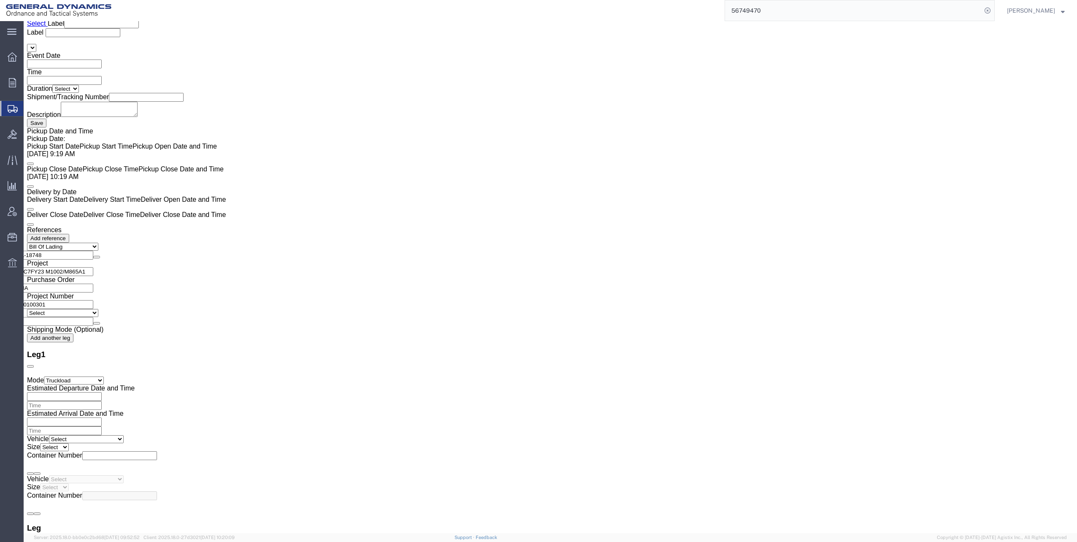
click dd "100.00 USD"
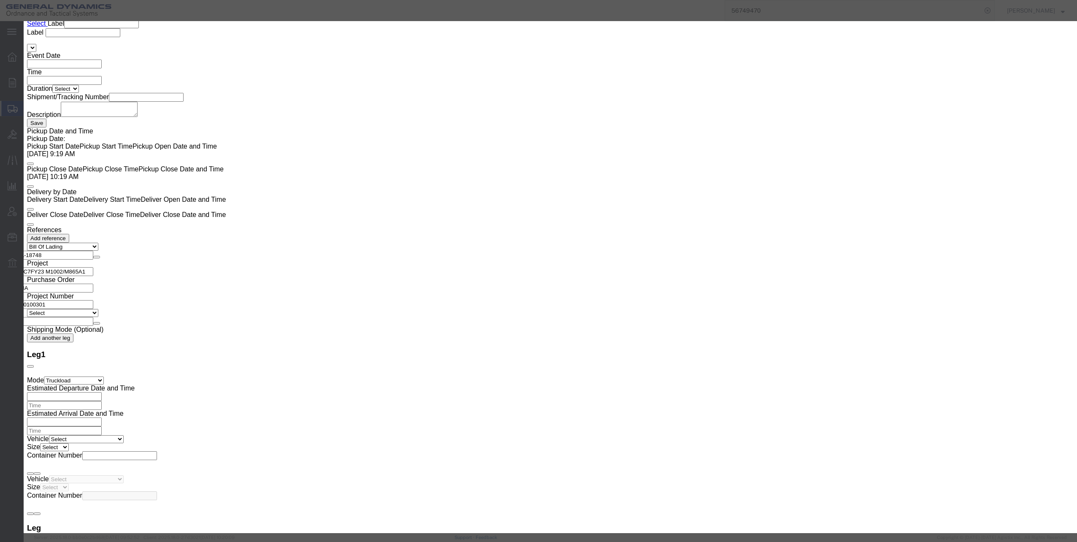
click select "Select 50 55 60 65 70 85 92.5 100 125 175 250 300 400"
select select "60"
click select "Select 50 55 60 65 70 85 92.5 100 125 175 250 300 400"
click button "Save & Close"
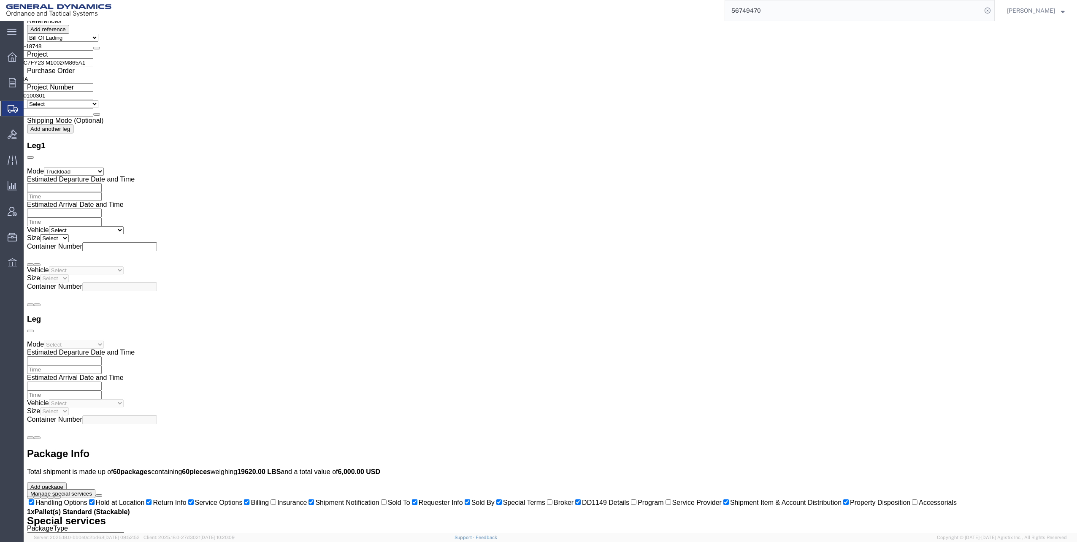
scroll to position [1900, 0]
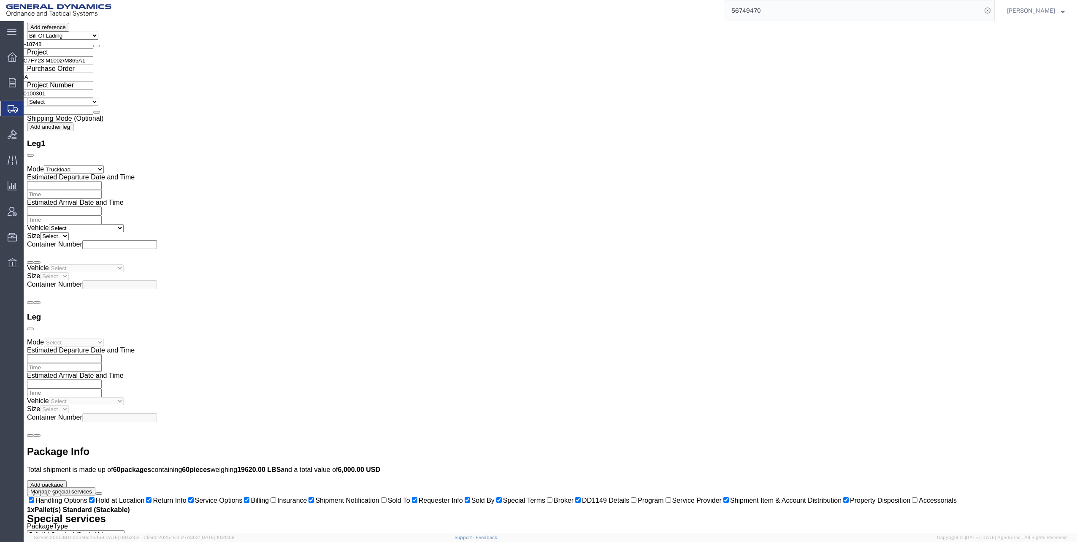
click dd "100.00 USD"
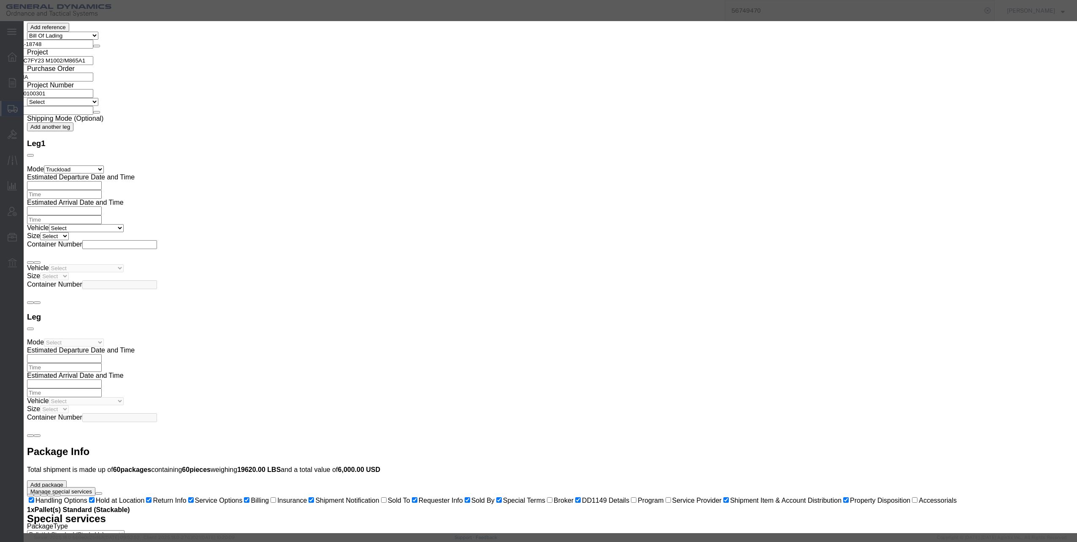
click select "Select 50 55 60 65 70 85 92.5 100 125 175 250 300 400"
select select "60"
click select "Select 50 55 60 65 70 85 92.5 100 125 175 250 300 400"
click button "Save & Close"
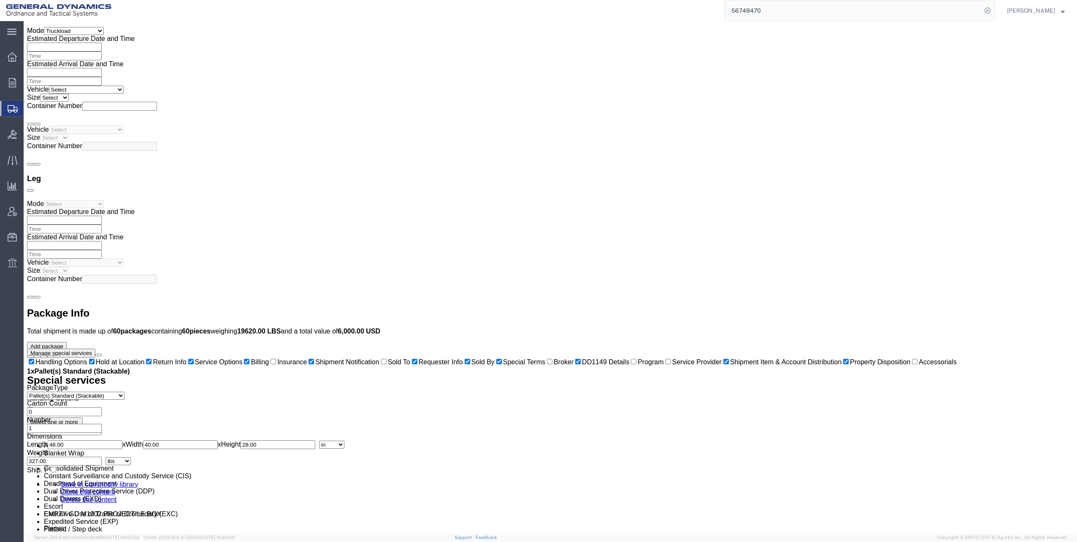
scroll to position [2068, 0]
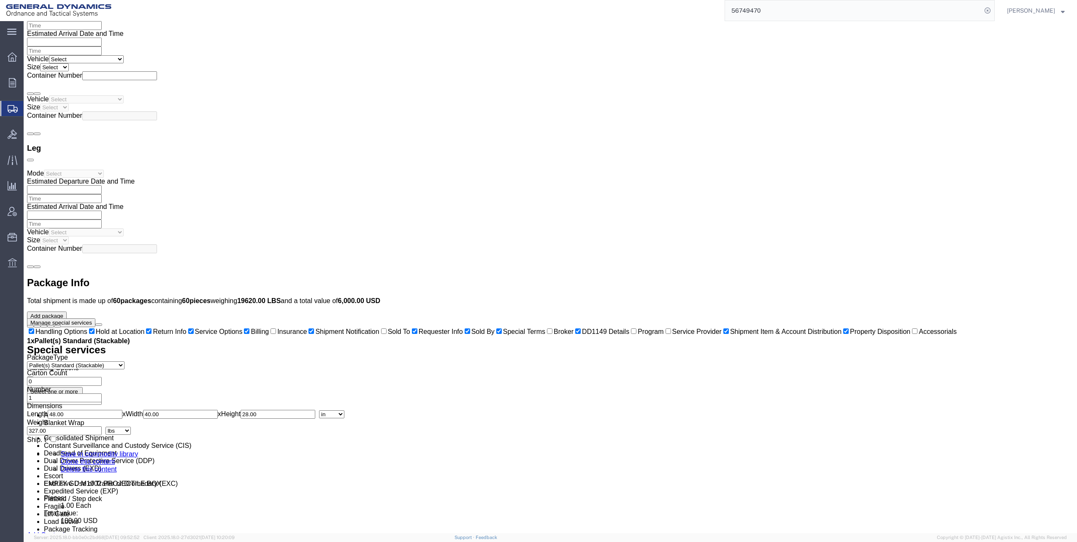
click dd "100.00 USD"
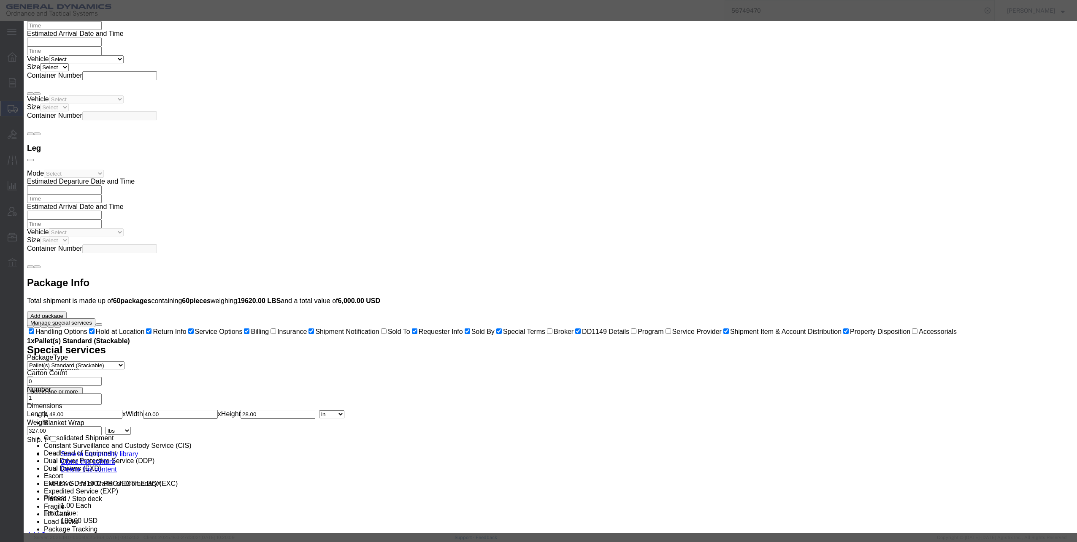
click select "Select 50 55 60 65 70 85 92.5 100 125 175 250 300 400"
select select "60"
click select "Select 50 55 60 65 70 85 92.5 100 125 175 250 300 400"
click button "Save & Close"
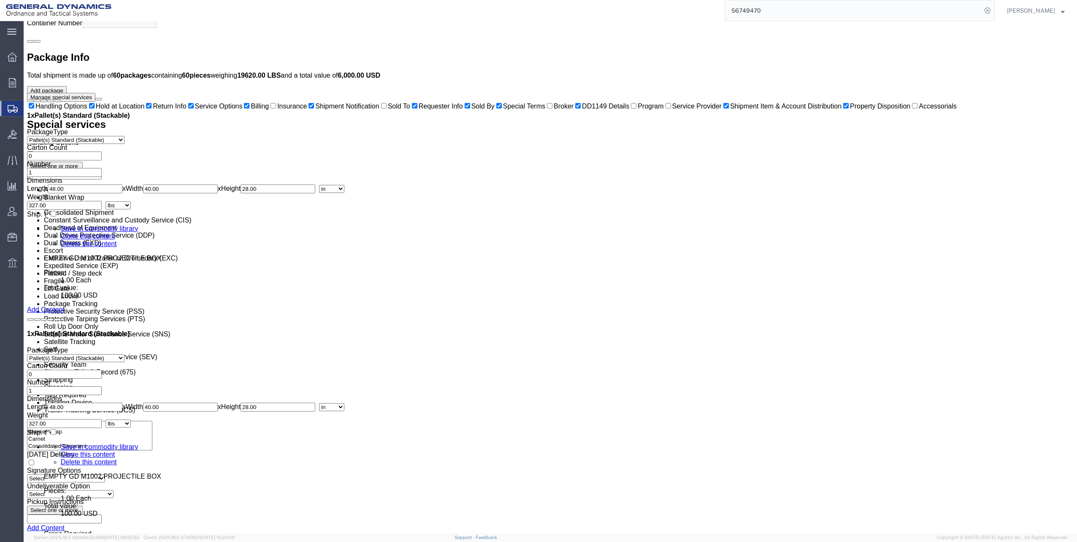
scroll to position [2322, 0]
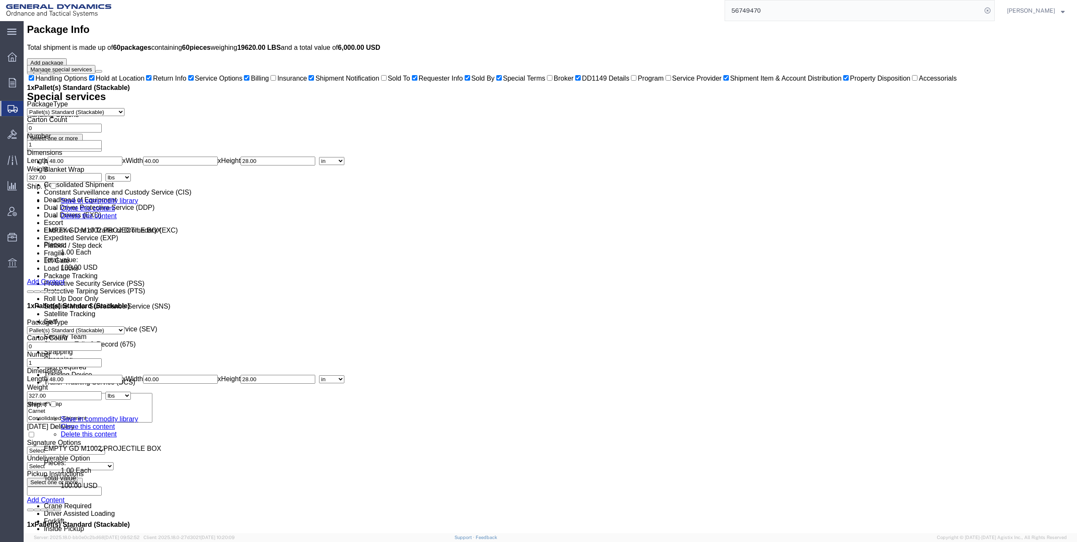
click dd "100.00 USD"
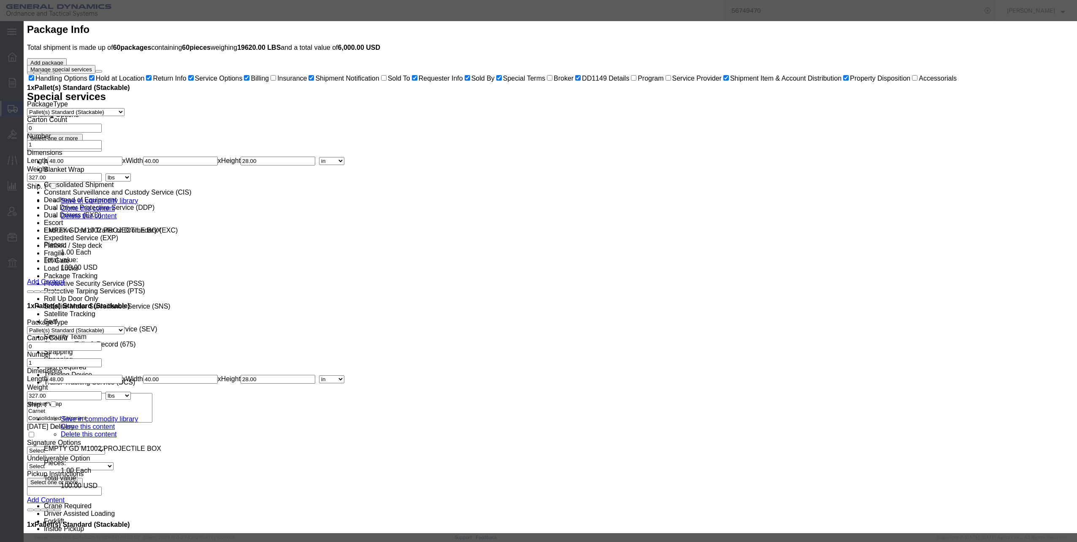
click select "Select 50 55 60 65 70 85 92.5 100 125 175 250 300 400"
select select "60"
click select "Select 50 55 60 65 70 85 92.5 100 125 175 250 300 400"
click button "Save & Close"
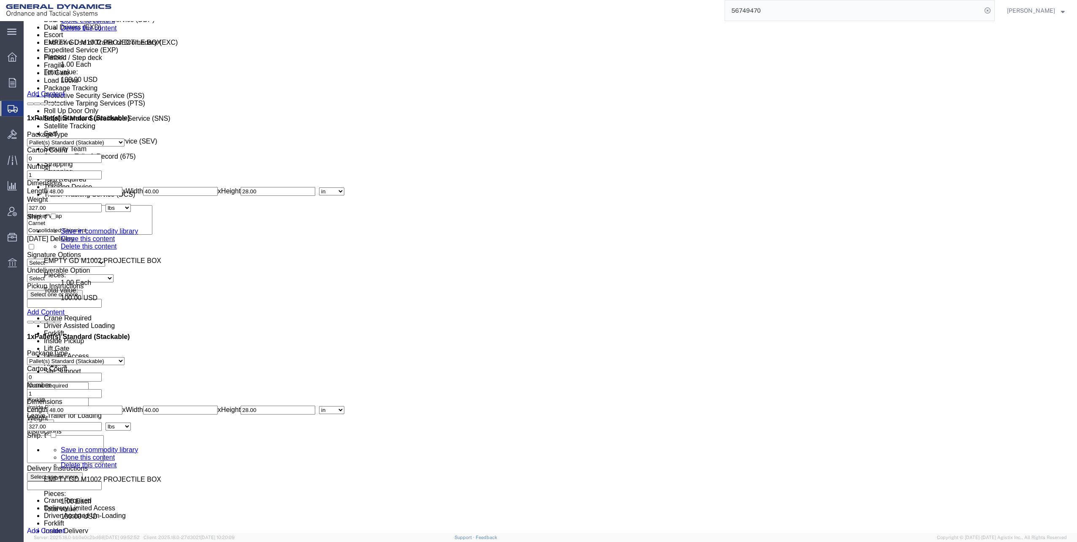
scroll to position [2533, 0]
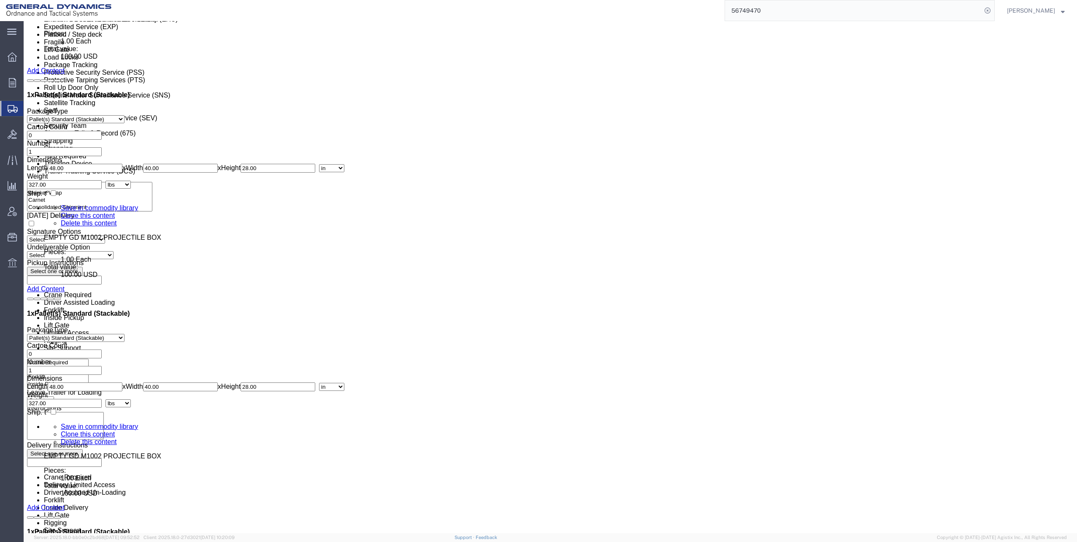
click dd "1.00 Each"
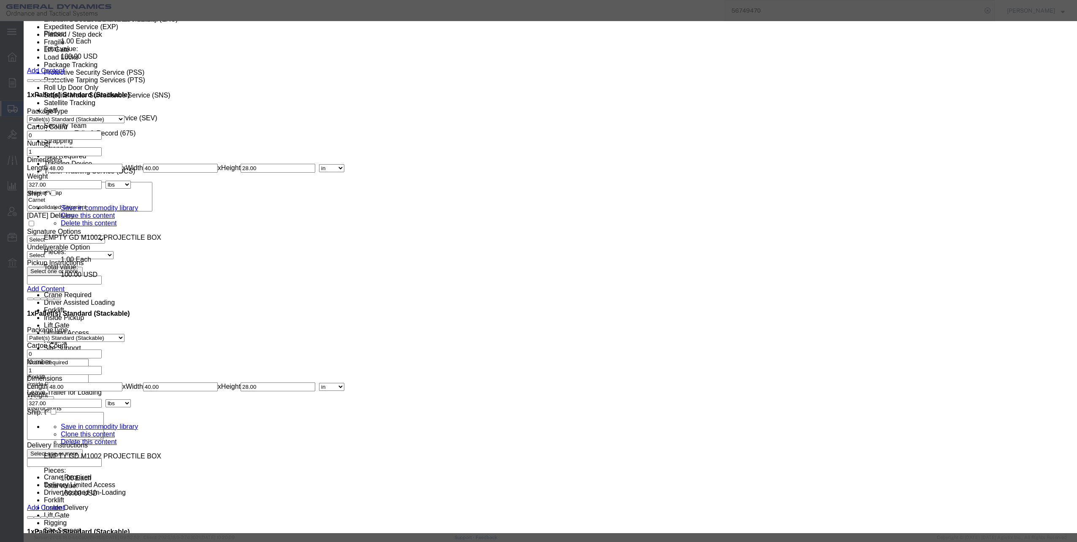
click select "Select 50 55 60 65 70 85 92.5 100 125 175 250 300 400"
select select "60"
click select "Select 50 55 60 65 70 85 92.5 100 125 175 250 300 400"
click button "Save & Close"
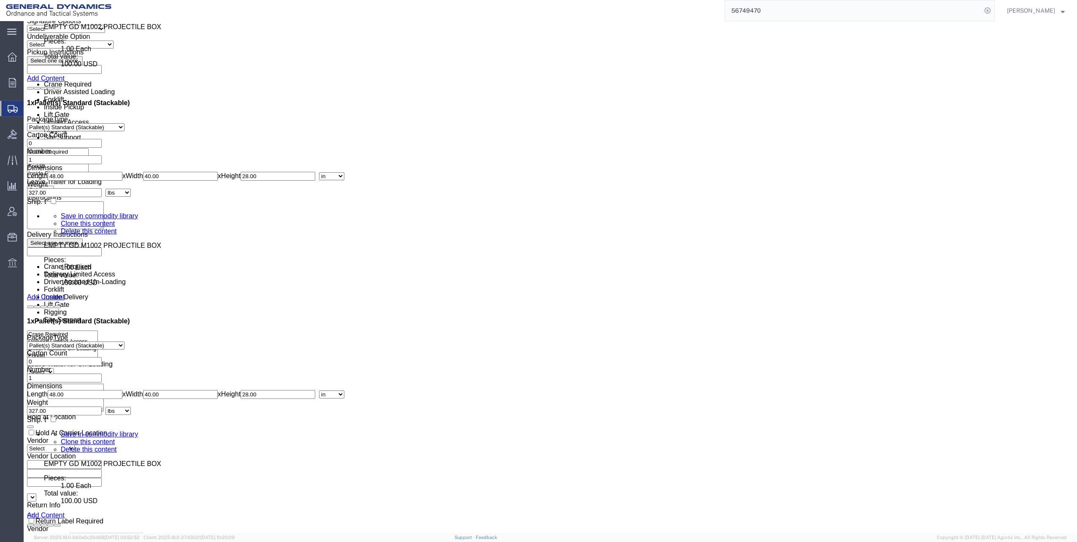
scroll to position [2744, 0]
click dd "100.00 USD"
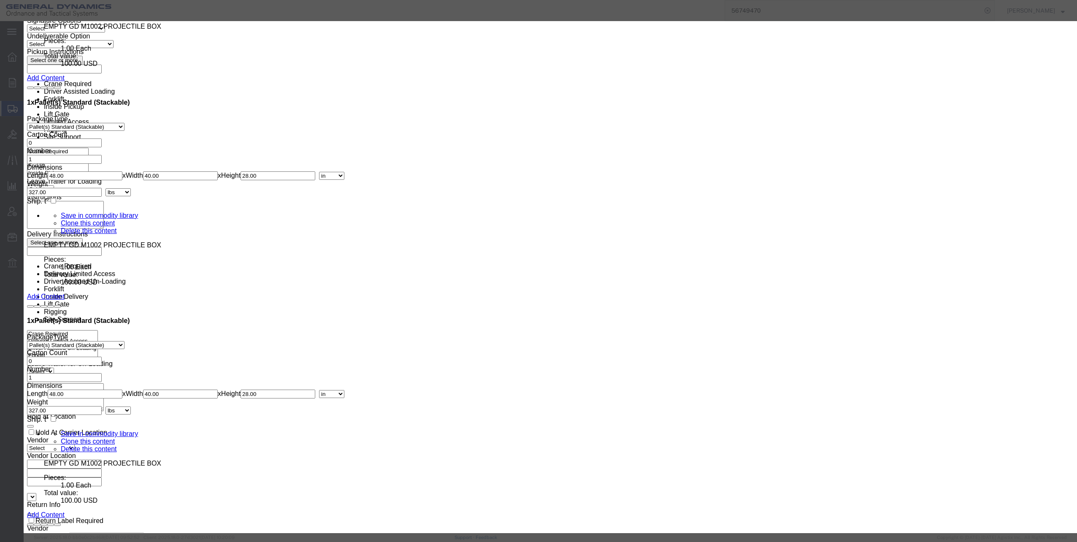
click select "Select 50 55 60 65 70 85 92.5 100 125 175 250 300 400"
select select "60"
click select "Select 50 55 60 65 70 85 92.5 100 125 175 250 300 400"
click button "Save & Close"
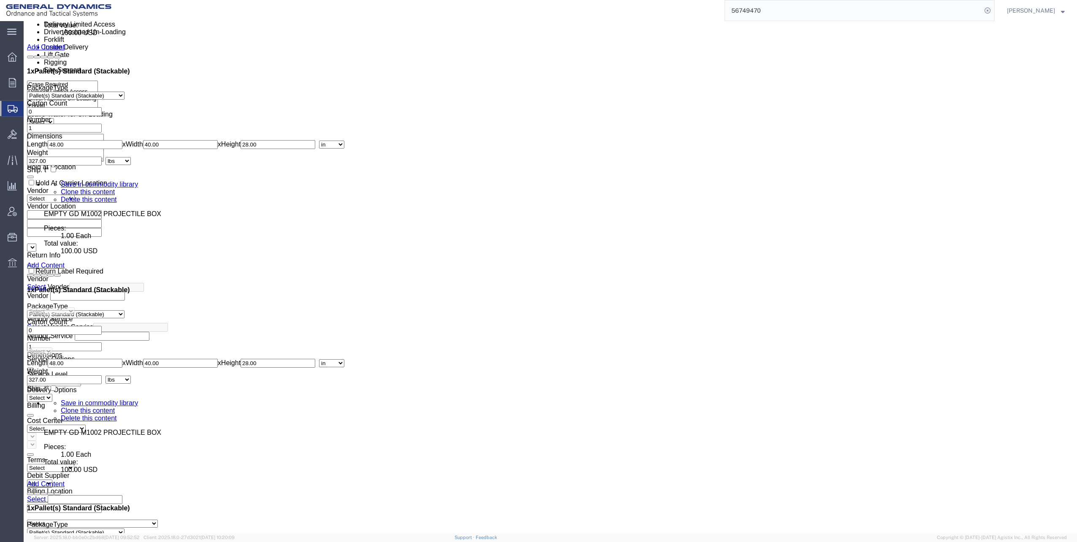
scroll to position [2997, 0]
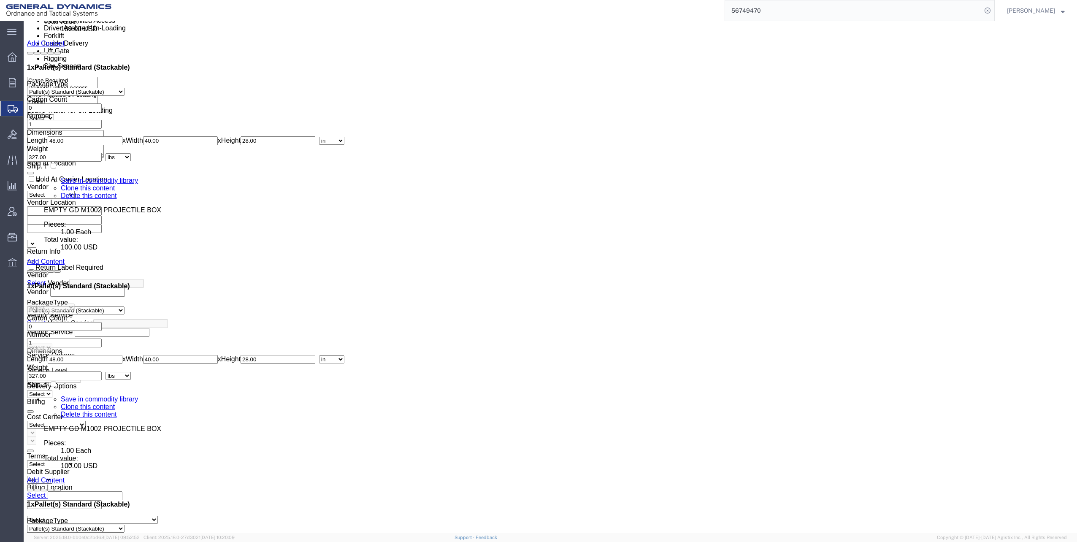
click dd "1.00 Each"
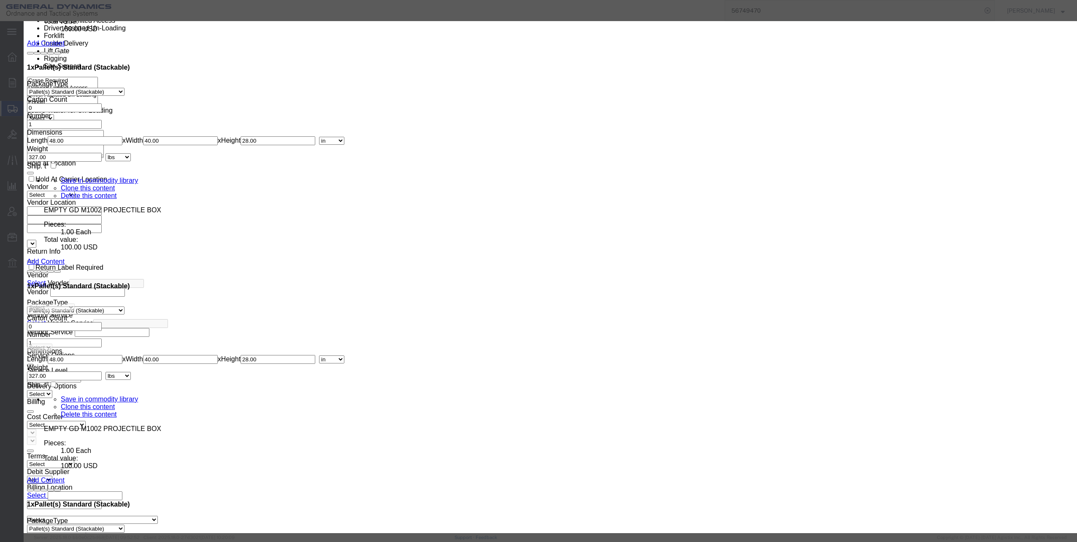
click select "Select 50 55 60 65 70 85 92.5 100 125 175 250 300 400"
select select "60"
click select "Select 50 55 60 65 70 85 92.5 100 125 175 250 300 400"
click button "Save & Close"
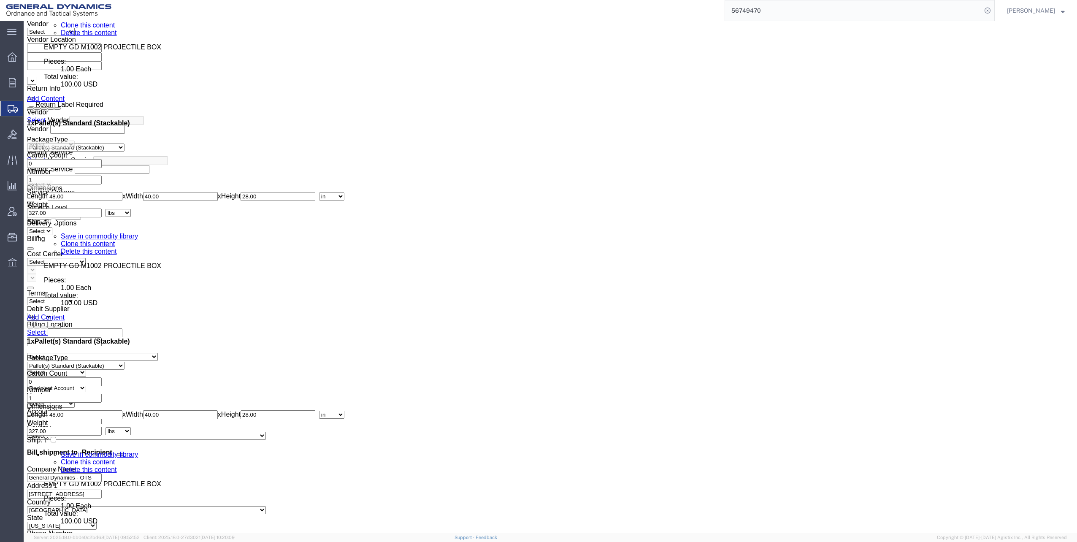
scroll to position [3166, 0]
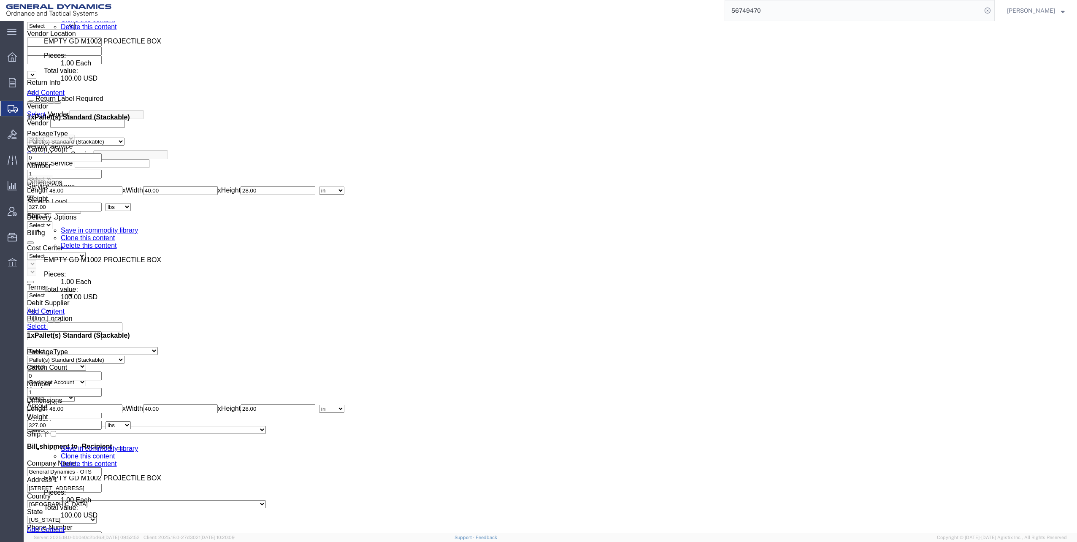
click dd "100.00 USD"
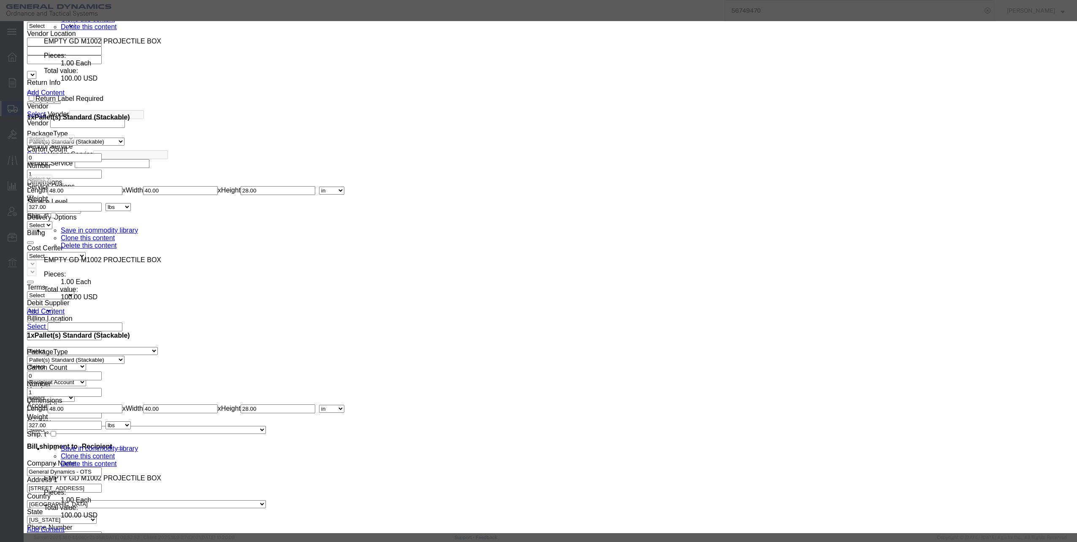
click select "Select 50 55 60 65 70 85 92.5 100 125 175 250 300 400"
select select "60"
click select "Select 50 55 60 65 70 85 92.5 100 125 175 250 300 400"
click button "Save & Close"
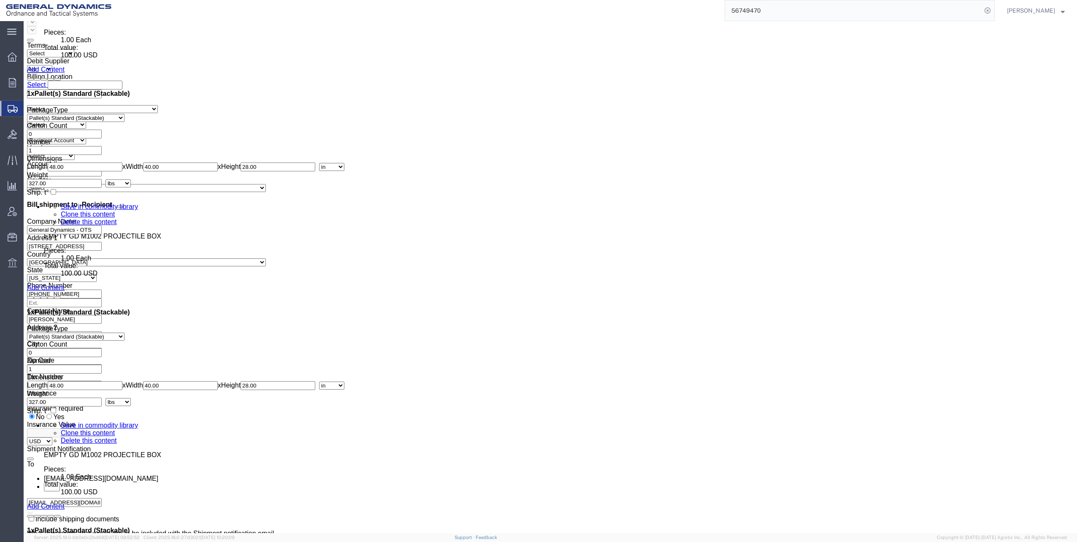
scroll to position [3419, 0]
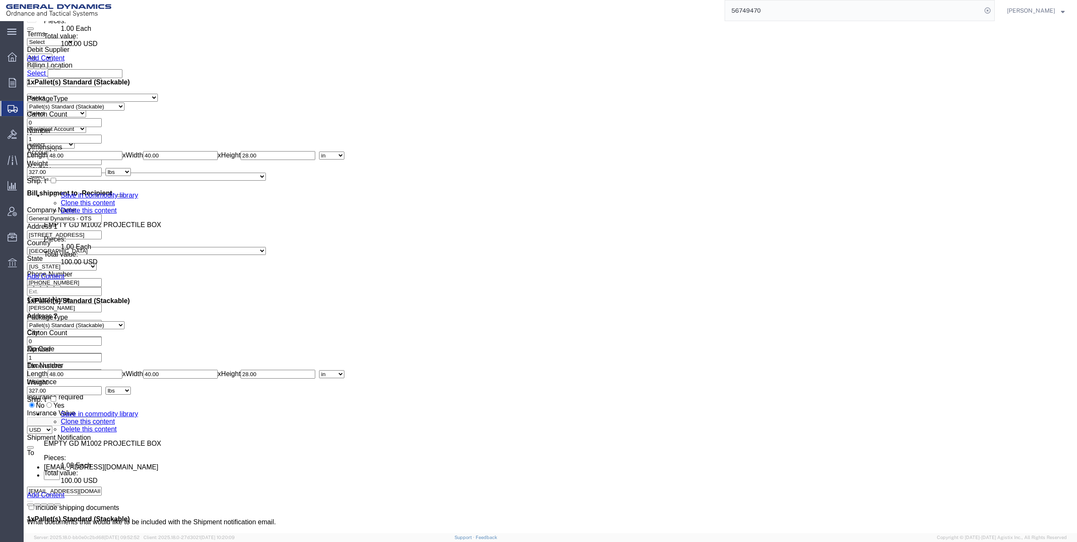
click dd "1.00 Each"
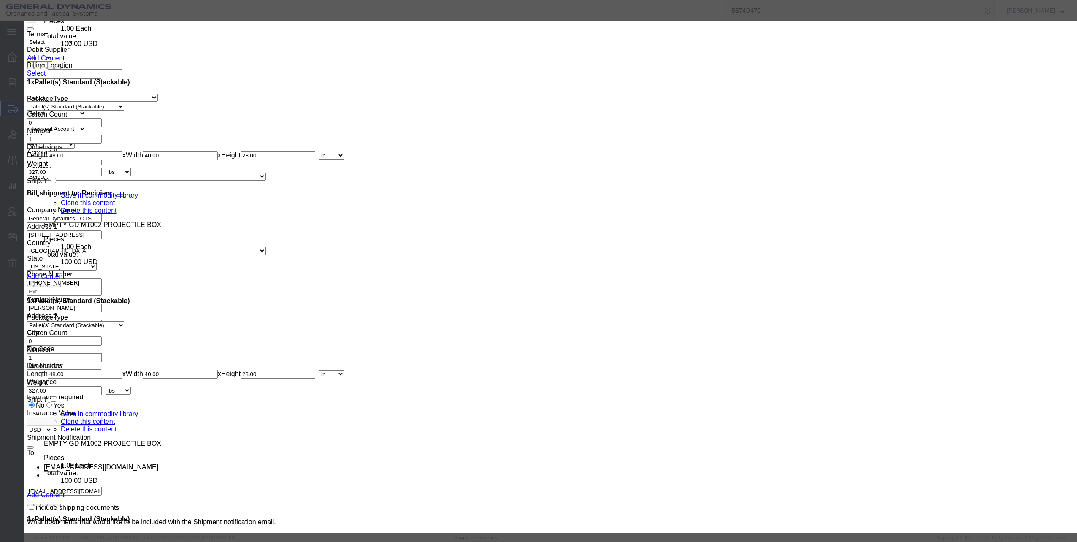
click select "Select 50 55 60 65 70 85 92.5 100 125 175 250 300 400"
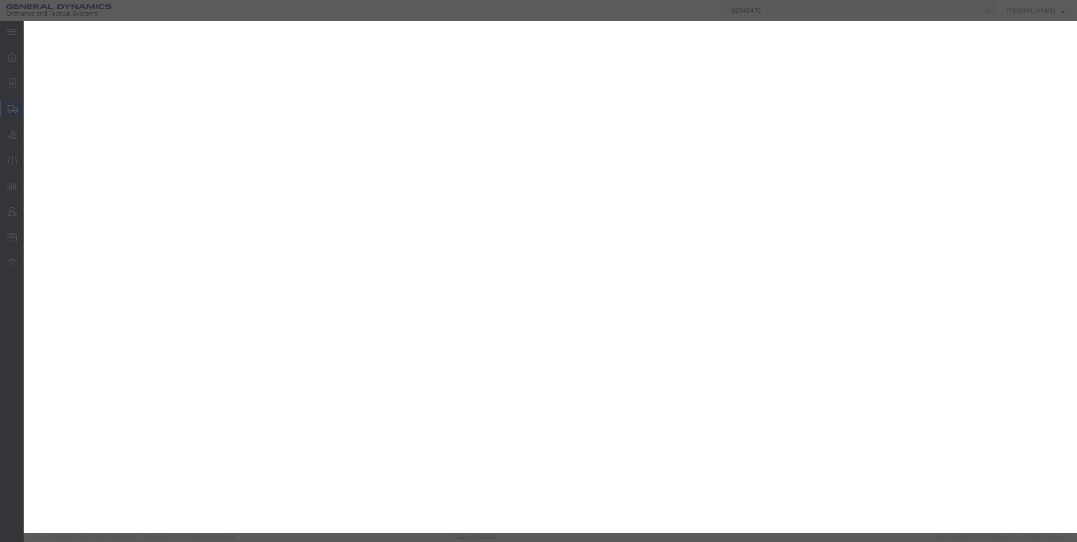
select select "PSST"
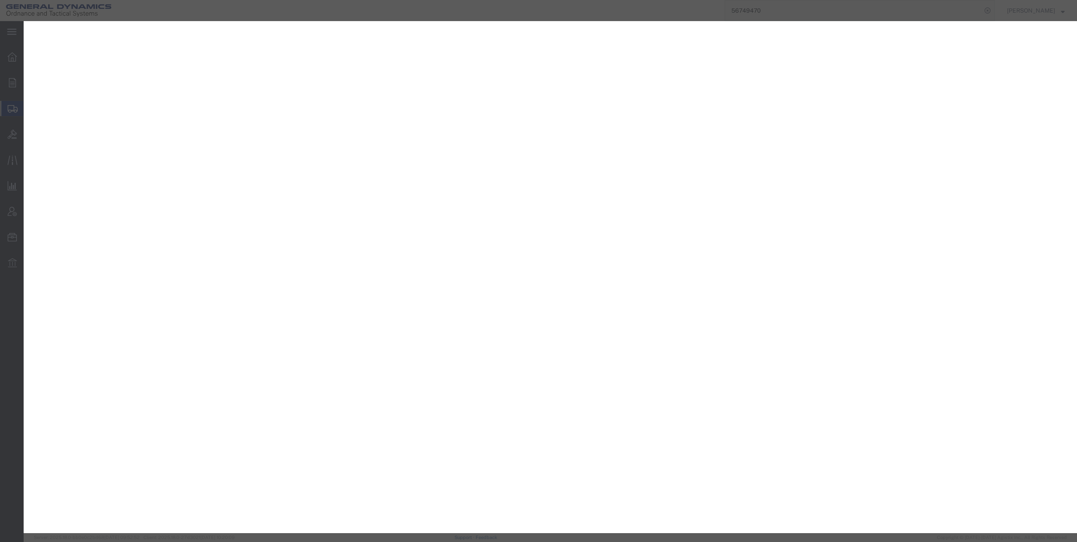
select select "PSST"
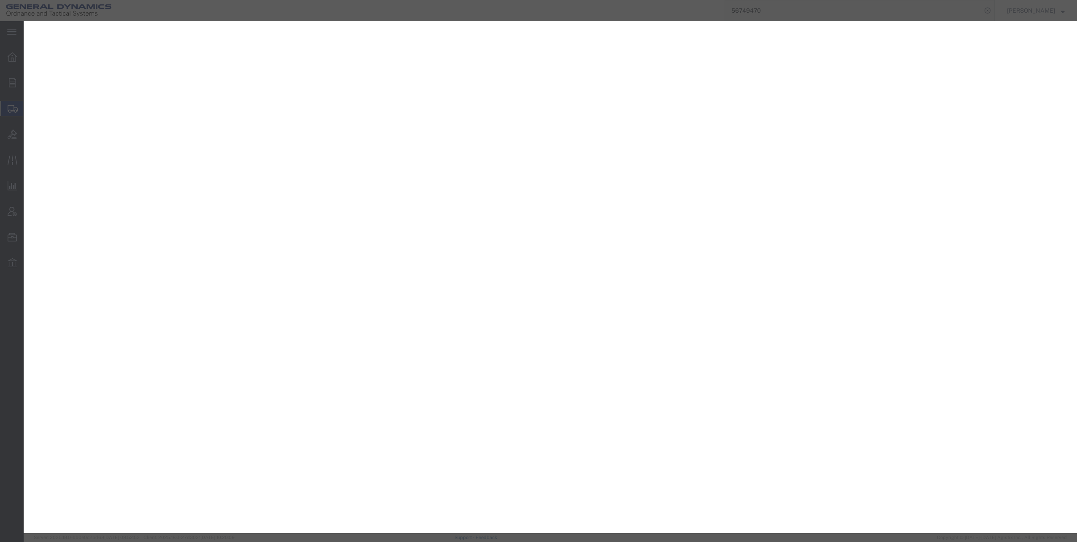
select select "PSST"
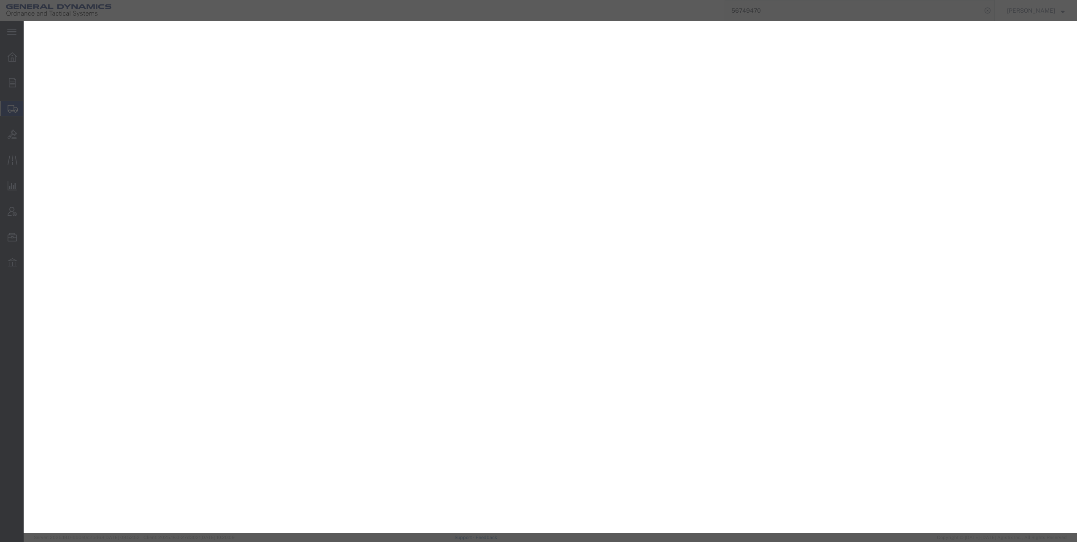
select select "PSST"
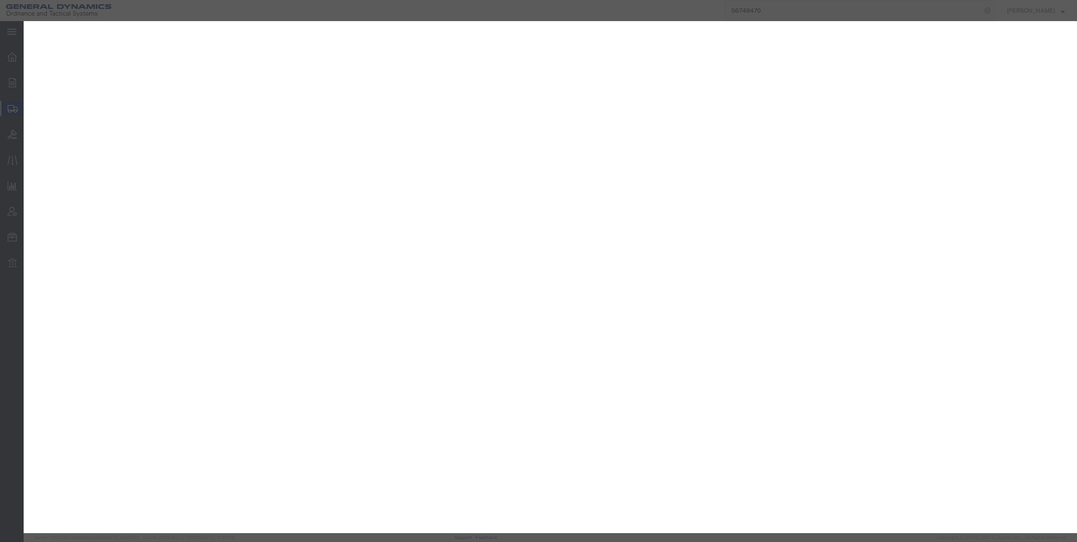
select select "PSST"
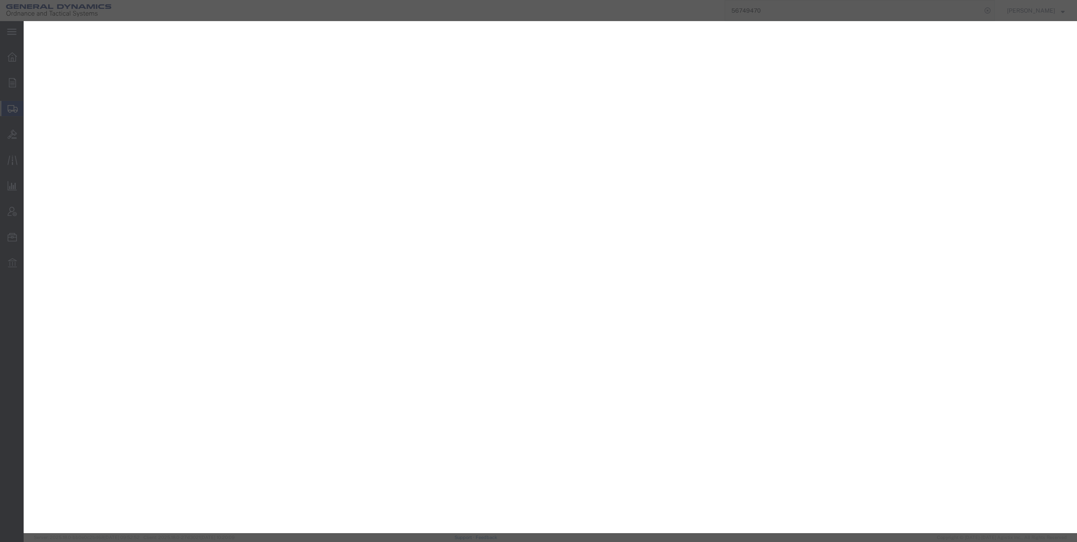
select select "PSST"
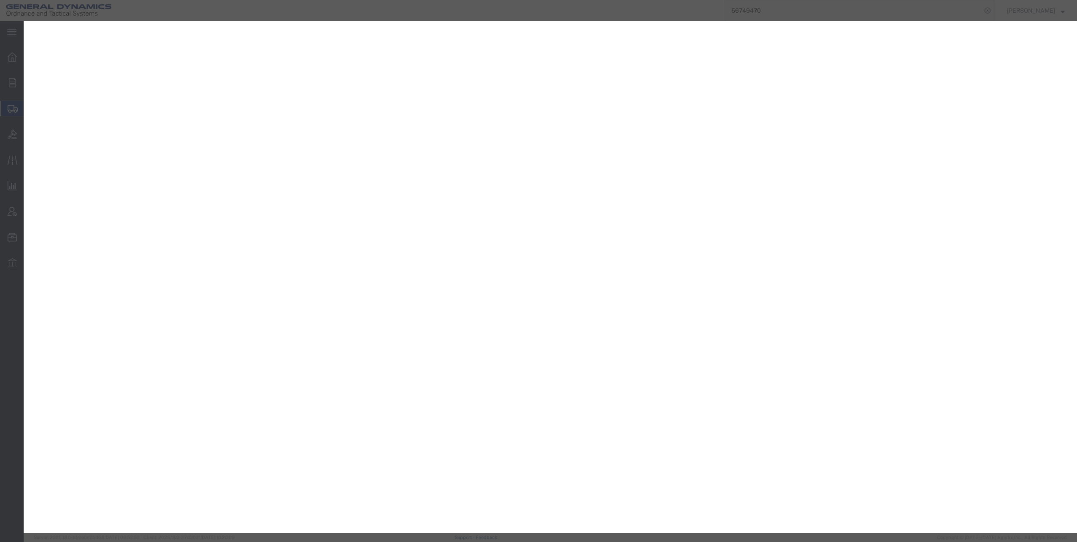
select select "PSST"
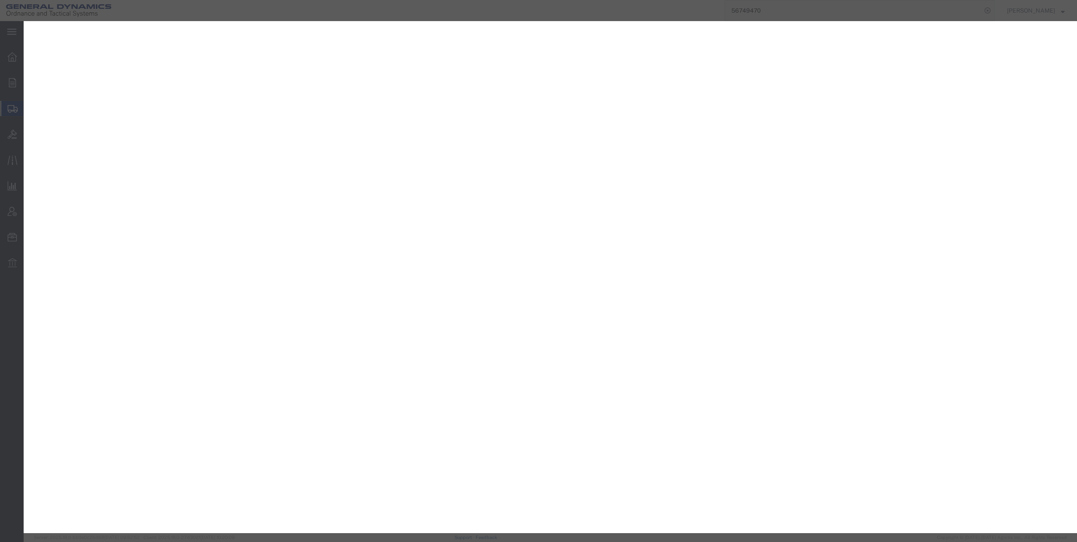
select select "PSST"
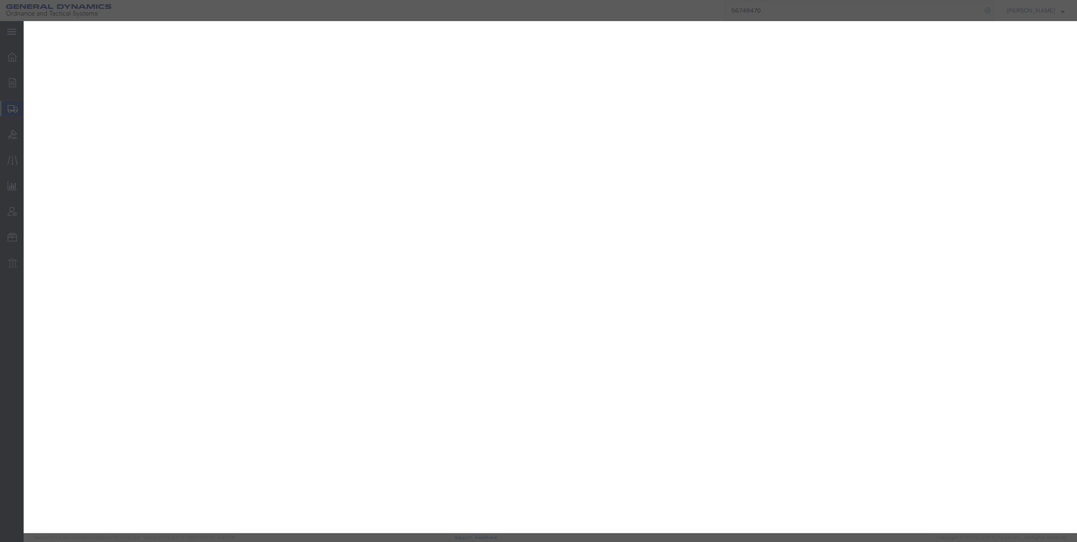
select select "PSST"
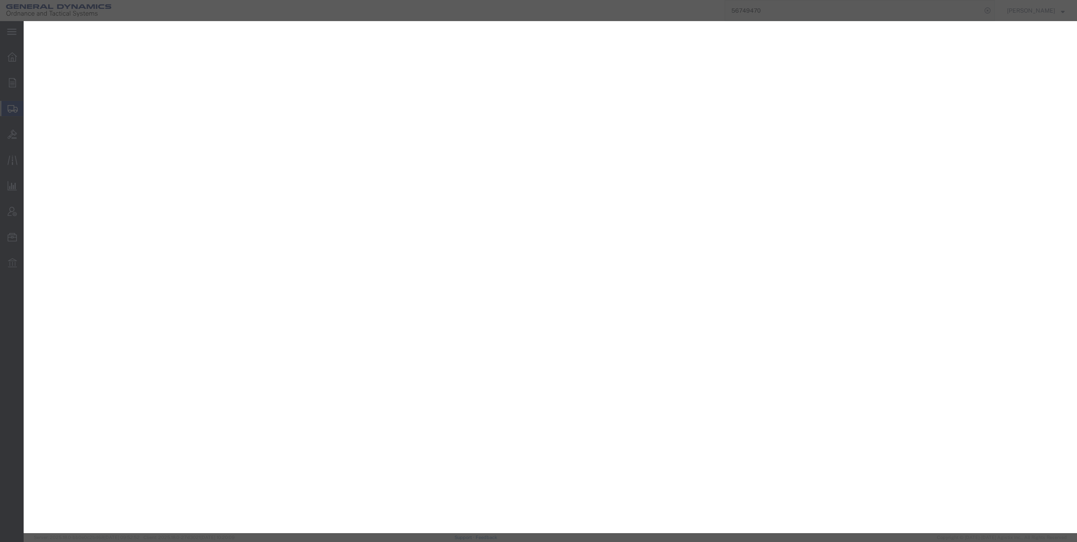
select select "PSST"
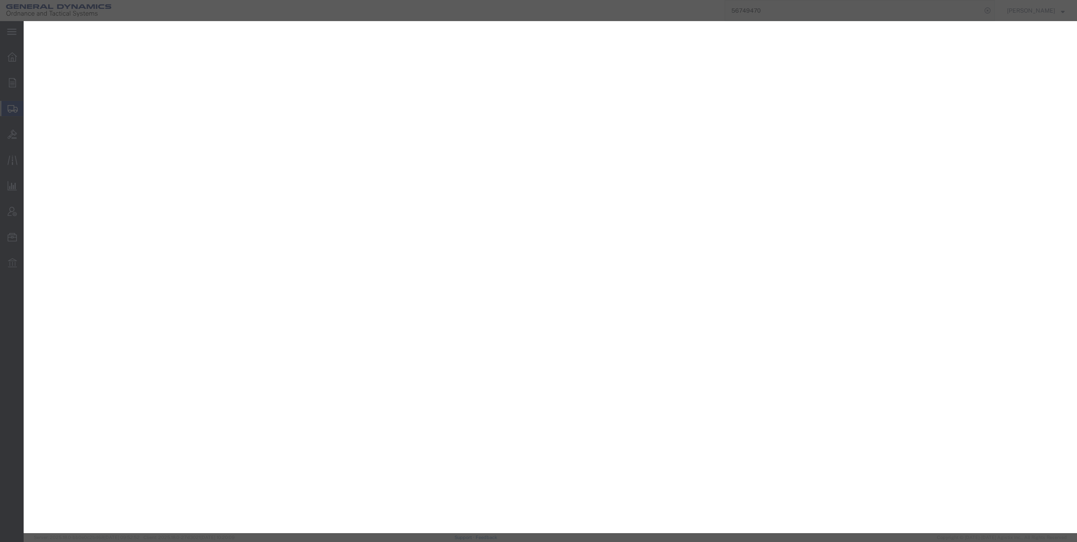
select select "PSST"
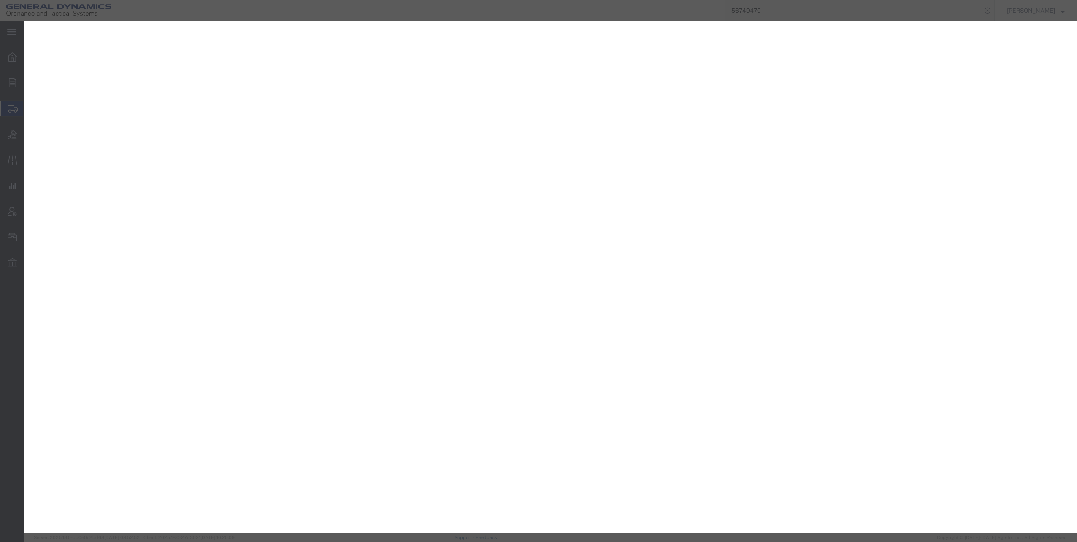
select select "PSST"
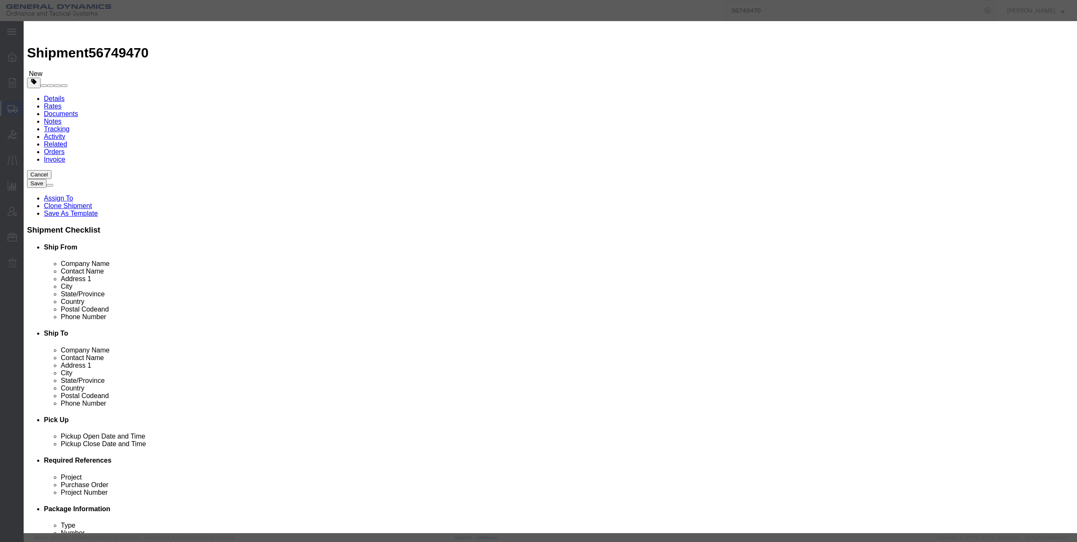
scroll to position [3419, 0]
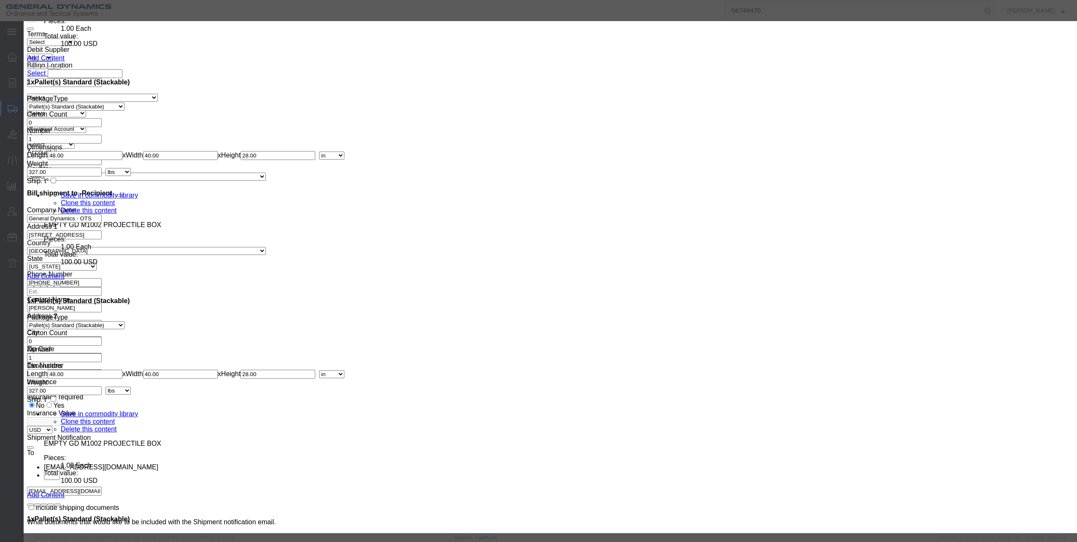
select select "60"
click select "Select 50 55 60 65 70 85 92.5 100 125 175 250 300 400"
click button "Save & Close"
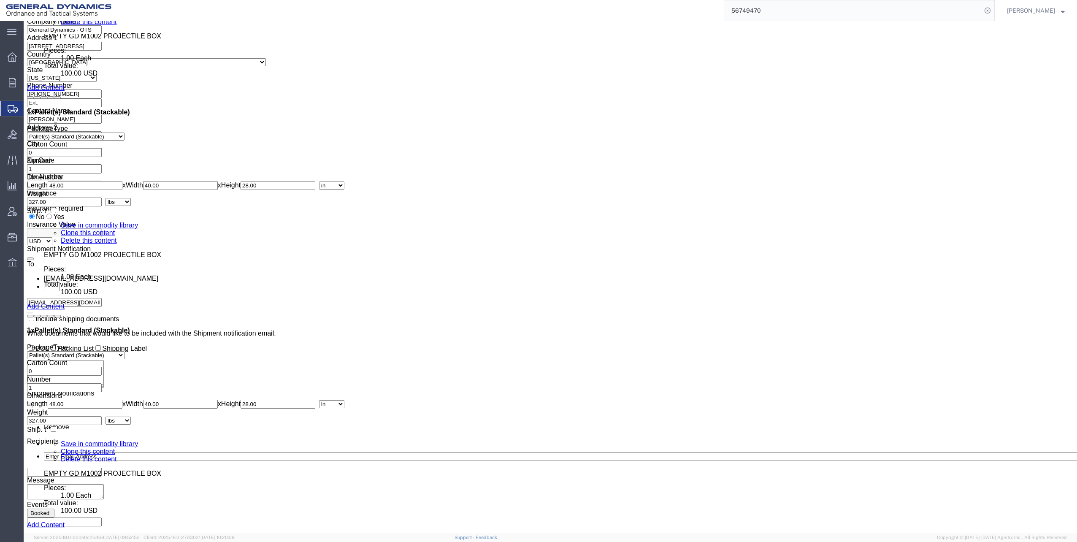
scroll to position [3672, 0]
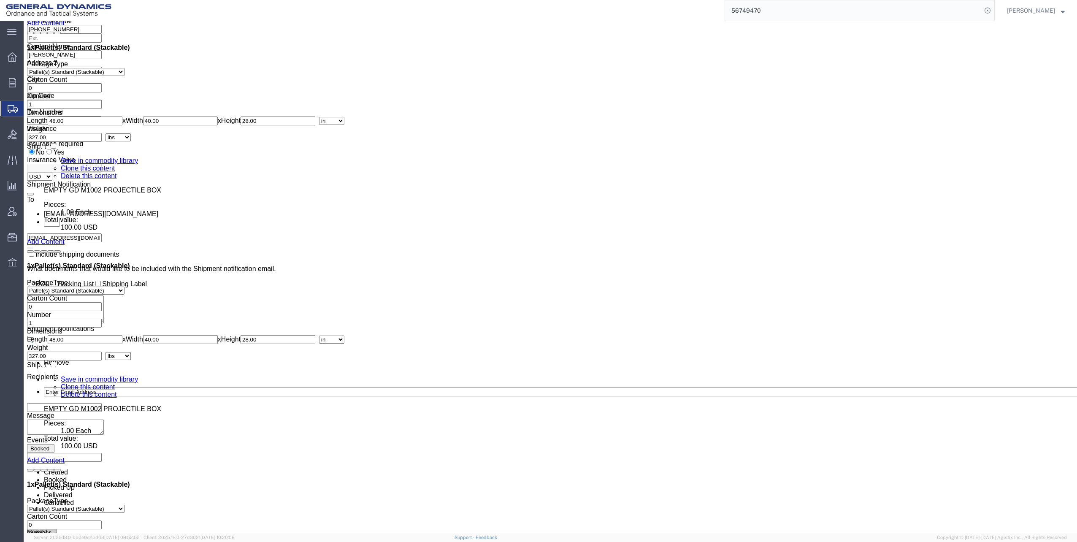
click dd "1.00 Each"
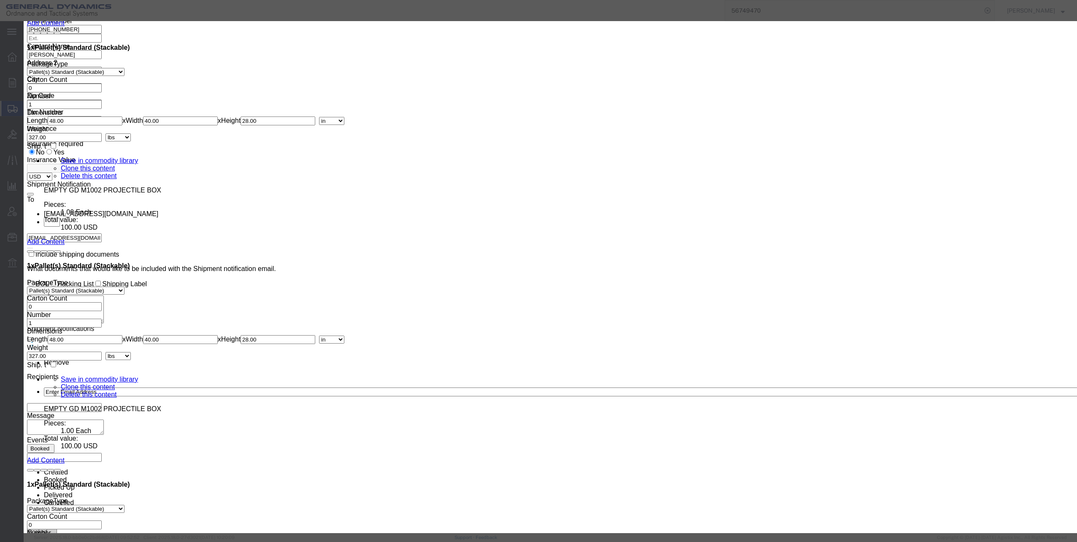
click select "Select 50 55 60 65 70 85 92.5 100 125 175 250 300 400"
select select "60"
click select "Select 50 55 60 65 70 85 92.5 100 125 175 250 300 400"
click button "Save & Close"
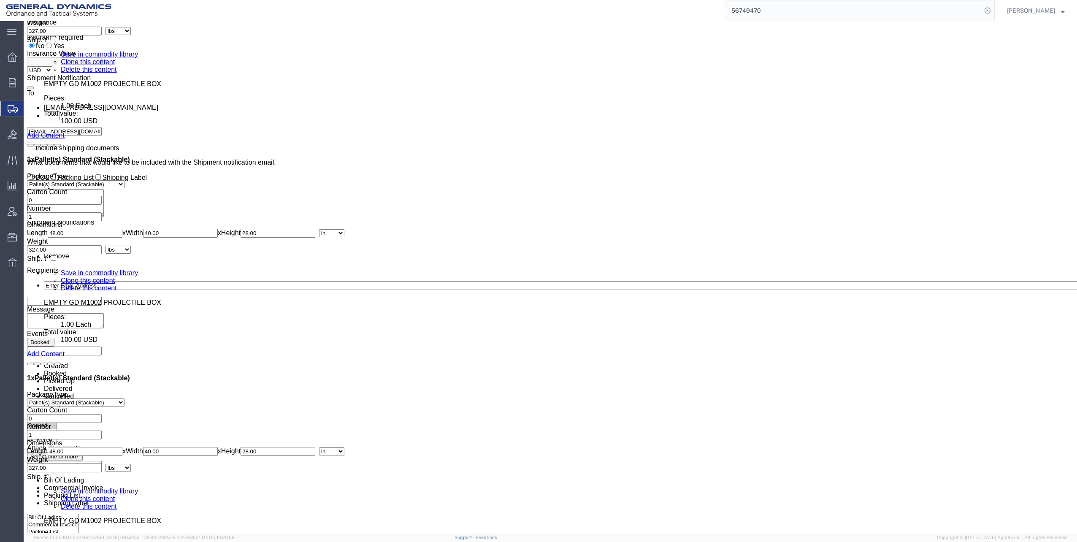
scroll to position [3841, 0]
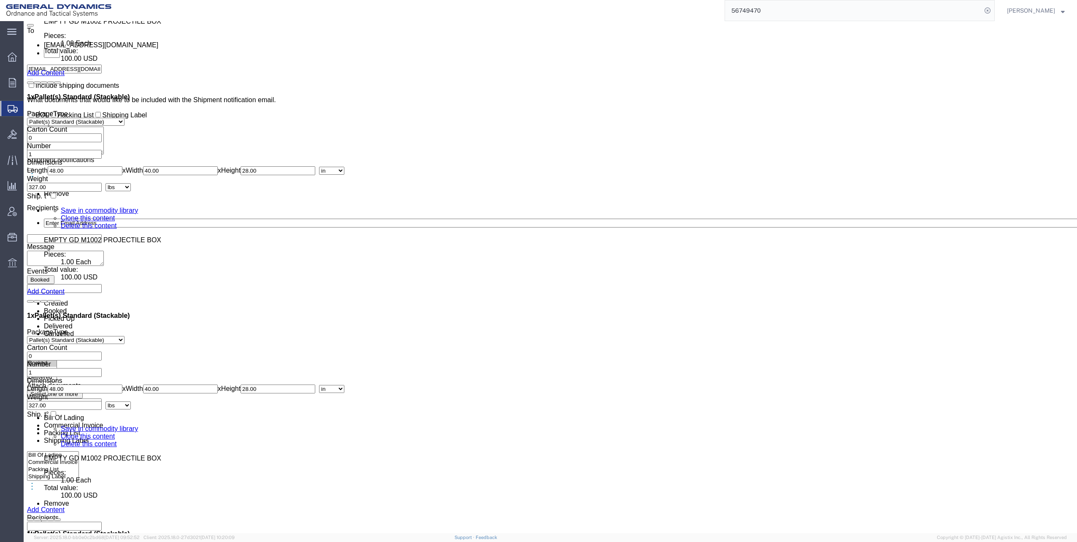
click dd "100.00 USD"
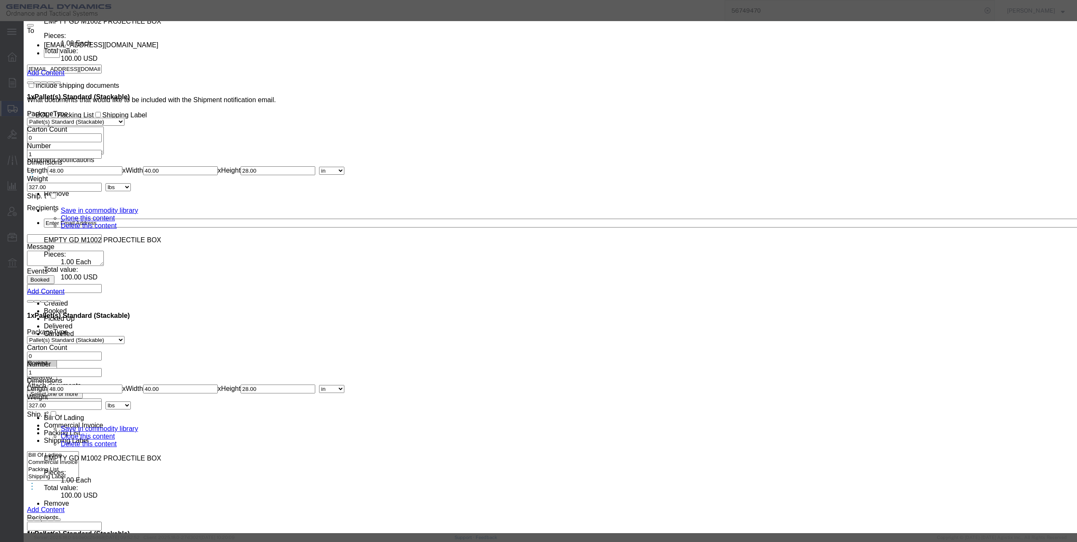
click select "Select 50 55 60 65 70 85 92.5 100 125 175 250 300 400"
select select "60"
click select "Select 50 55 60 65 70 85 92.5 100 125 175 250 300 400"
click button "Save & Close"
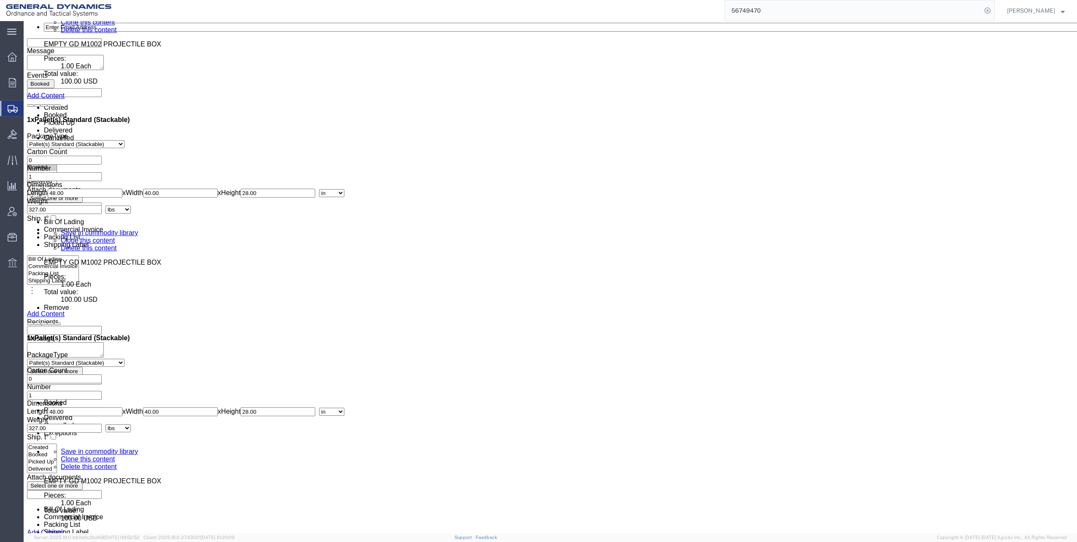
scroll to position [4052, 0]
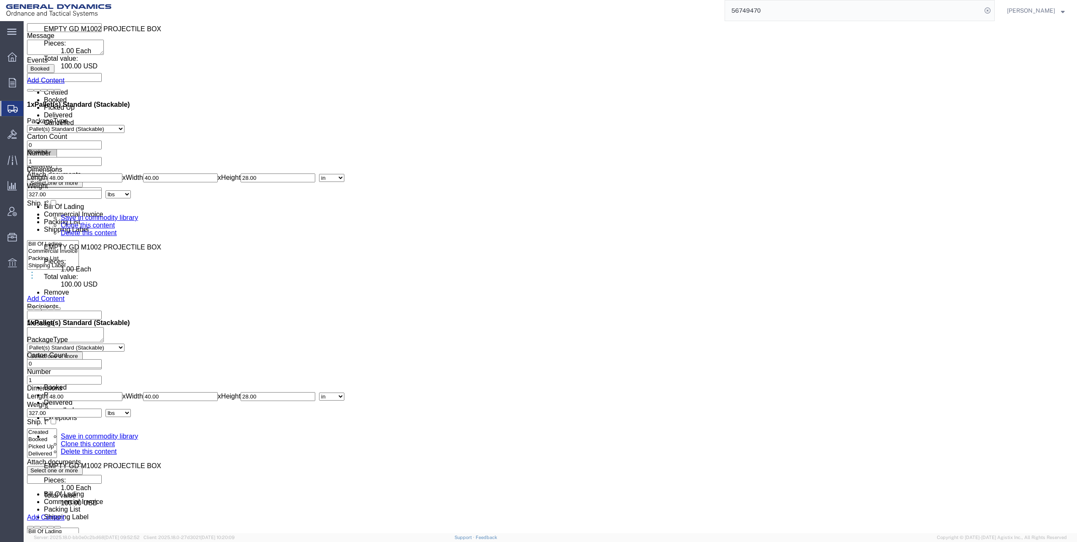
click dd "1.00 Each"
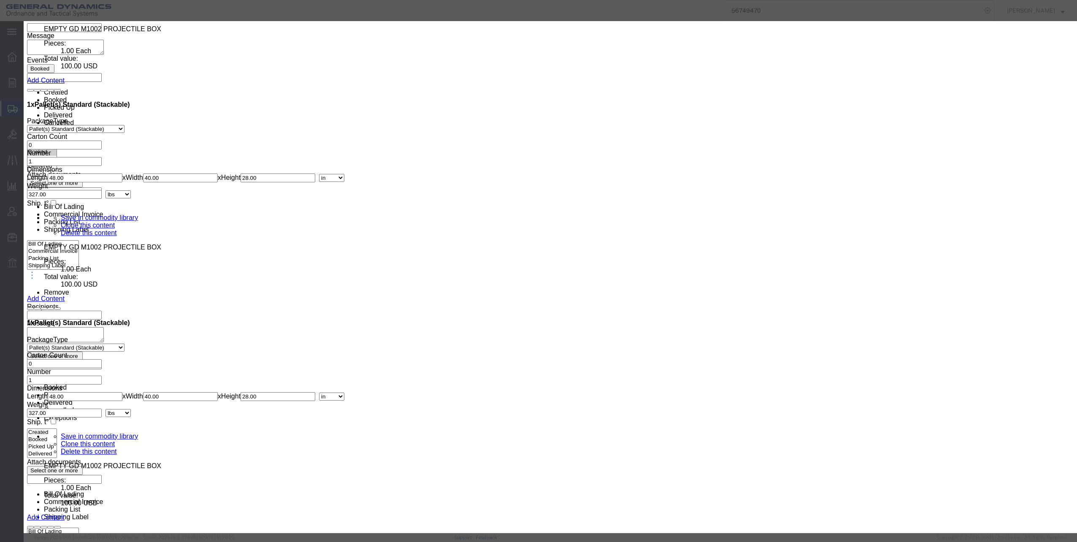
click select "Select 50 55 60 65 70 85 92.5 100 125 175 250 300 400"
select select "60"
click select "Select 50 55 60 65 70 85 92.5 100 125 175 250 300 400"
click button "Save & Close"
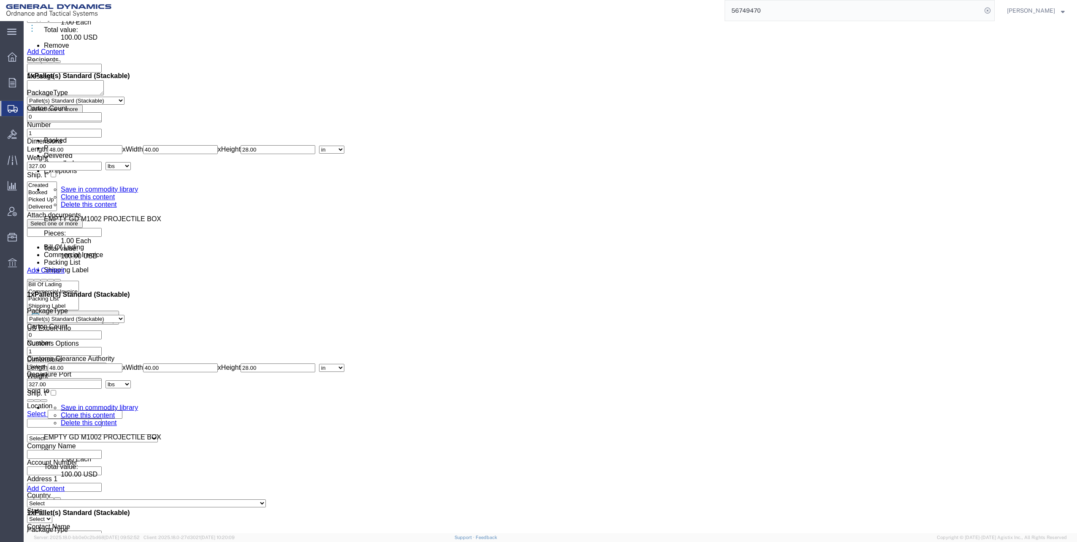
scroll to position [4306, 0]
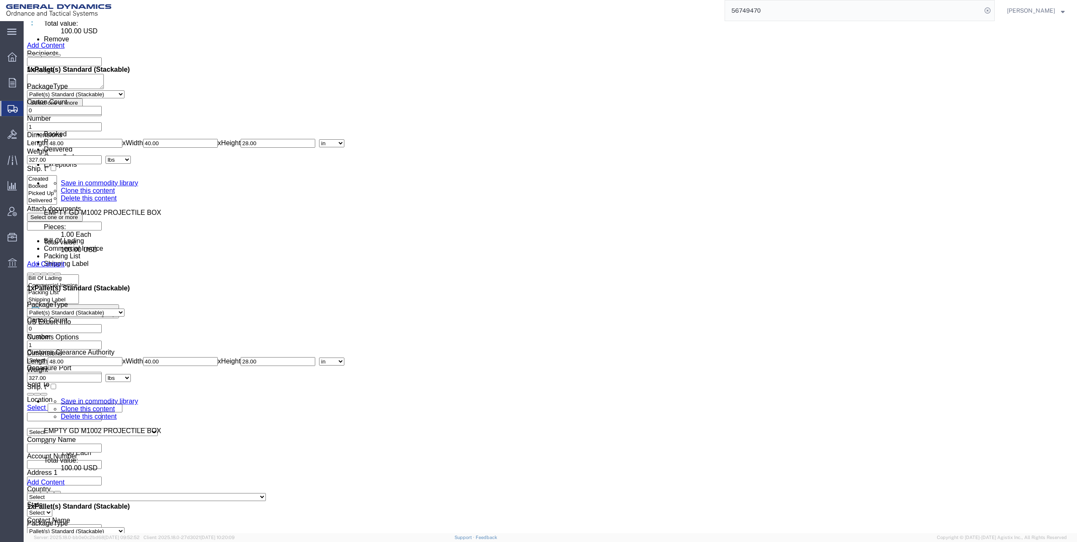
click dd "100.00 USD"
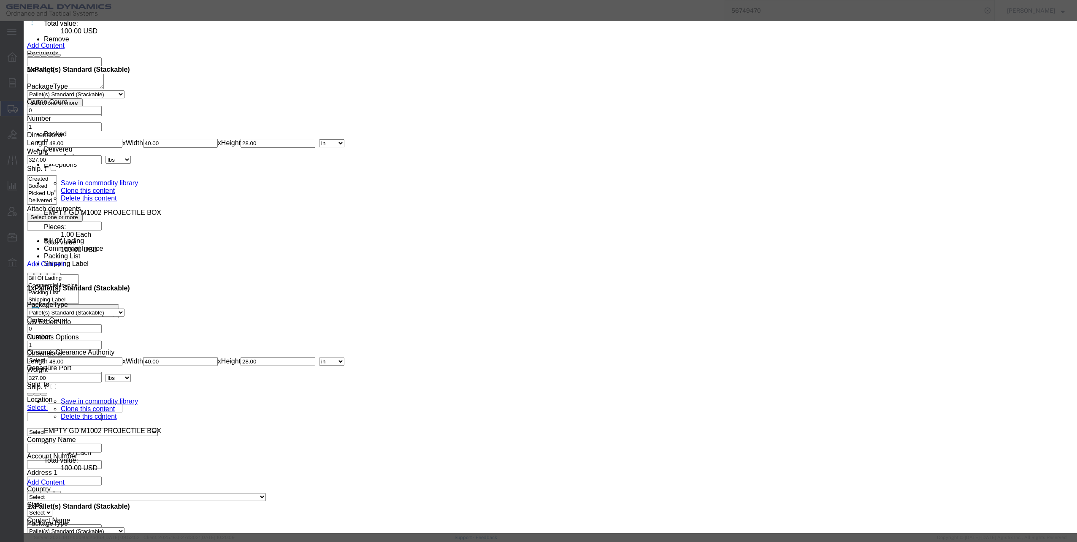
click select "Select 50 55 60 65 70 85 92.5 100 125 175 250 300 400"
select select "60"
click select "Select 50 55 60 65 70 85 92.5 100 125 175 250 300 400"
click button "Save & Close"
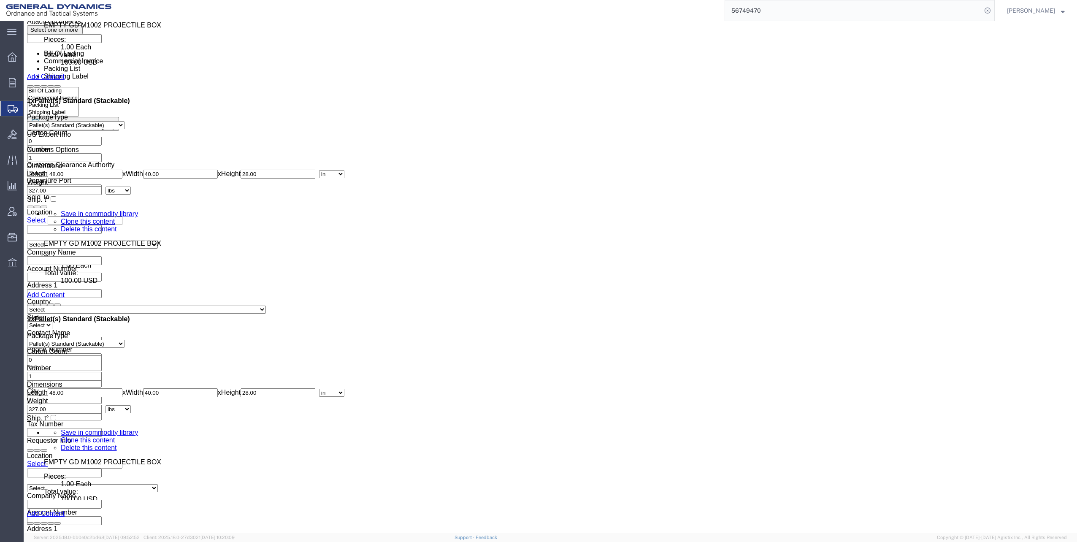
scroll to position [4517, 0]
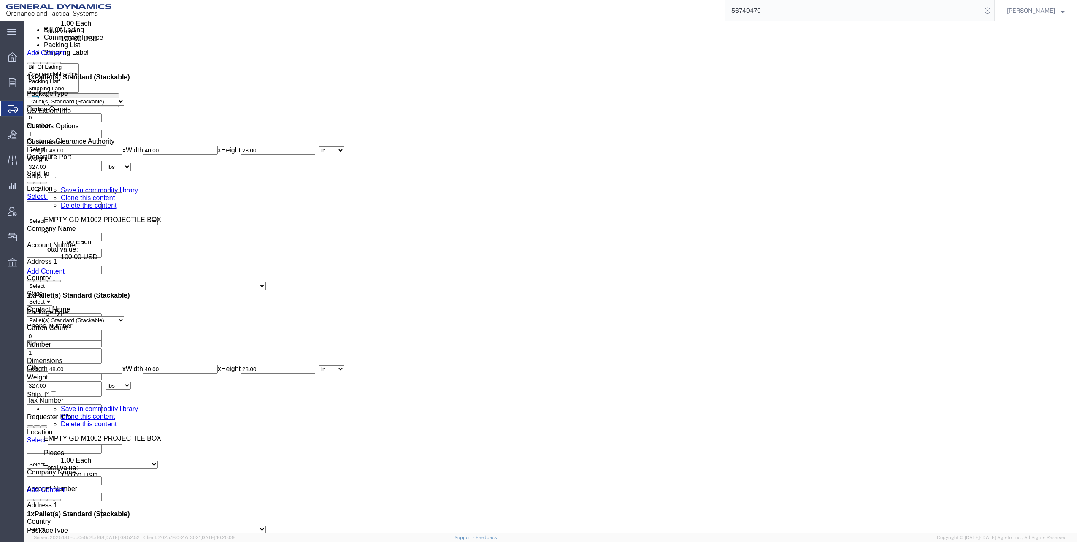
click dd "1.00 Each"
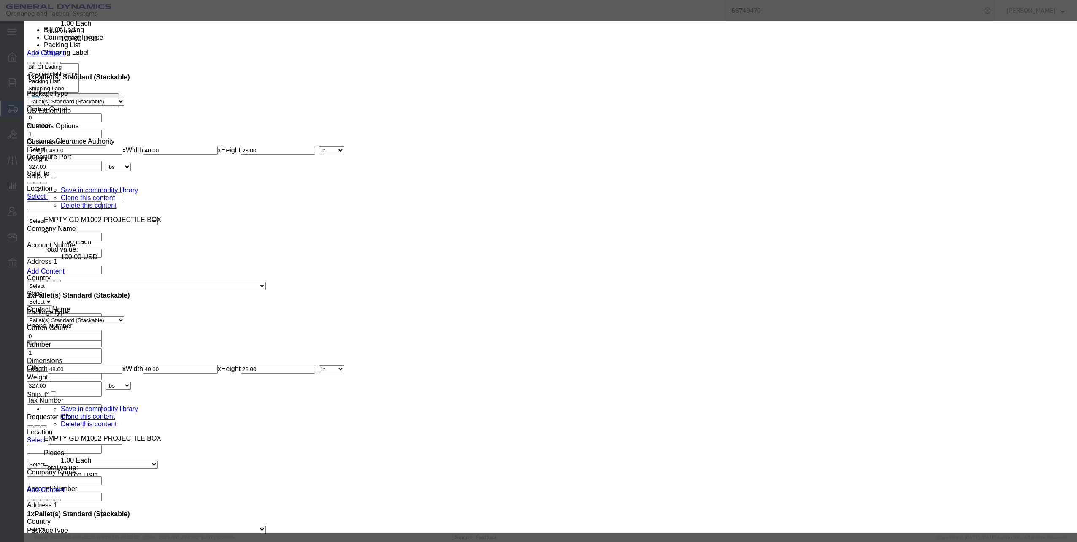
click select "Select 50 55 60 65 70 85 92.5 100 125 175 250 300 400"
select select "60"
click select "Select 50 55 60 65 70 85 92.5 100 125 175 250 300 400"
click button "Save & Close"
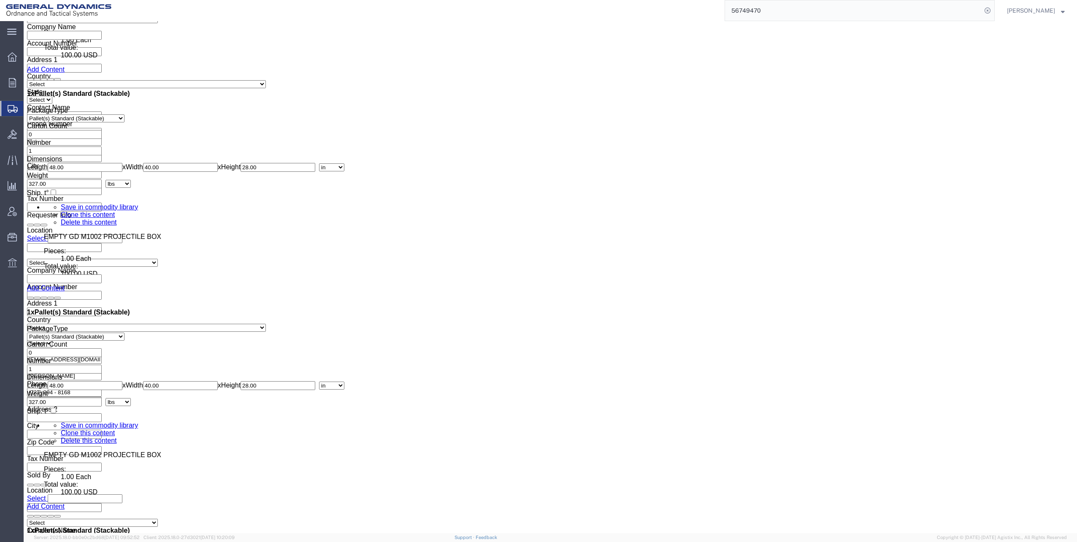
scroll to position [4728, 0]
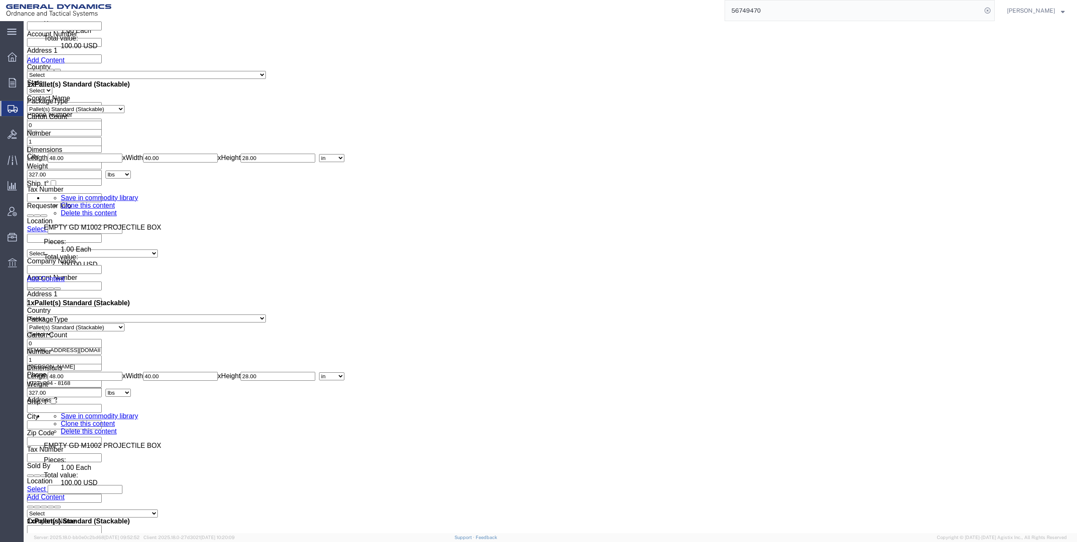
click dd "1.00 Each"
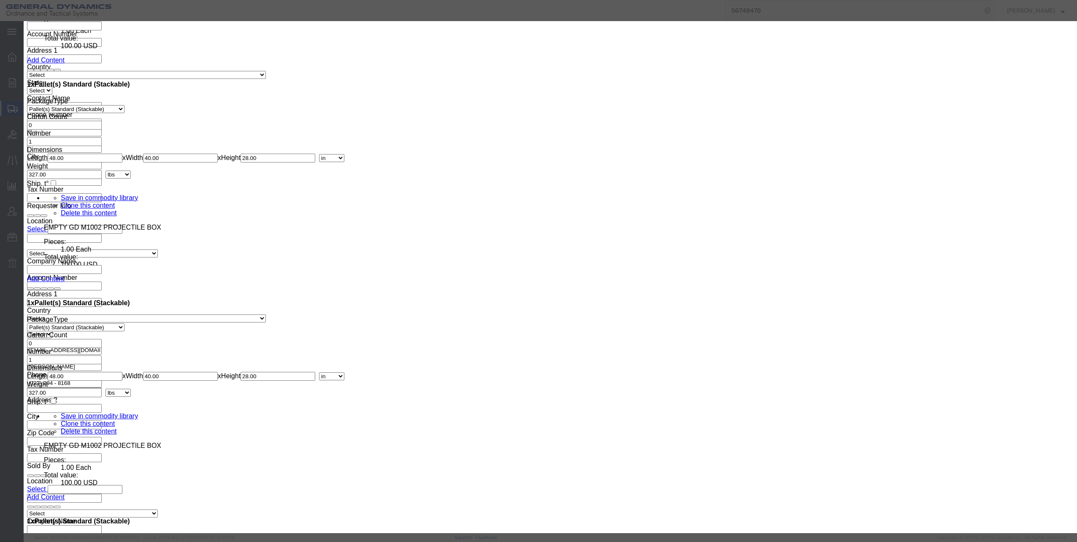
click select "Select 50 55 60 65 70 85 92.5 100 125 175 250 300 400"
select select "60"
click select "Select 50 55 60 65 70 85 92.5 100 125 175 250 300 400"
click button "Save & Close"
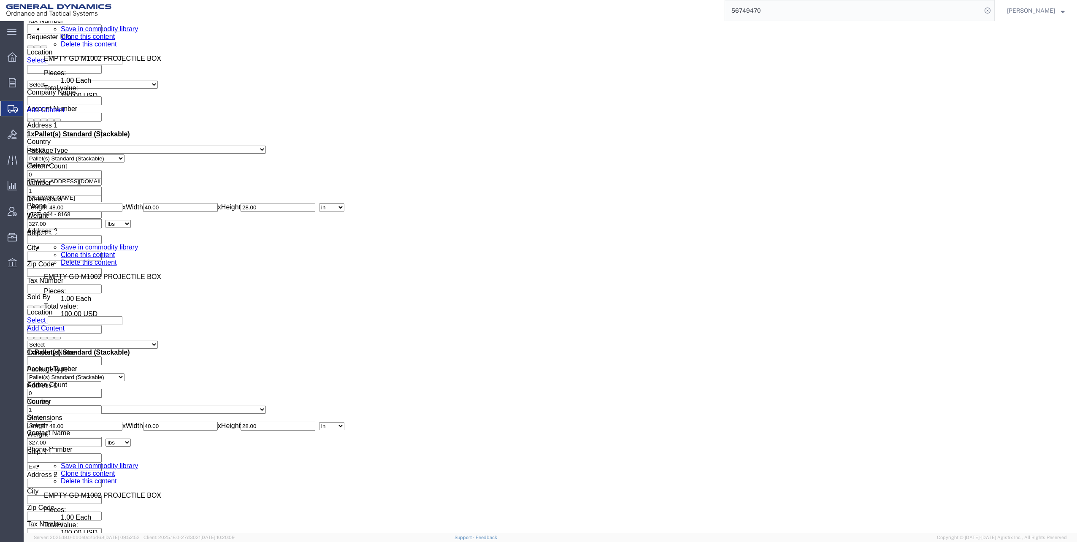
scroll to position [4939, 0]
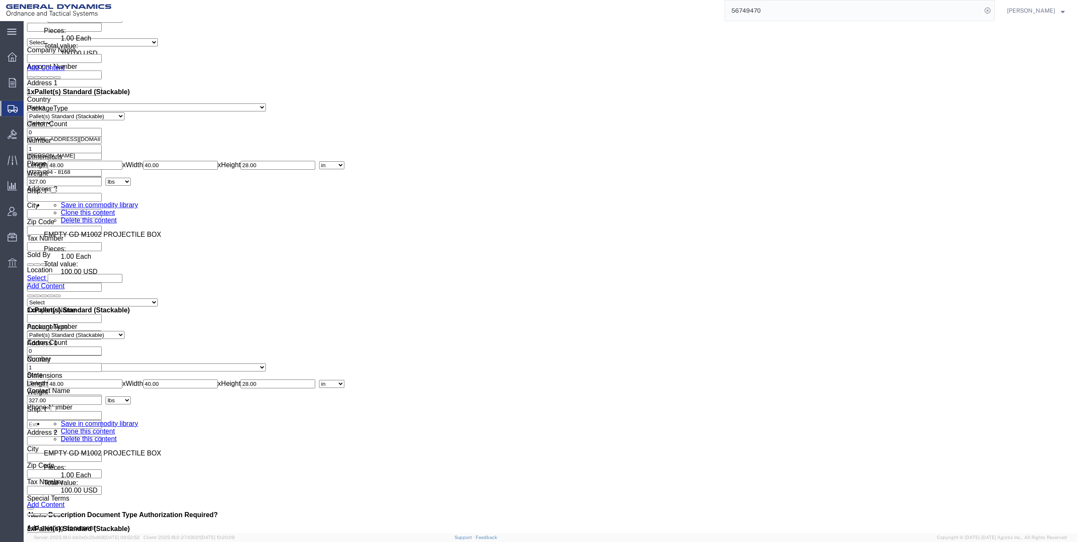
click dd "100.00 USD"
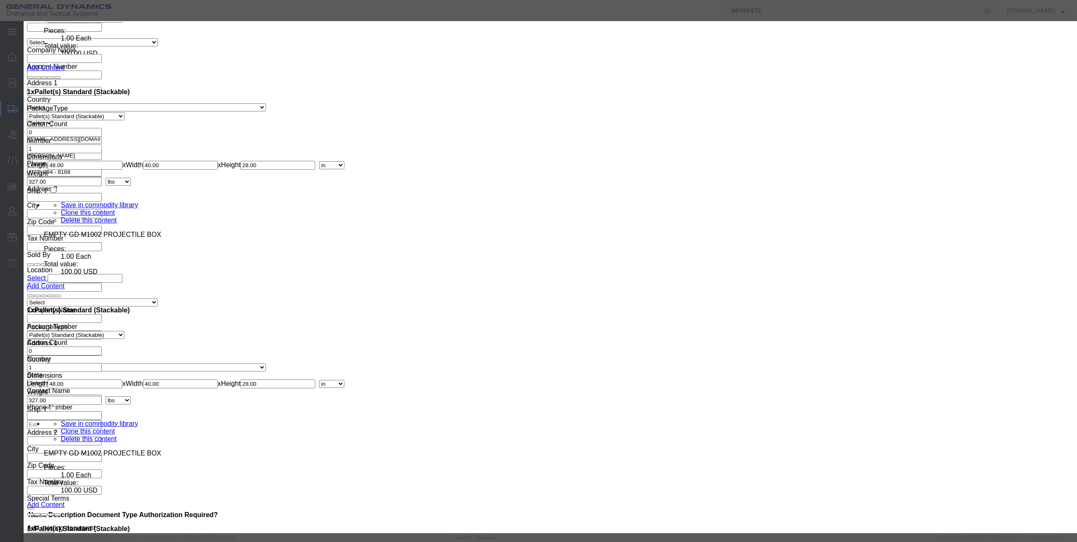
click select "Select 50 55 60 65 70 85 92.5 100 125 175 250 300 400"
select select "60"
click select "Select 50 55 60 65 70 85 92.5 100 125 175 250 300 400"
click button "Save & Close"
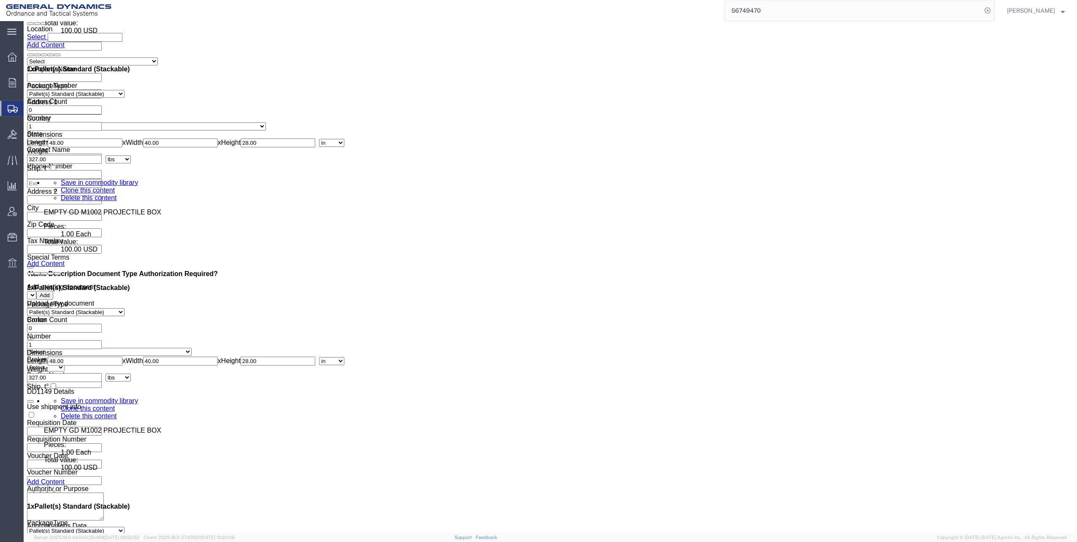
scroll to position [5192, 0]
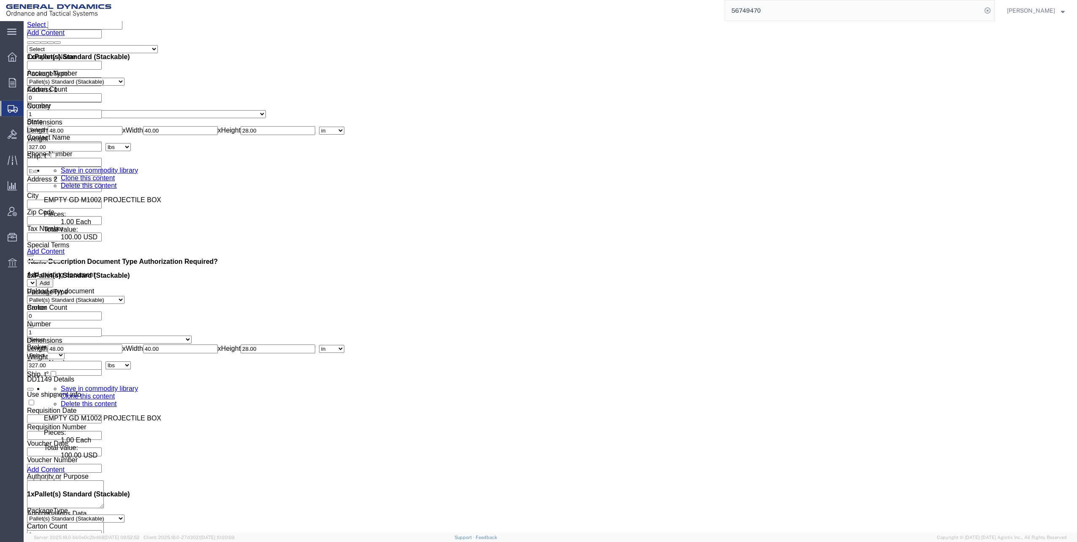
click dd "1.00 Each"
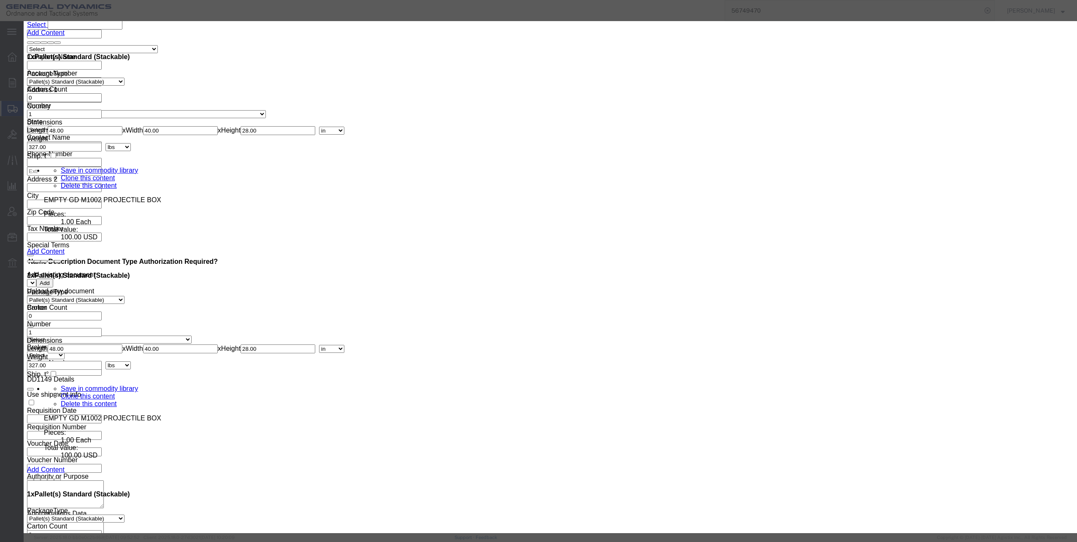
click select "Select 50 55 60 65 70 85 92.5 100 125 175 250 300 400"
select select "60"
click select "Select 50 55 60 65 70 85 92.5 100 125 175 250 300 400"
click button "Save & Close"
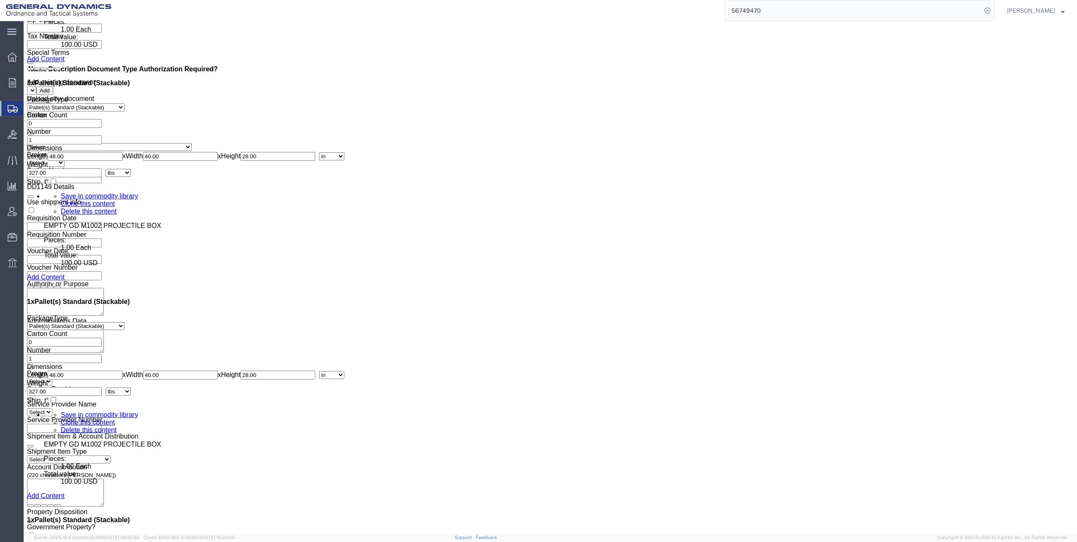
scroll to position [5403, 0]
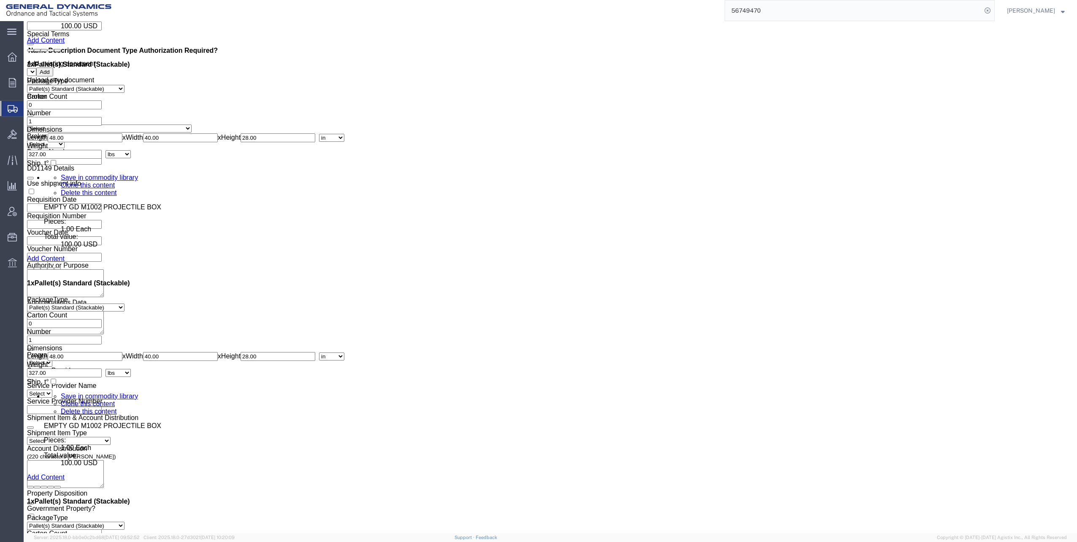
click dd "100.00 USD"
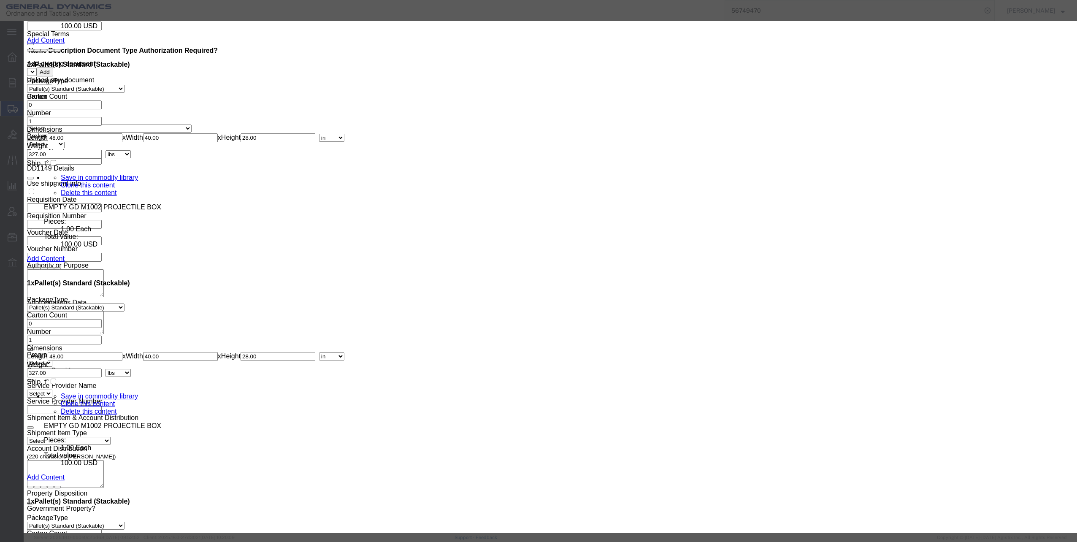
click select "Select 50 55 60 65 70 85 92.5 100 125 175 250 300 400"
select select "60"
click select "Select 50 55 60 65 70 85 92.5 100 125 175 250 300 400"
click button "Save & Close"
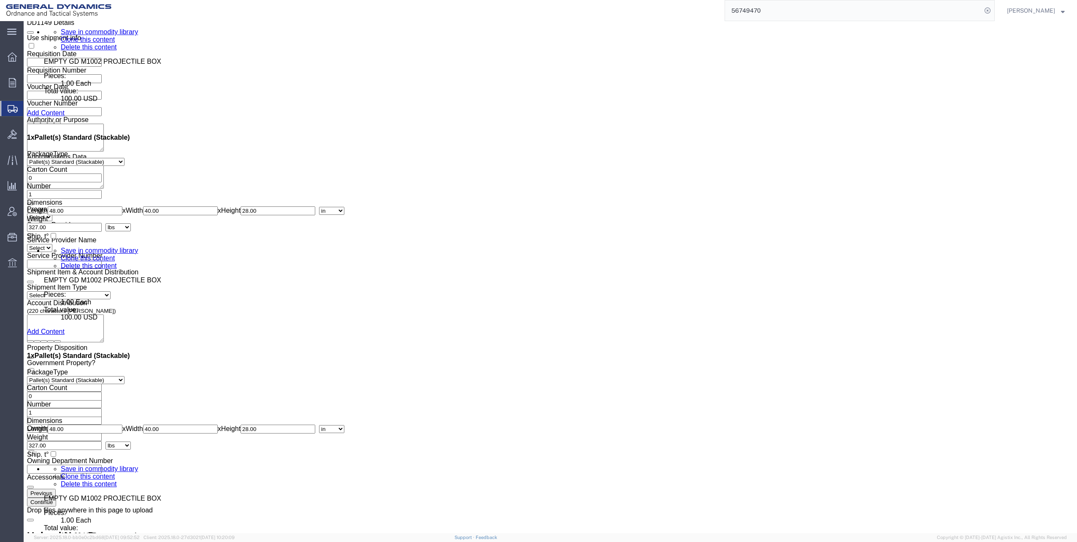
scroll to position [5572, 0]
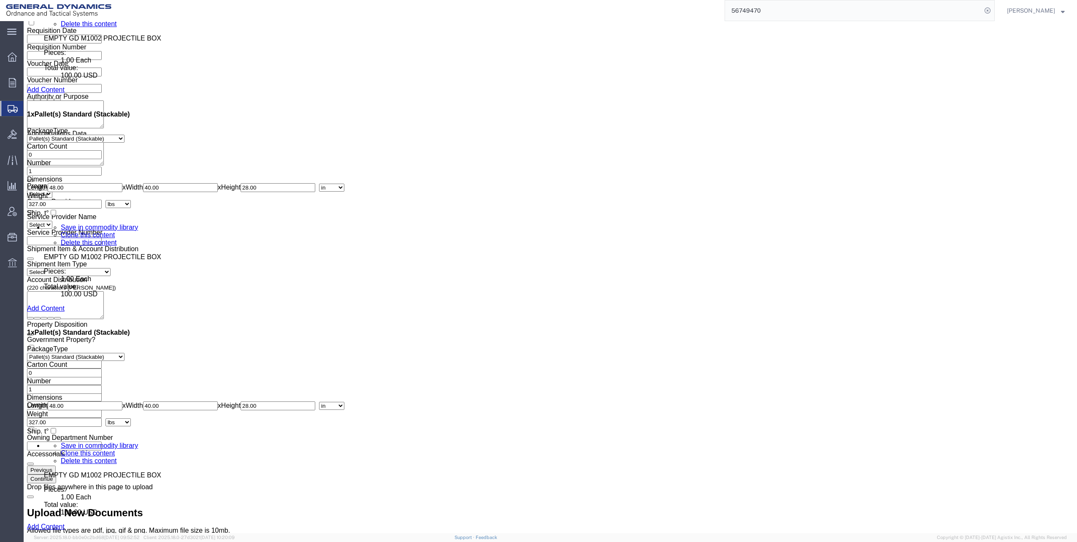
click dd "1.00 Each"
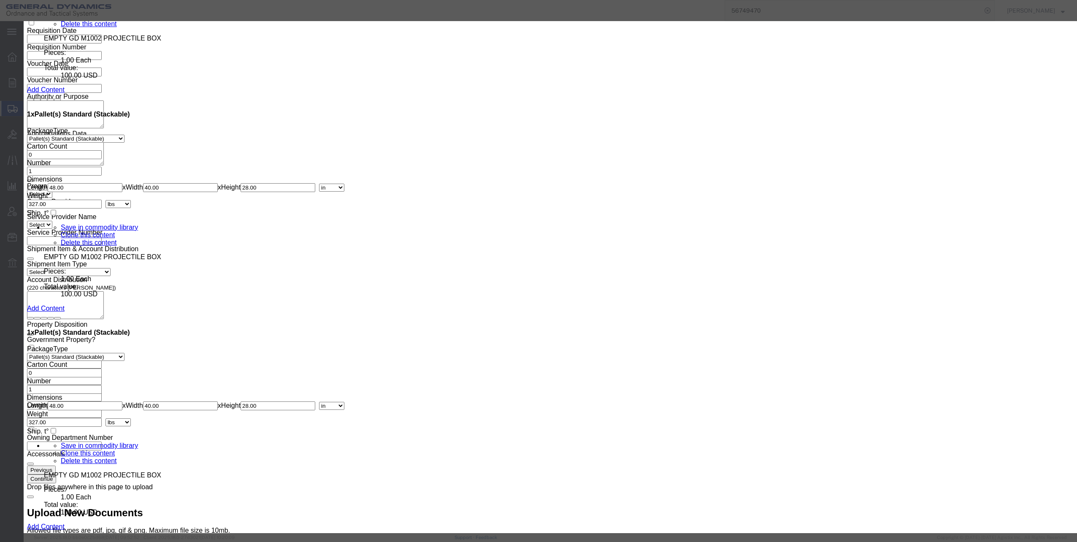
click select "Select 50 55 60 65 70 85 92.5 100 125 175 250 300 400"
select select "60"
click select "Select 50 55 60 65 70 85 92.5 100 125 175 250 300 400"
click button "Save & Close"
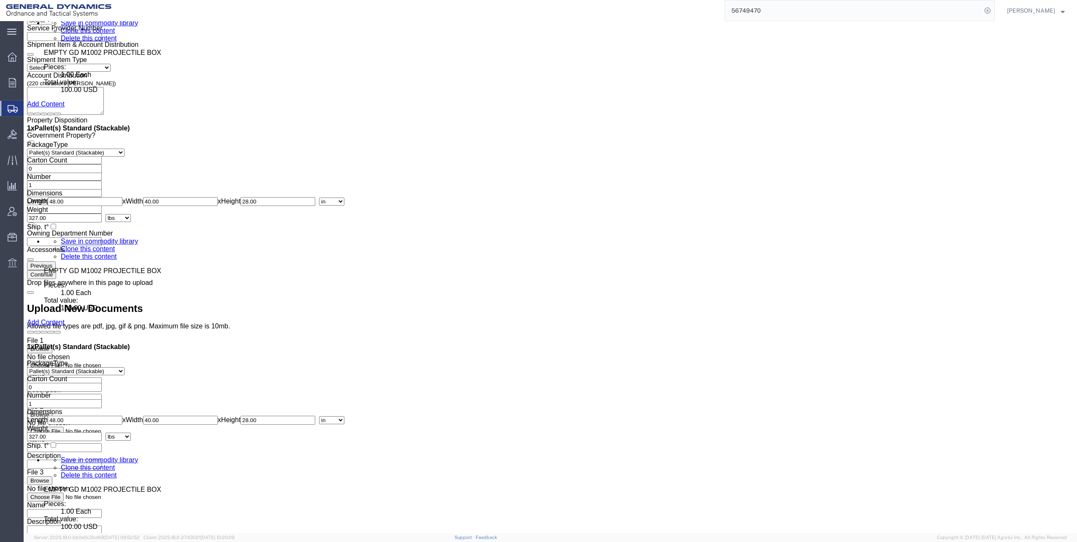
scroll to position [5783, 0]
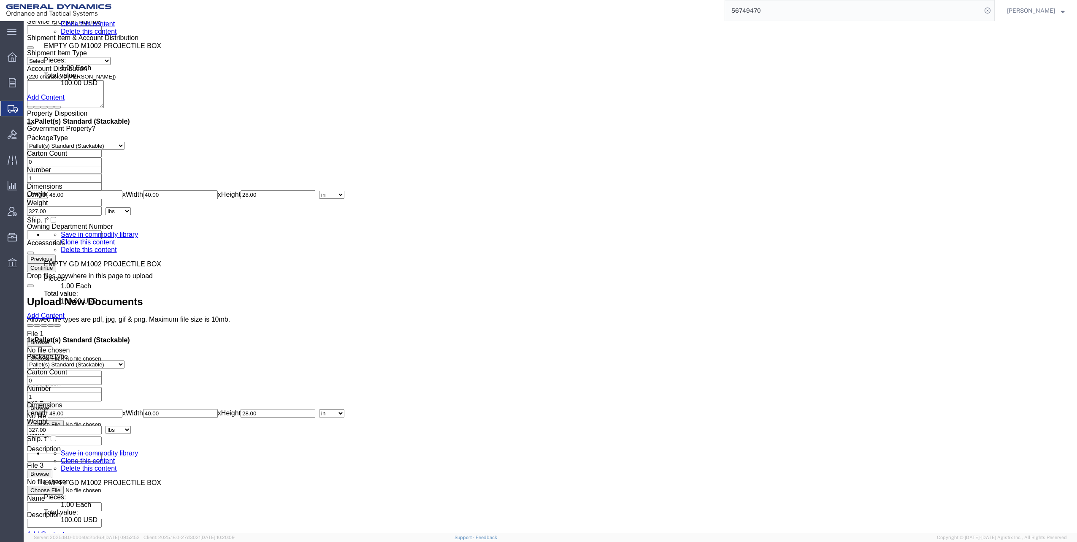
click dd "100.00 USD"
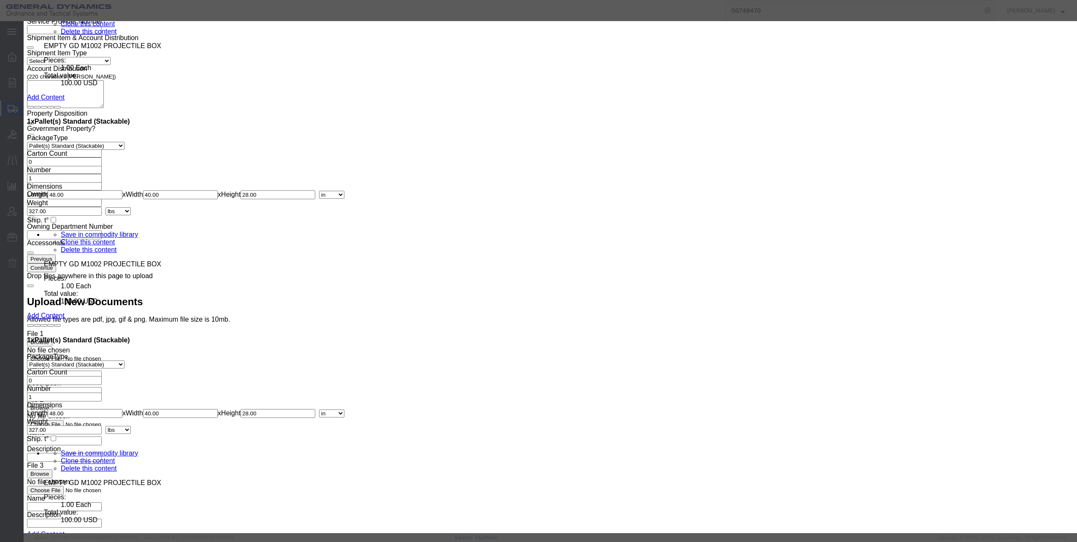
click select "Select 50 55 60 65 70 85 92.5 100 125 175 250 300 400"
select select "60"
click select "Select 50 55 60 65 70 85 92.5 100 125 175 250 300 400"
click button "Save & Close"
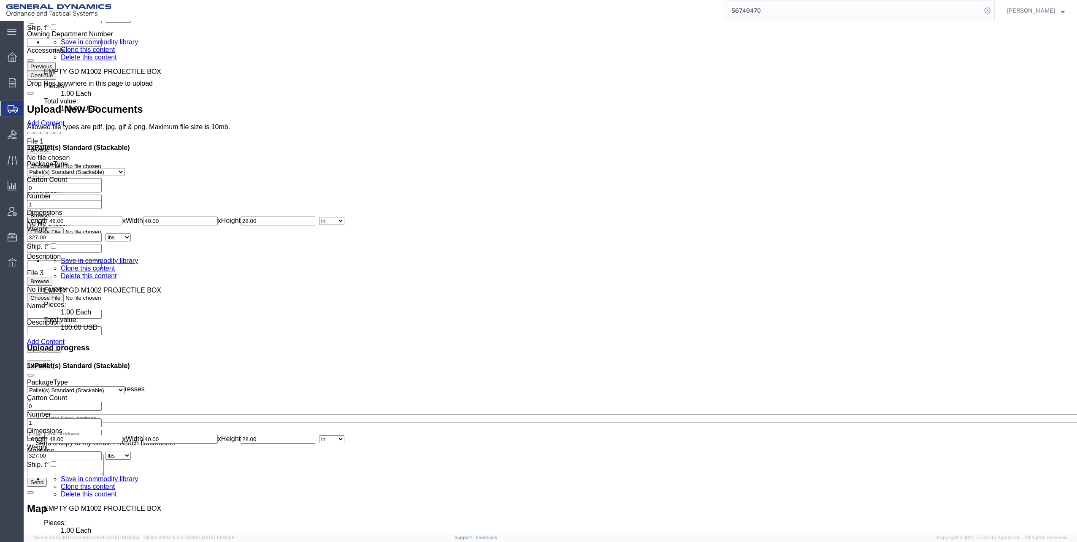
scroll to position [5994, 0]
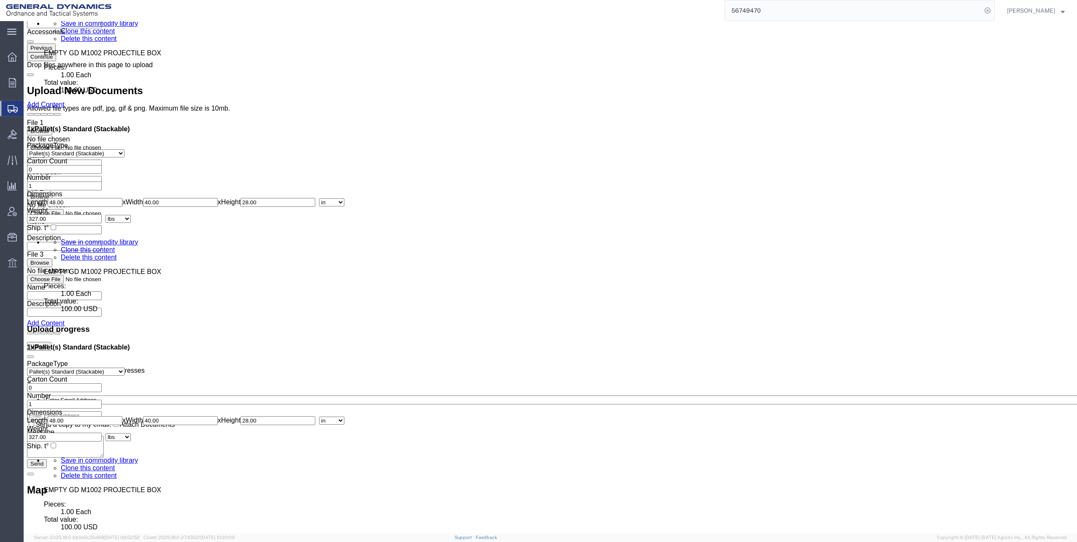
click dd "100.00 USD"
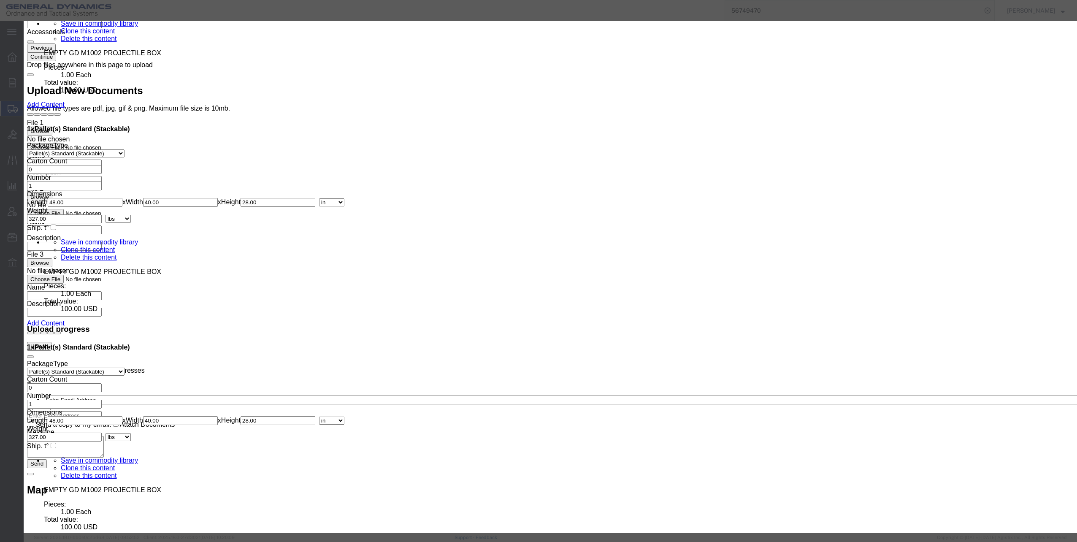
click select "Select 50 55 60 65 70 85 92.5 100 125 175 250 300 400"
select select "60"
click select "Select 50 55 60 65 70 85 92.5 100 125 175 250 300 400"
click button "Save & Close"
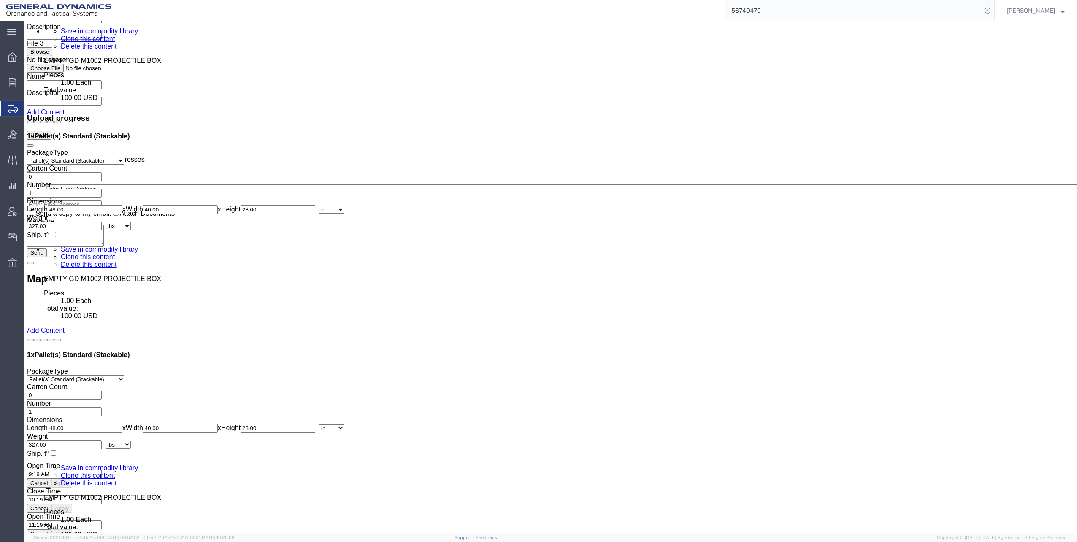
scroll to position [6247, 0]
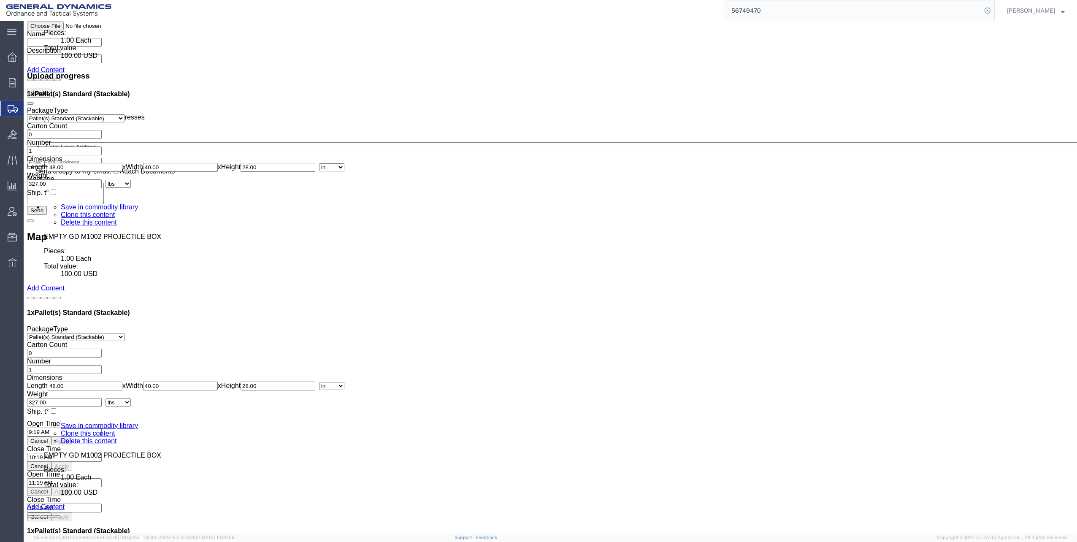
click dd "100.00 USD"
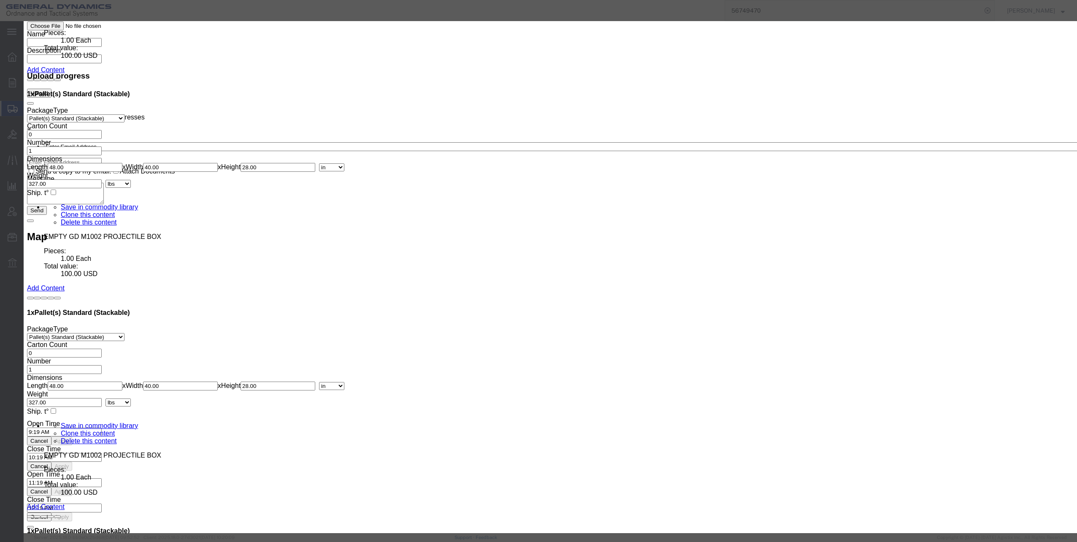
click select "Select 50 55 60 65 70 85 92.5 100 125 175 250 300 400"
select select "60"
click select "Select 50 55 60 65 70 85 92.5 100 125 175 250 300 400"
click button "Save & Close"
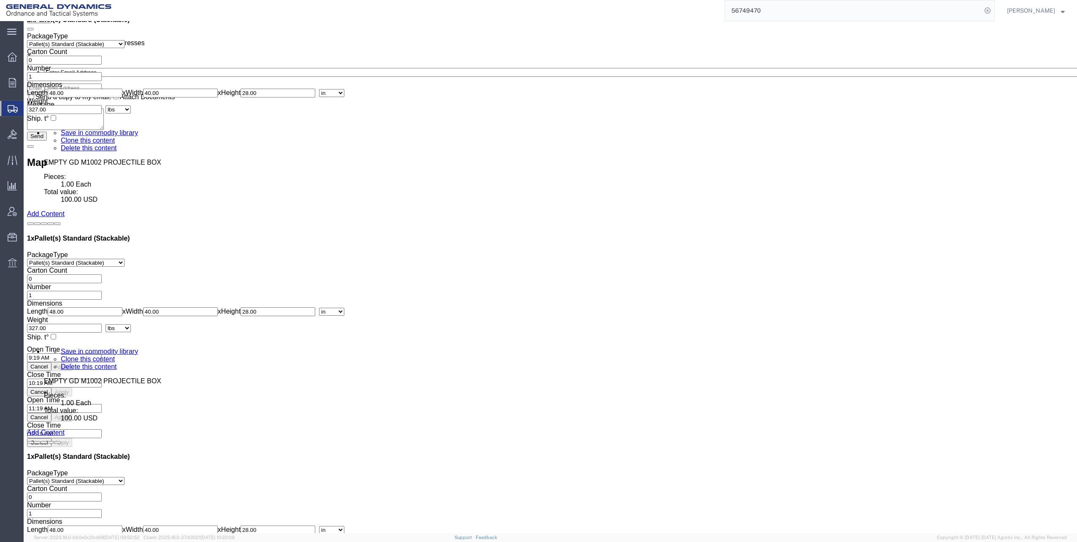
scroll to position [6337, 0]
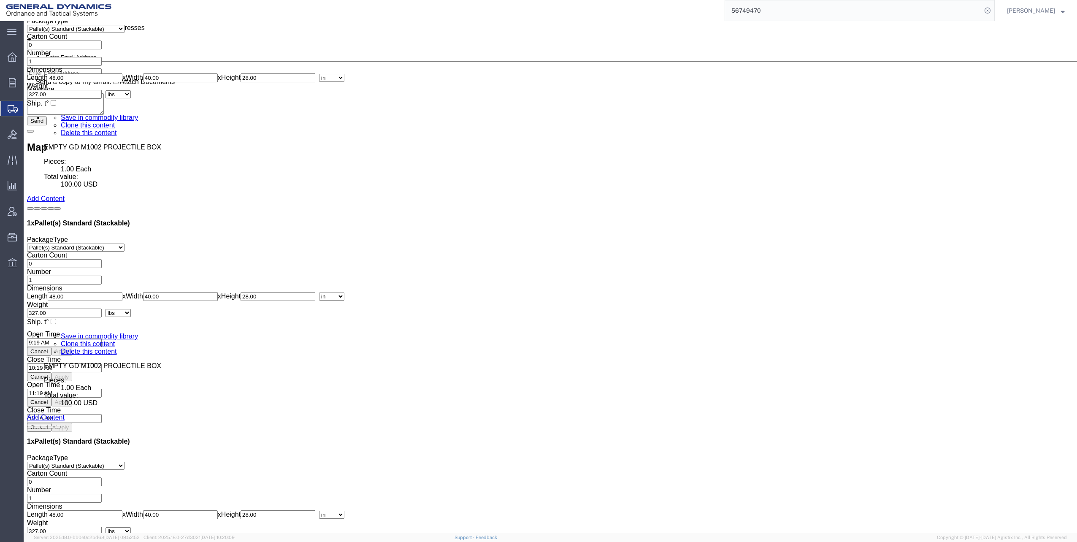
click dd "1.00 Each"
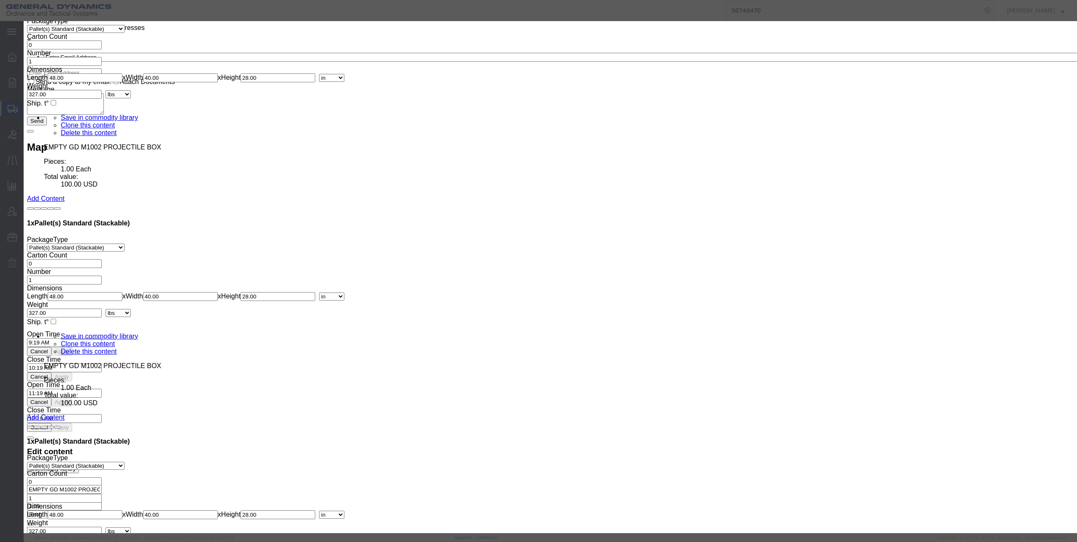
click select "Select 50 55 60 65 70 85 92.5 100 125 175 250 300 400"
select select "60"
click select "Select 50 55 60 65 70 85 92.5 100 125 175 250 300 400"
click button "Save & Close"
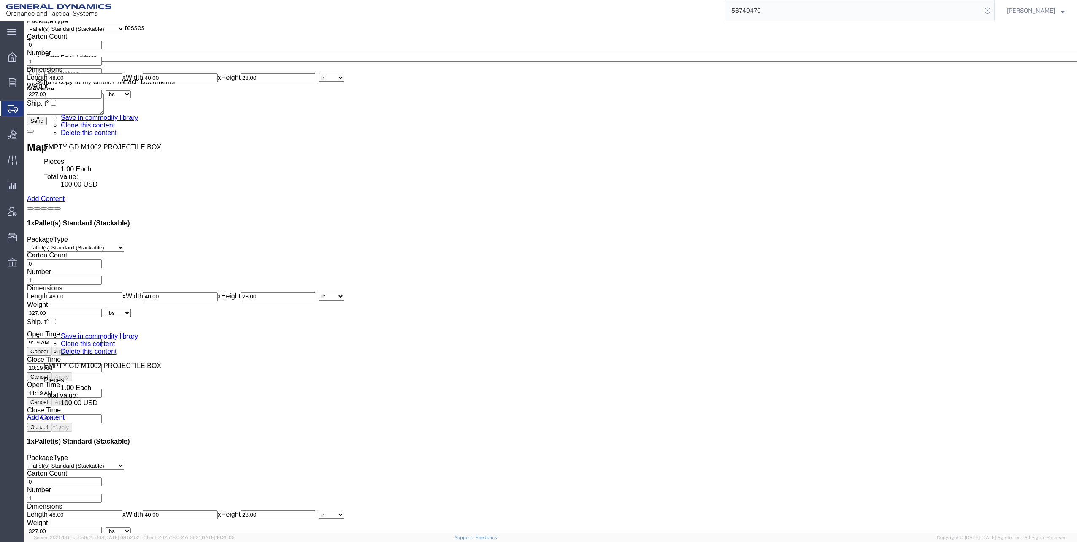
click icon
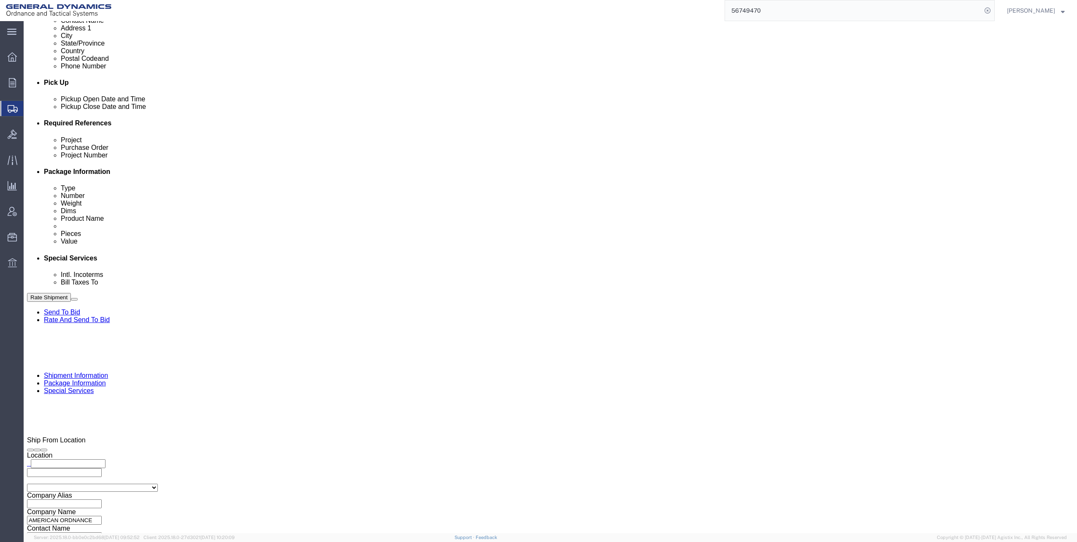
scroll to position [329, 0]
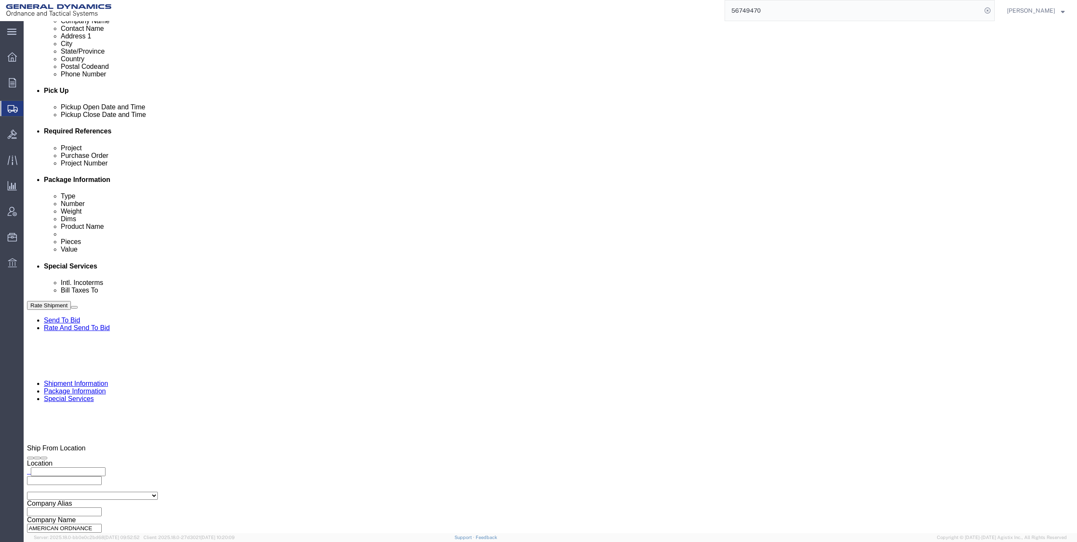
click select "Select Recipient Account Sender/Shipper Third Party Account"
select select "THRD"
click select "Select Recipient Account Sender/Shipper Third Party Account"
click input "General Dynamics - OTS"
type input "GED"
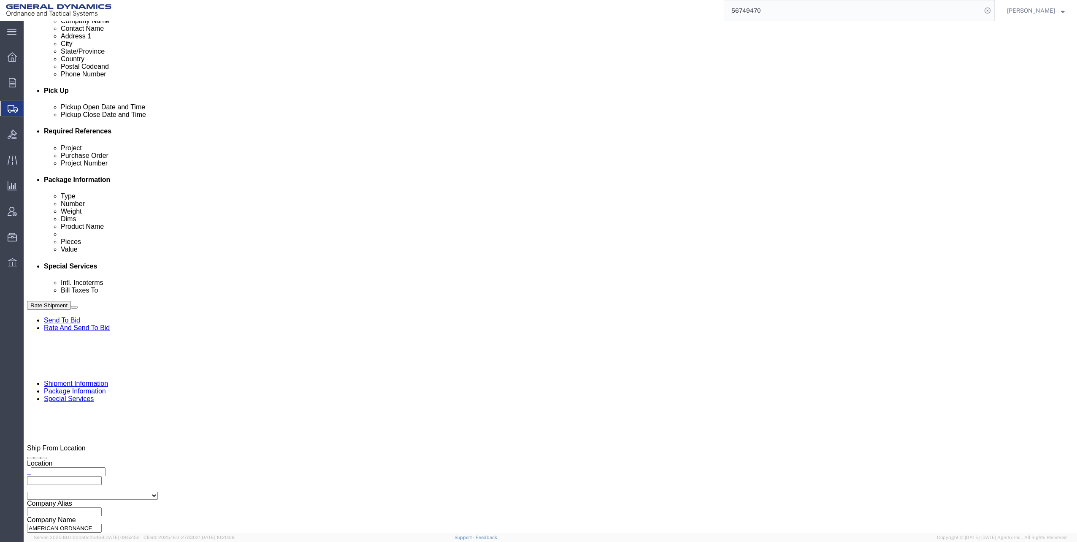
click p "- GEDOTS %DATA 2 LOGISTICS - (GEDOTS %DATA 2 LOGISTICS) PO BOX 61050, FORT MYER…"
select select "FL"
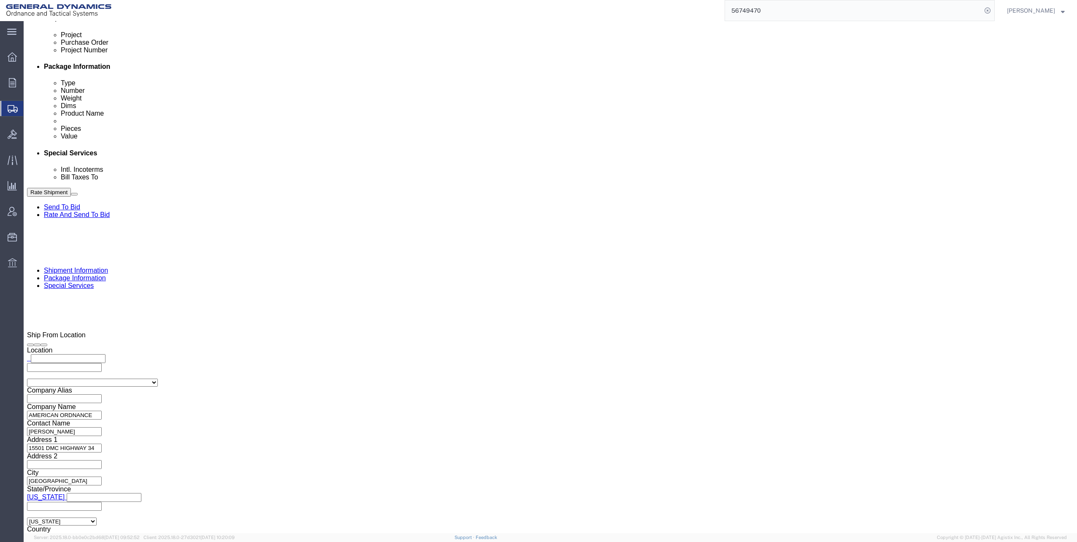
scroll to position [456, 0]
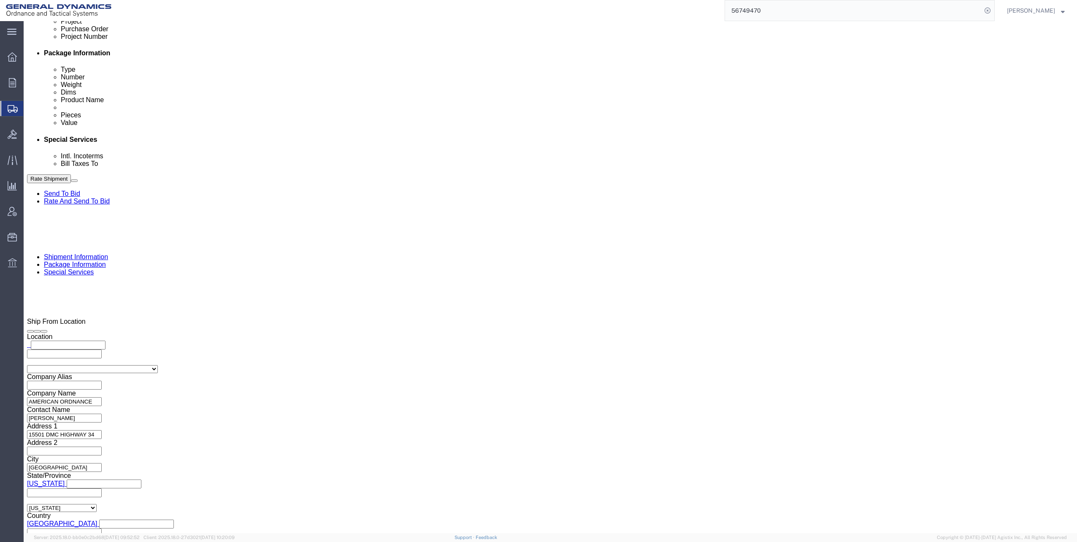
type input "GEDOTS %DATA 2 LOGISTICS"
click button "Rate Shipment"
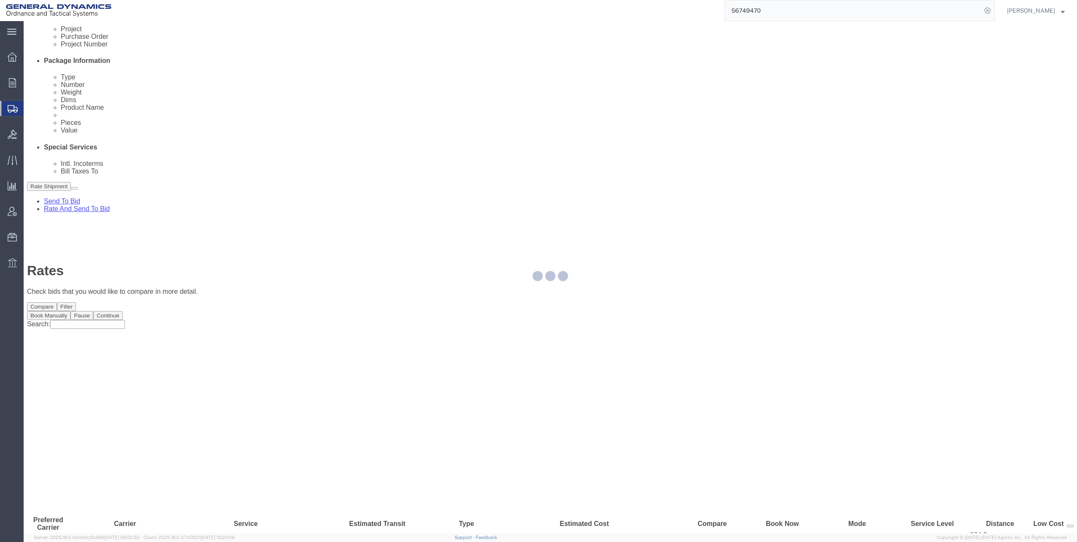
scroll to position [0, 0]
